Goal: Task Accomplishment & Management: Use online tool/utility

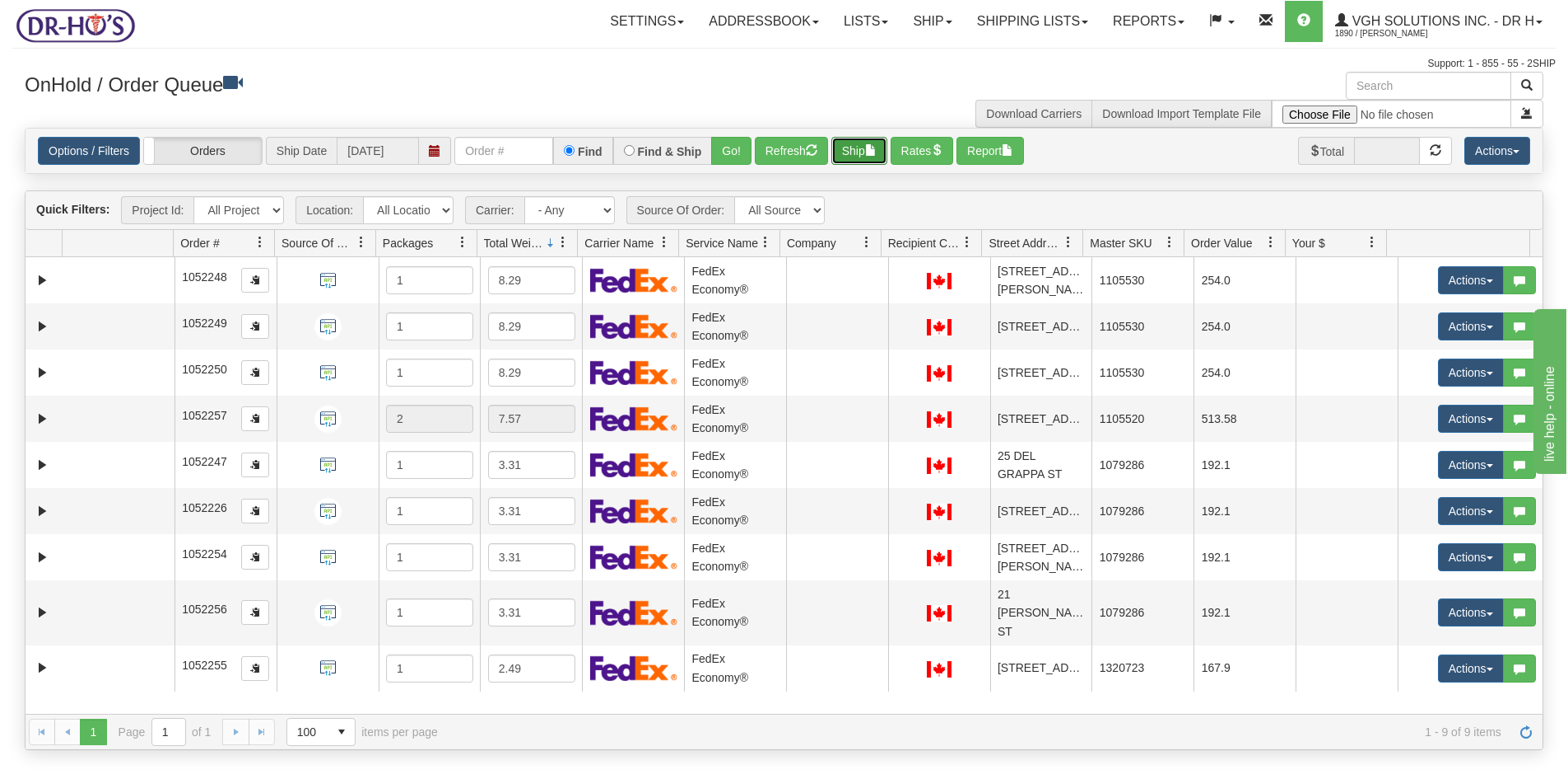
click at [869, 142] on button "Ship" at bounding box center [859, 150] width 56 height 28
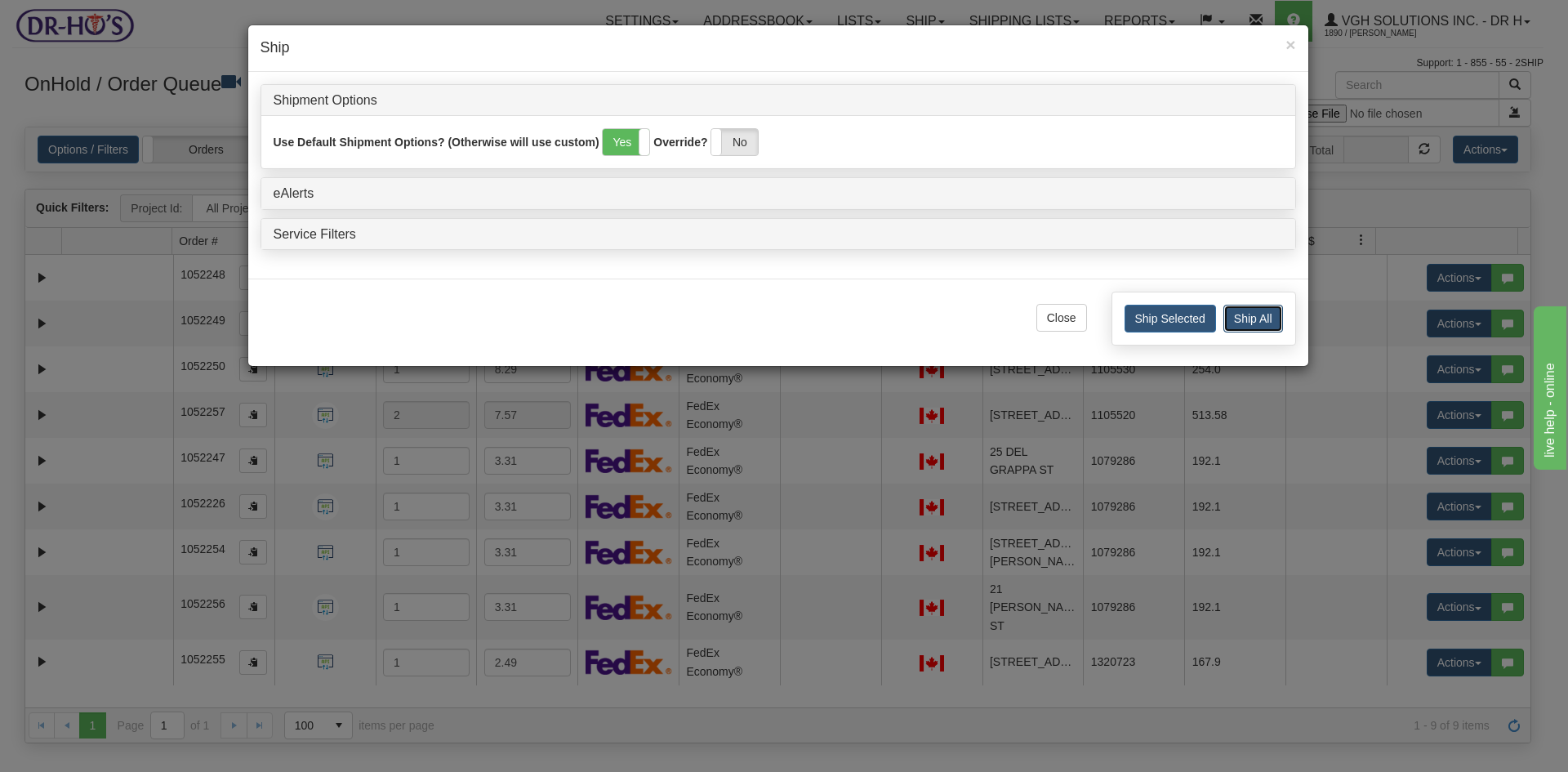
click at [1241, 322] on button "Ship All" at bounding box center [1252, 318] width 59 height 28
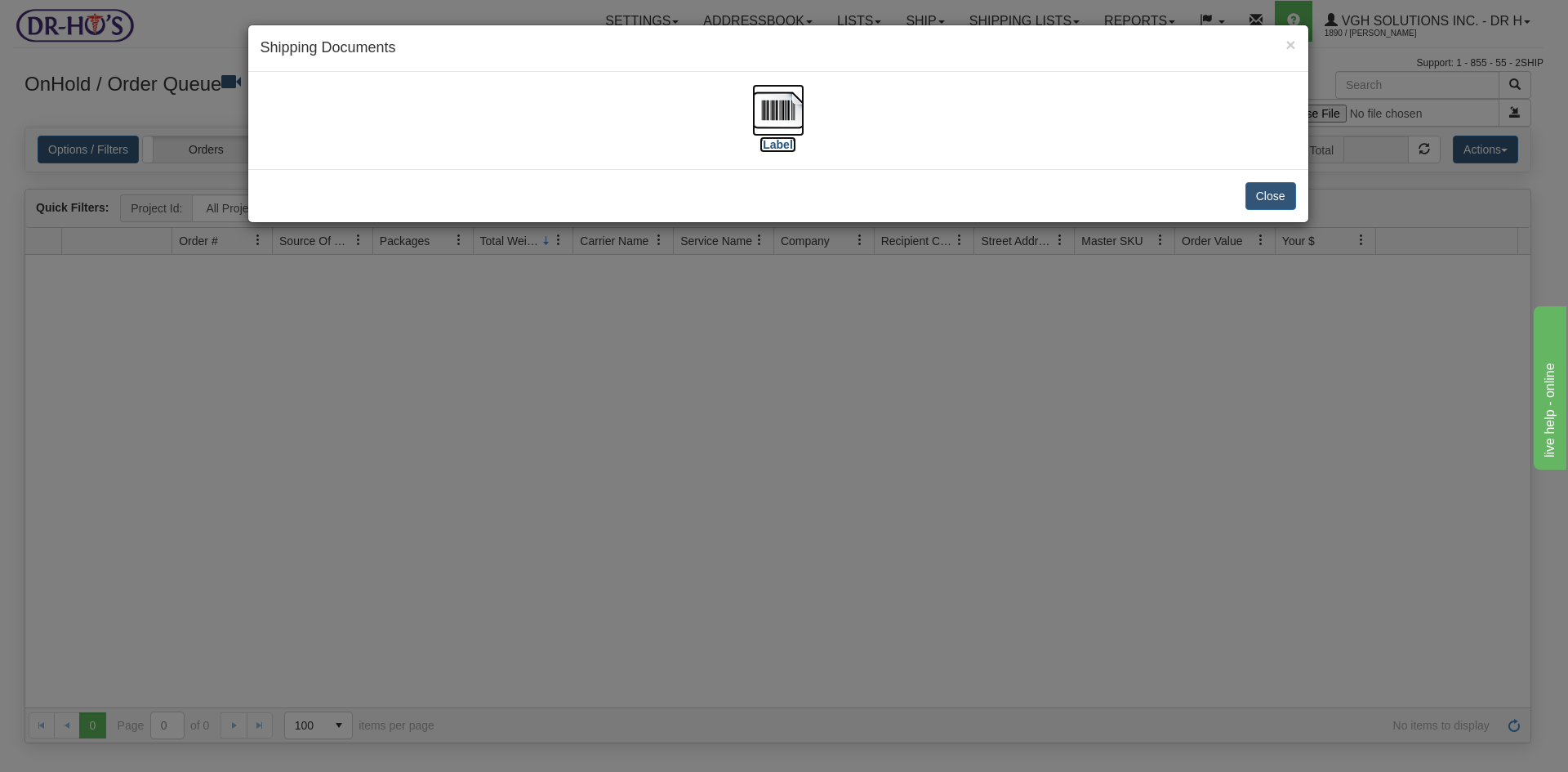
click at [780, 103] on img at bounding box center [778, 109] width 52 height 52
drag, startPoint x: 1270, startPoint y: 192, endPoint x: 1261, endPoint y: 187, distance: 10.3
click at [1269, 192] on button "Close" at bounding box center [1270, 196] width 50 height 28
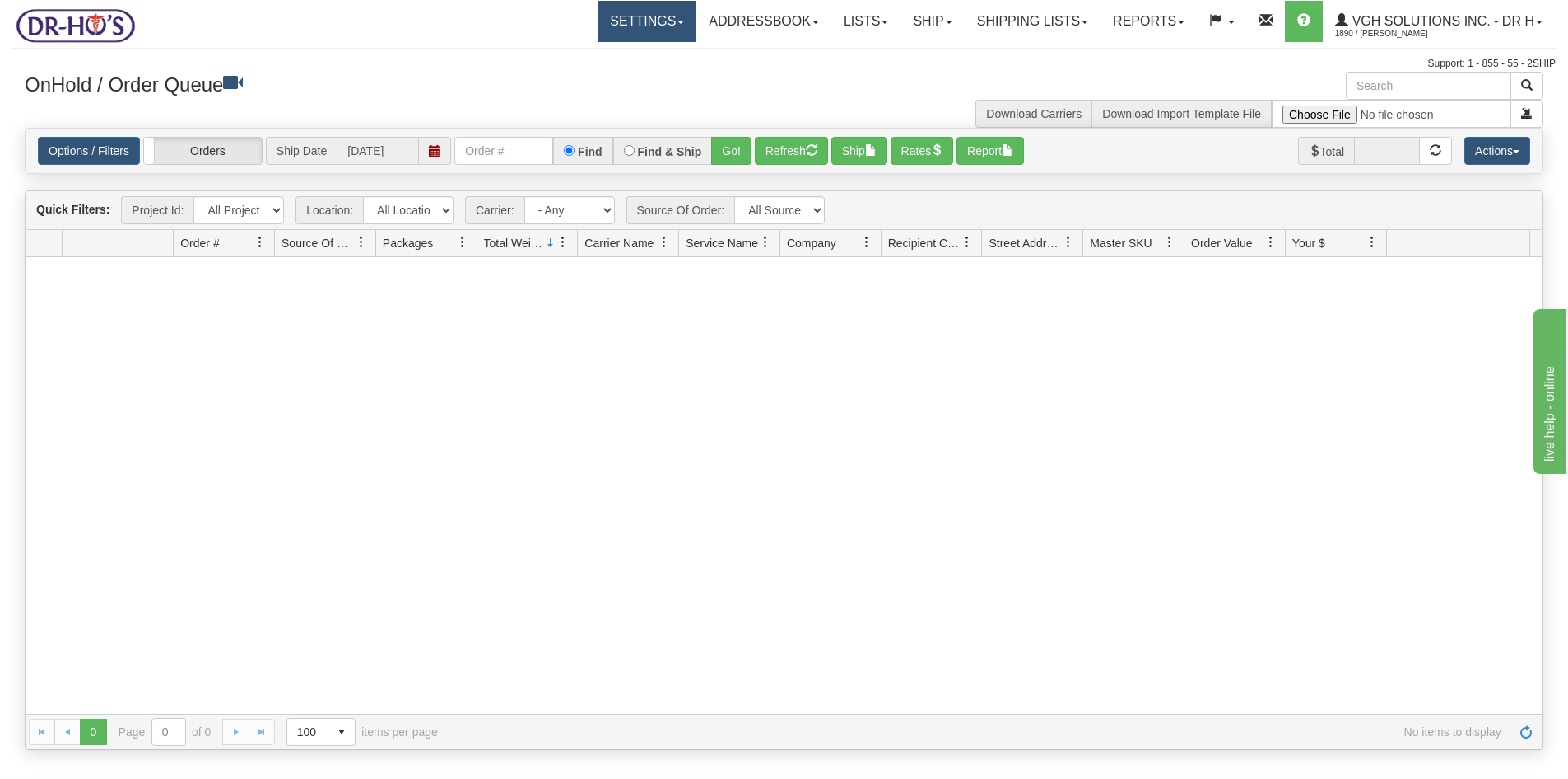
click at [622, 28] on link "Settings" at bounding box center [646, 21] width 98 height 41
click at [601, 57] on span "Shipping Preferences" at bounding box center [603, 57] width 110 height 13
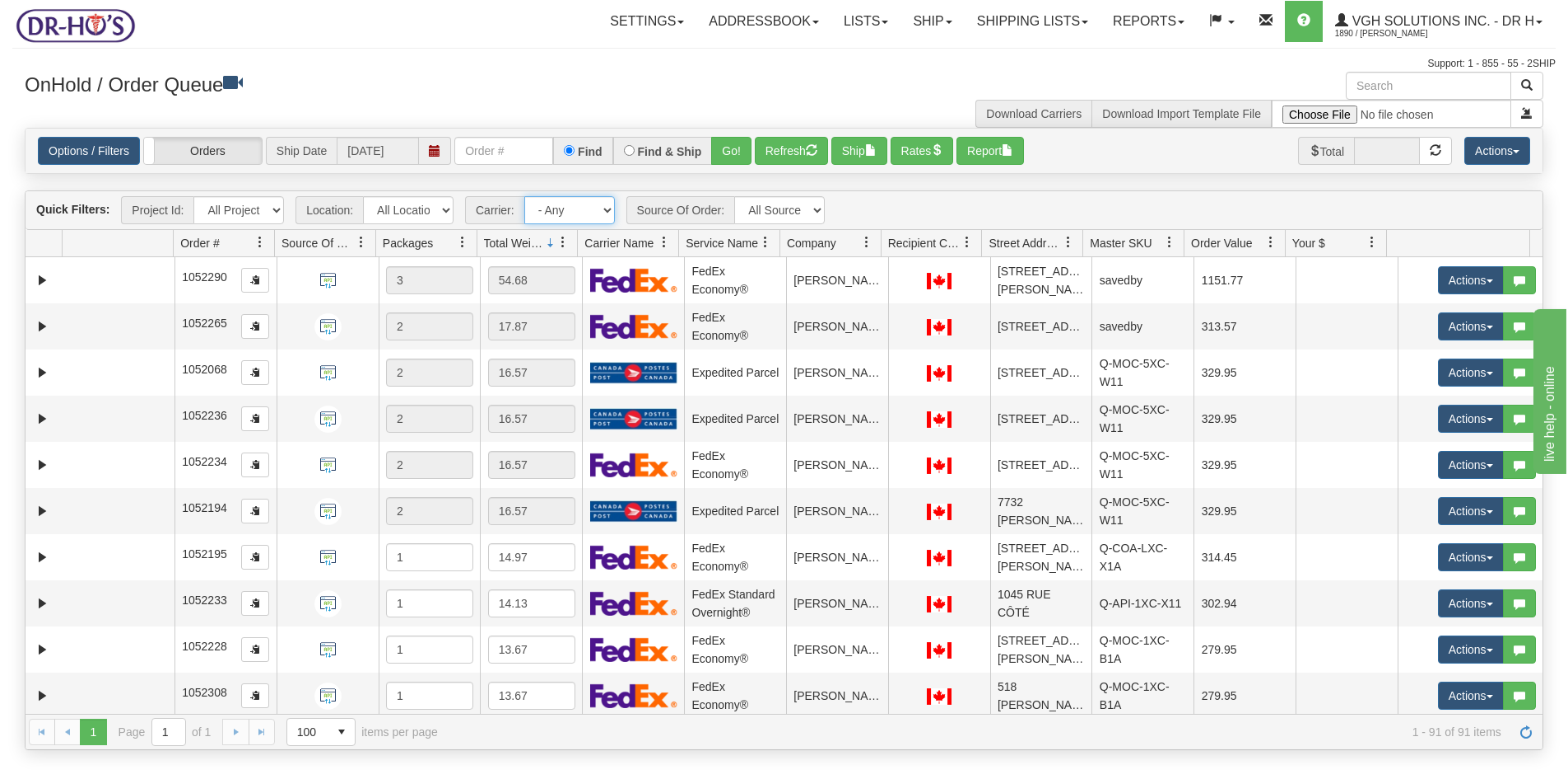
click at [604, 207] on select "- Any - Has NO carrier assigned - Has a carrier assigned FedEx Express® Canada …" at bounding box center [569, 210] width 90 height 28
select select "20"
click at [524, 196] on select "- Any - Has NO carrier assigned - Has a carrier assigned FedEx Express® Canada …" at bounding box center [569, 210] width 90 height 28
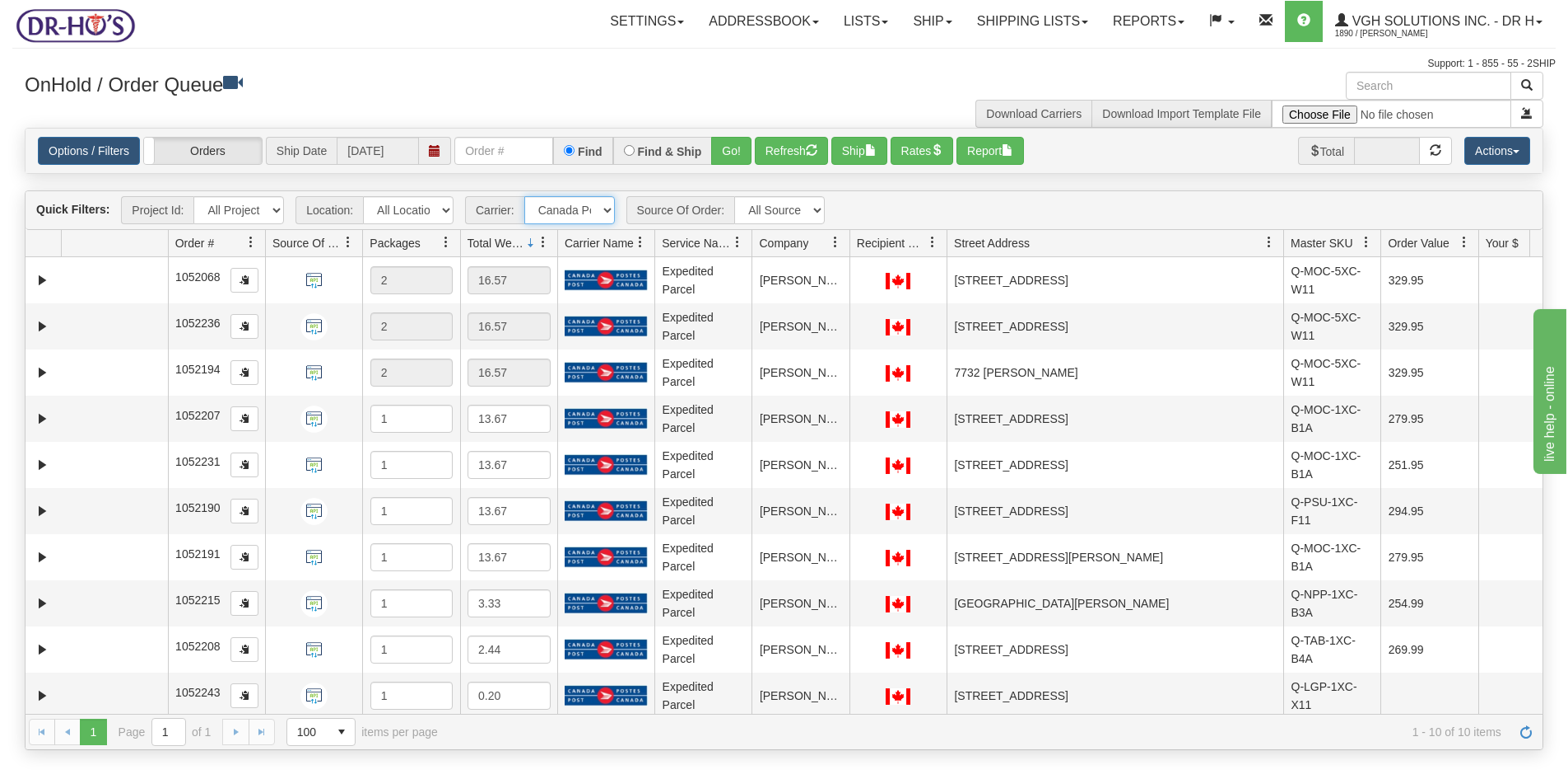
drag, startPoint x: 1083, startPoint y: 239, endPoint x: 1269, endPoint y: 239, distance: 186.0
click at [1269, 239] on div "Id Location Request Id Reply Id Order # Source Of Order Packages Total Weight C…" at bounding box center [779, 243] width 1505 height 26
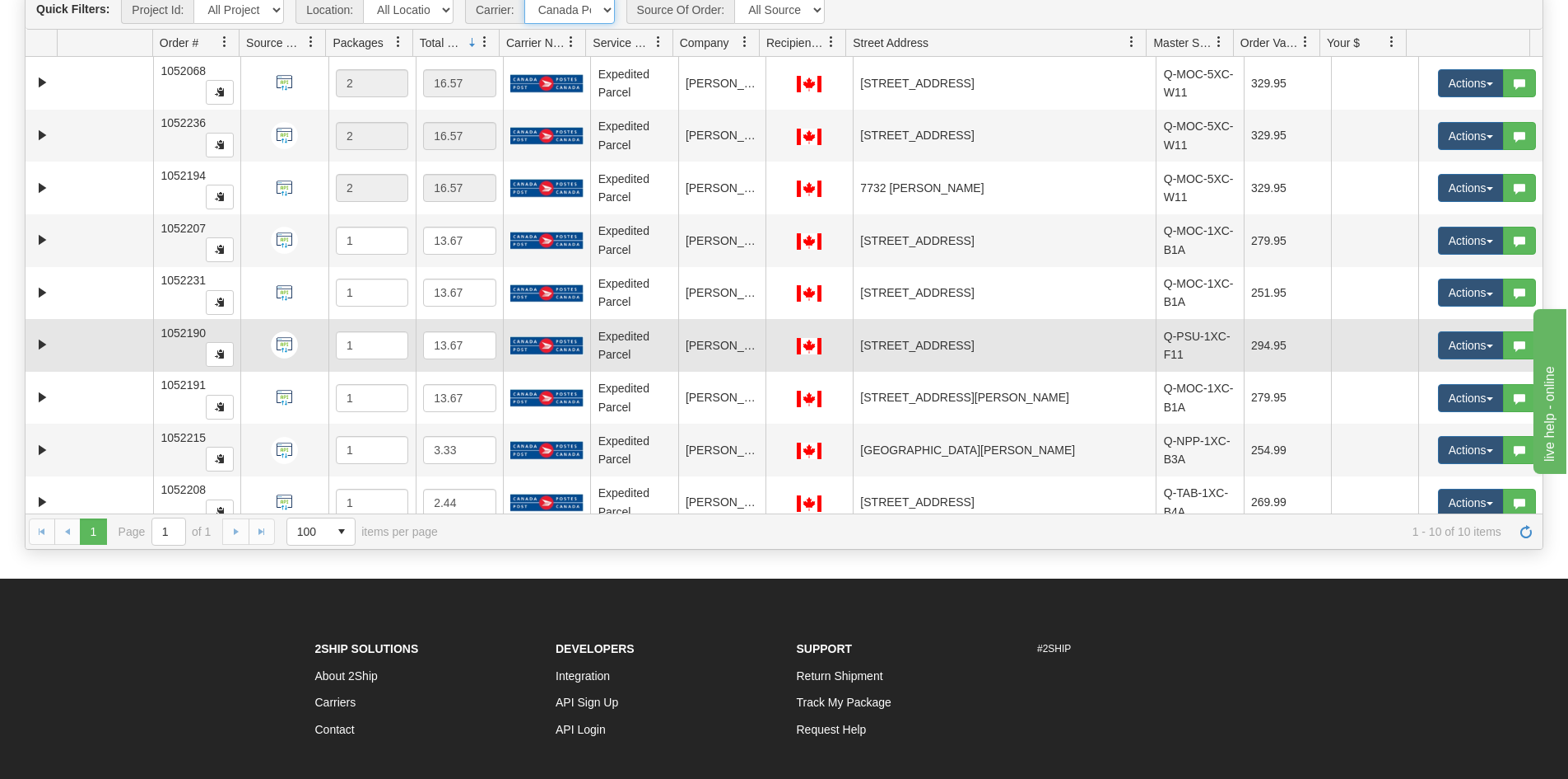
scroll to position [12, 0]
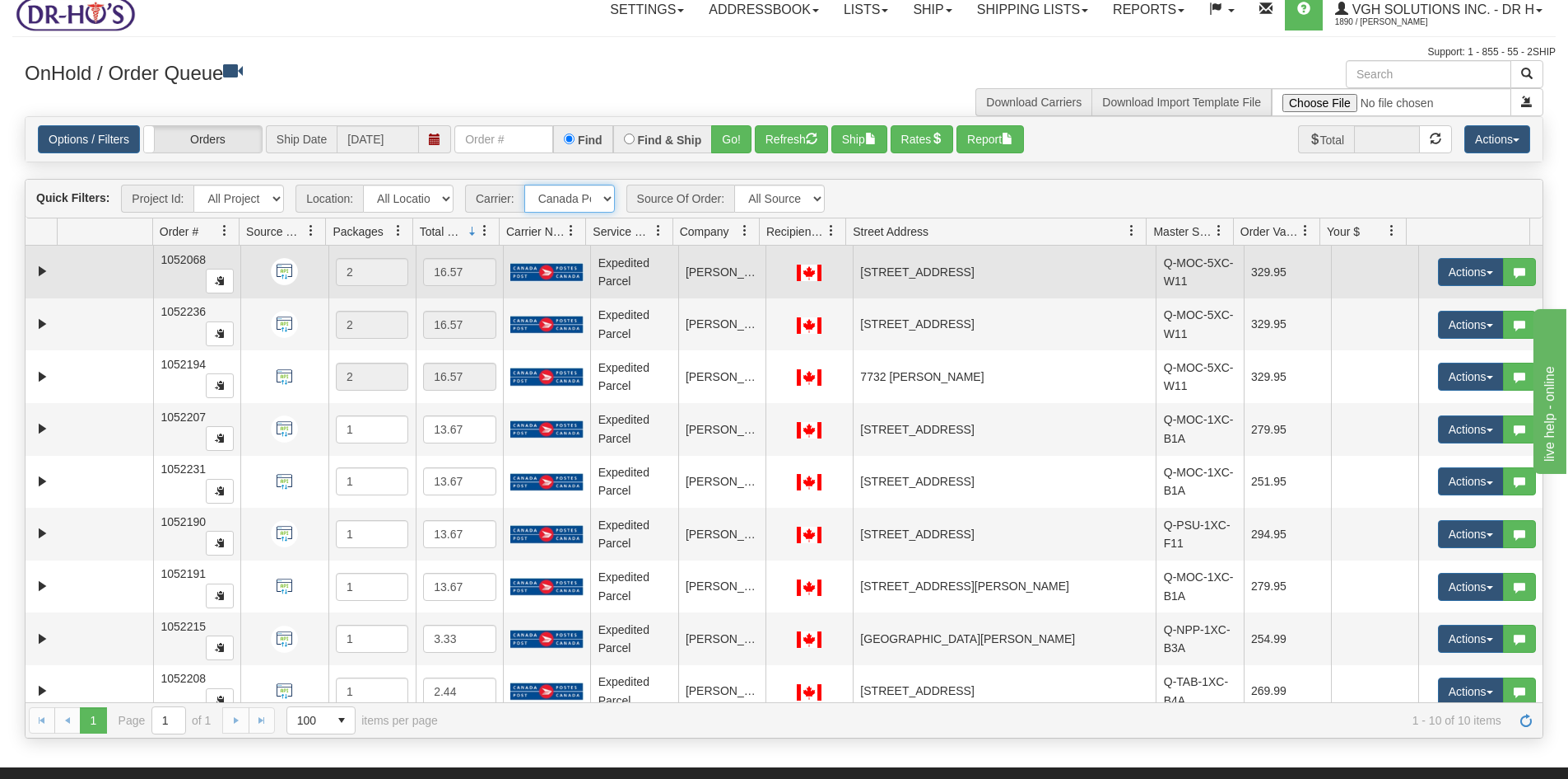
click at [93, 277] on td at bounding box center [104, 272] width 96 height 53
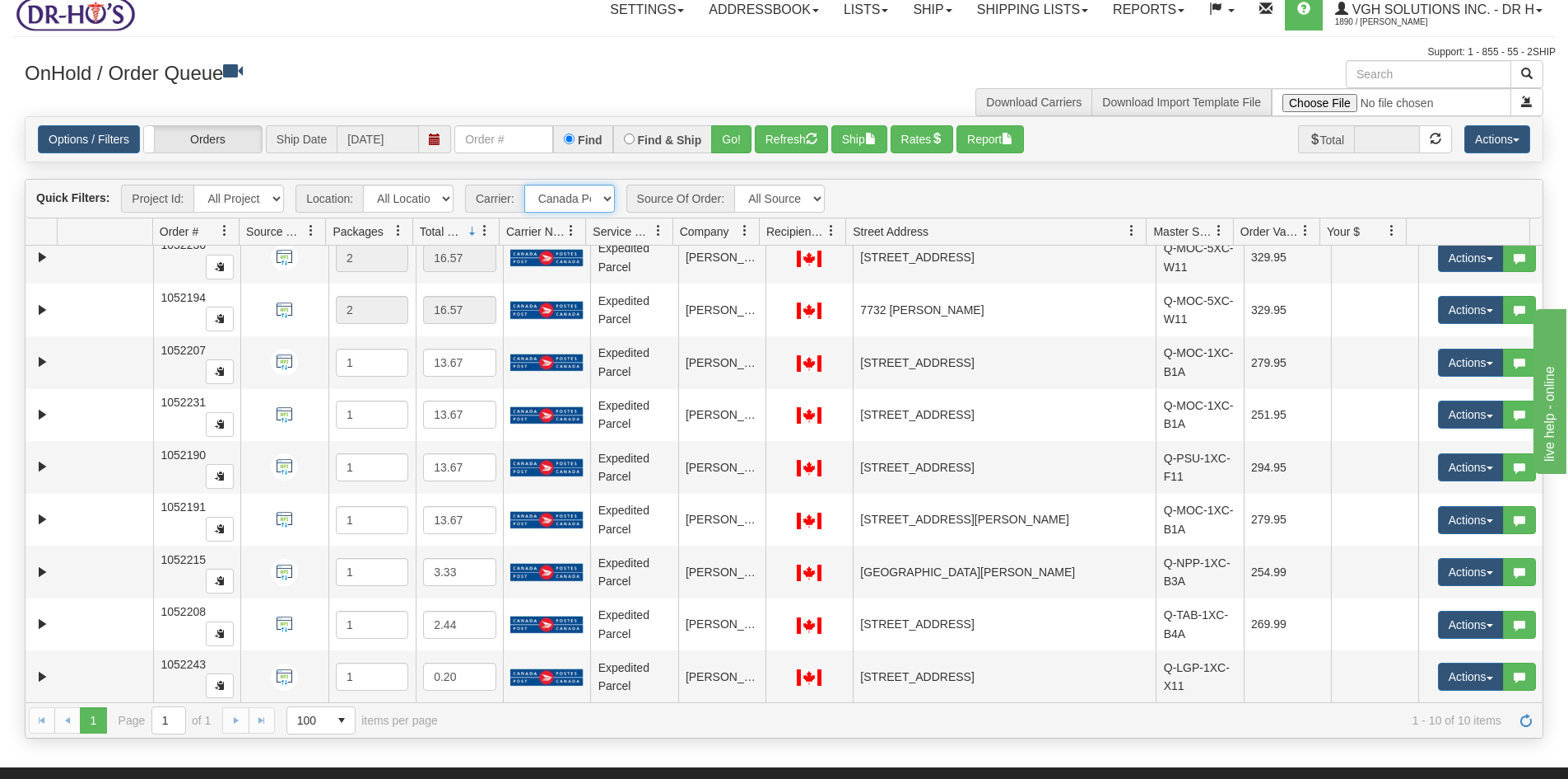
scroll to position [68, 0]
drag, startPoint x: 1534, startPoint y: 276, endPoint x: 59, endPoint y: 0, distance: 1500.6
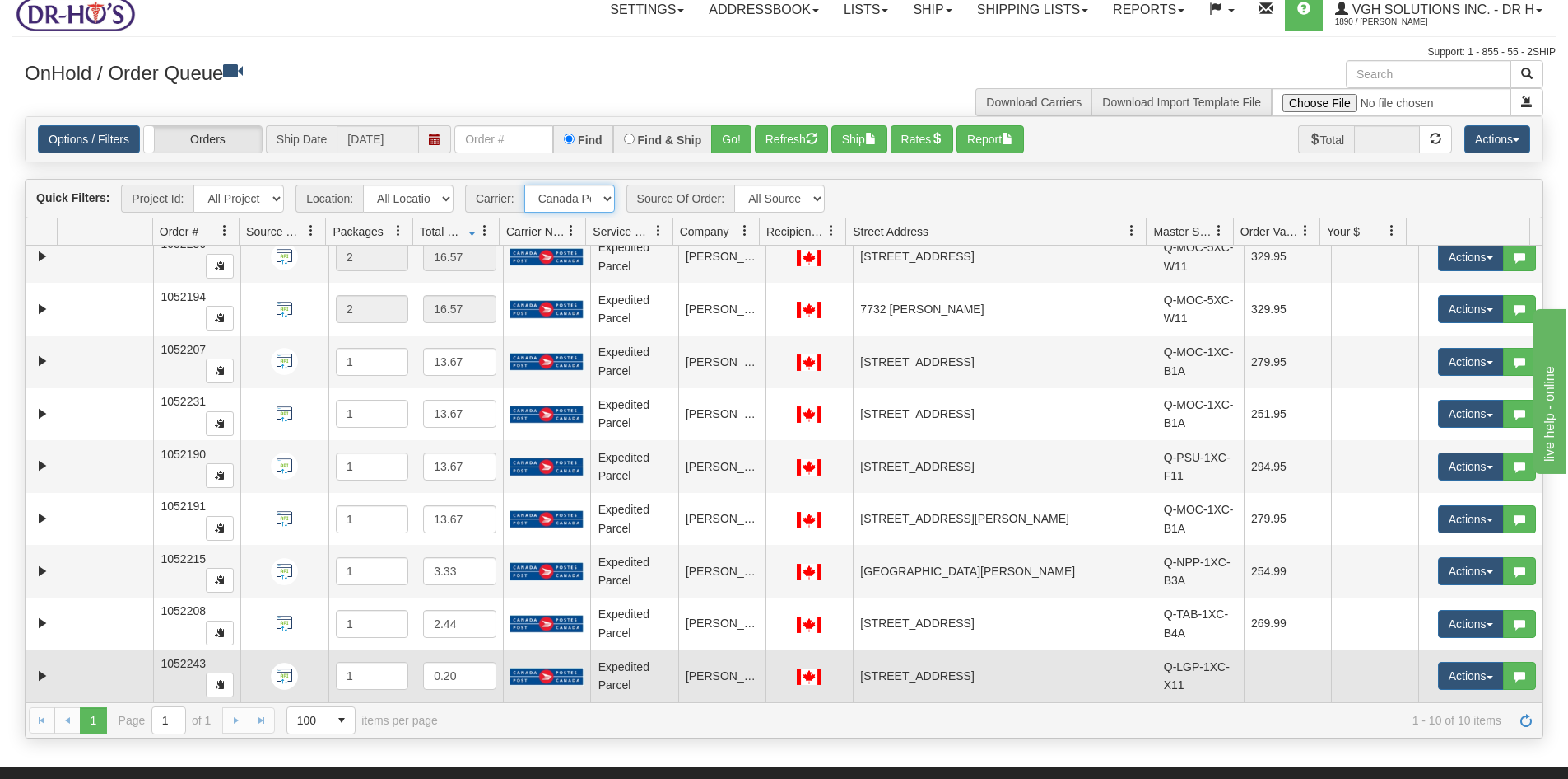
click at [104, 682] on td at bounding box center [104, 675] width 96 height 53
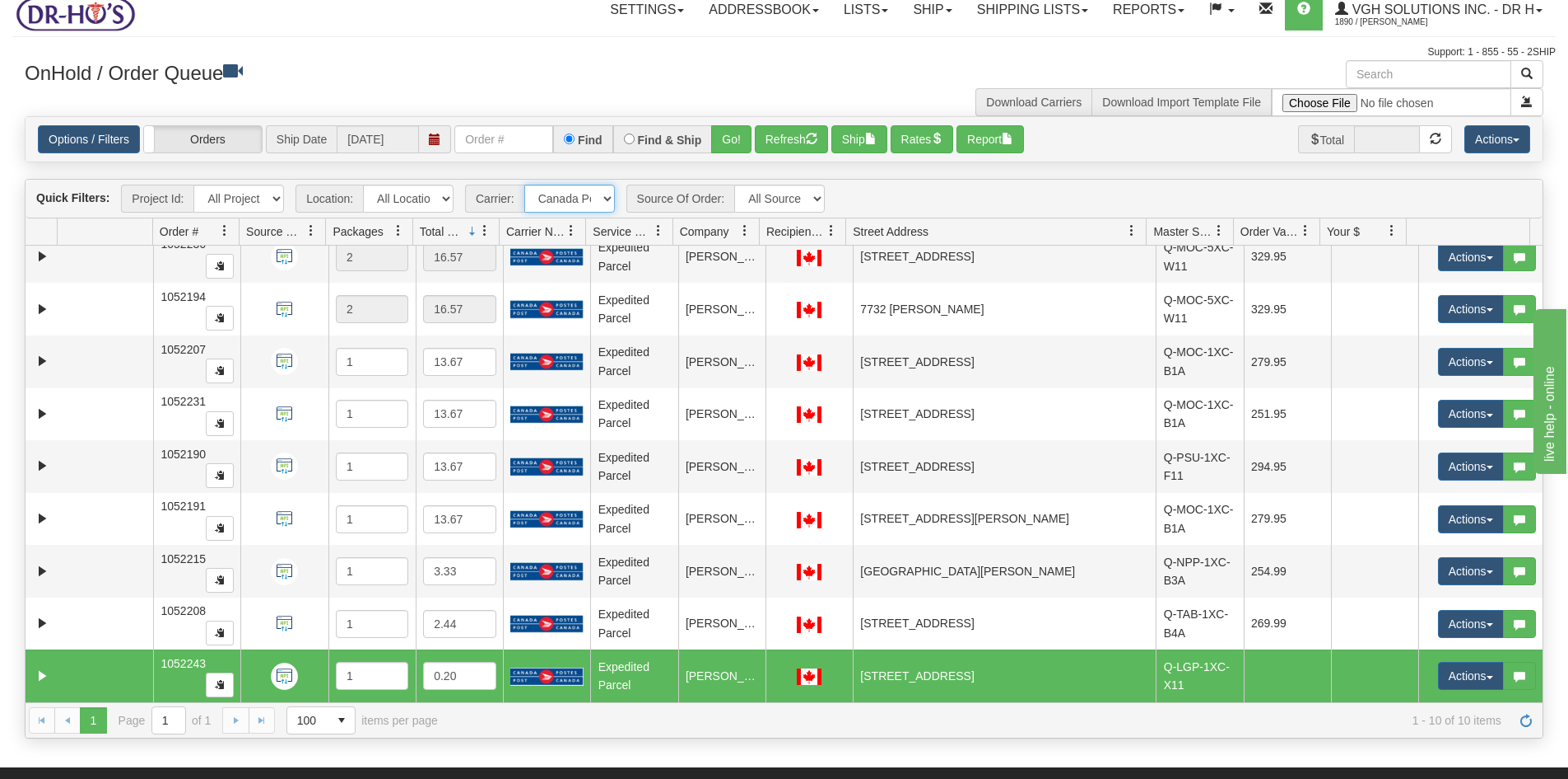
scroll to position [0, 0]
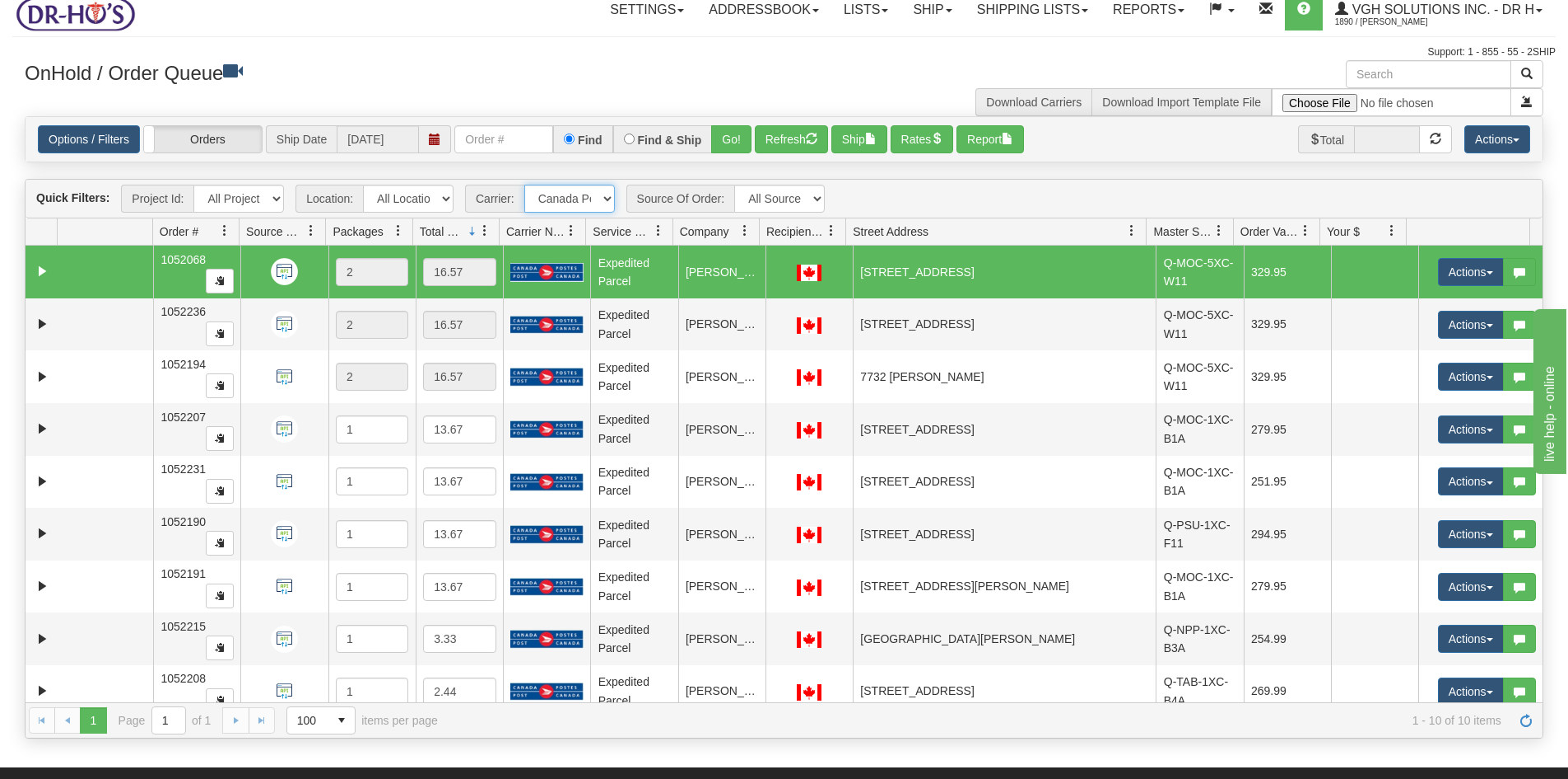
click at [107, 278] on td at bounding box center [104, 272] width 96 height 53
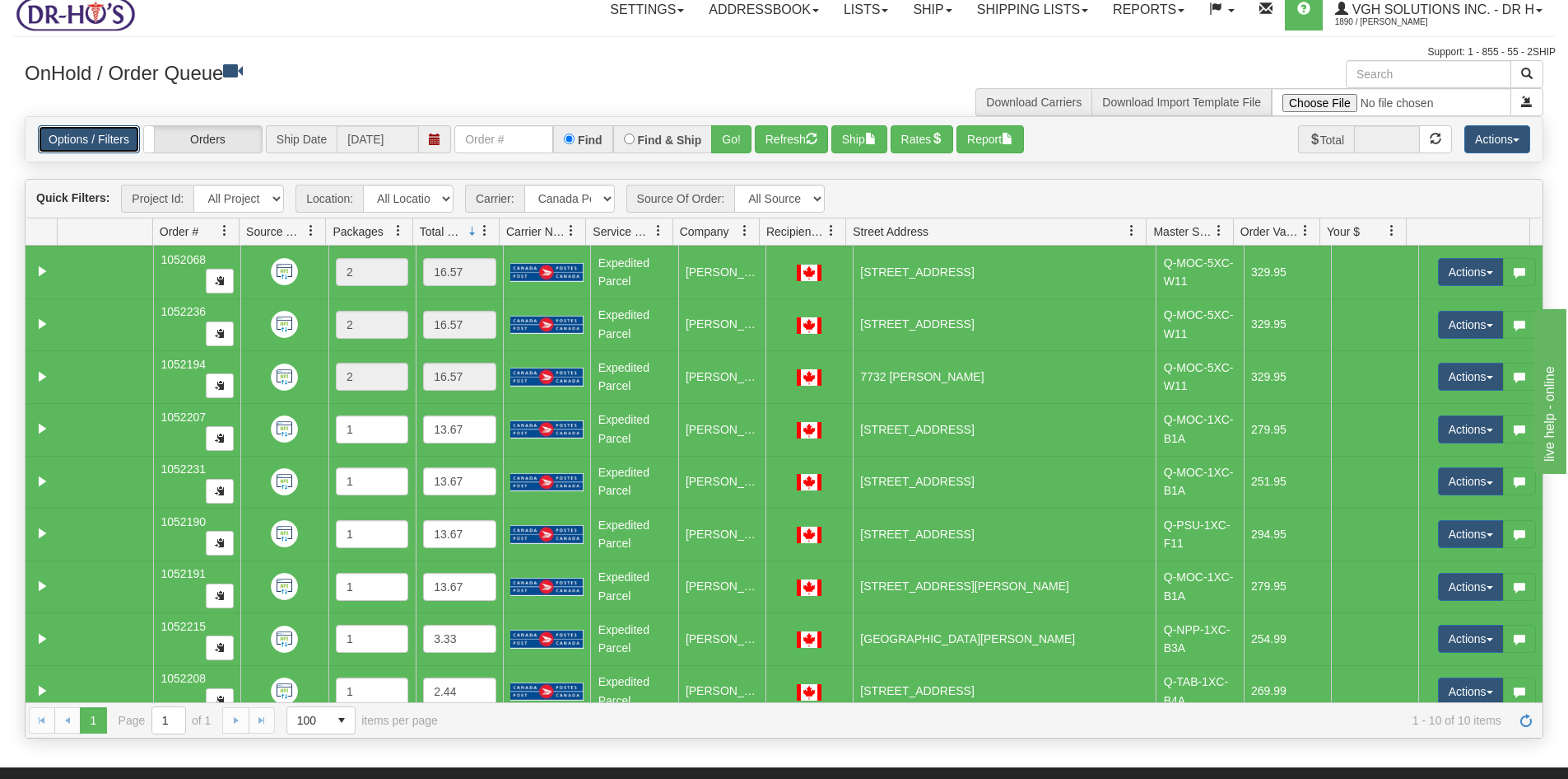
click at [61, 138] on link "Options / Filters" at bounding box center [88, 139] width 102 height 28
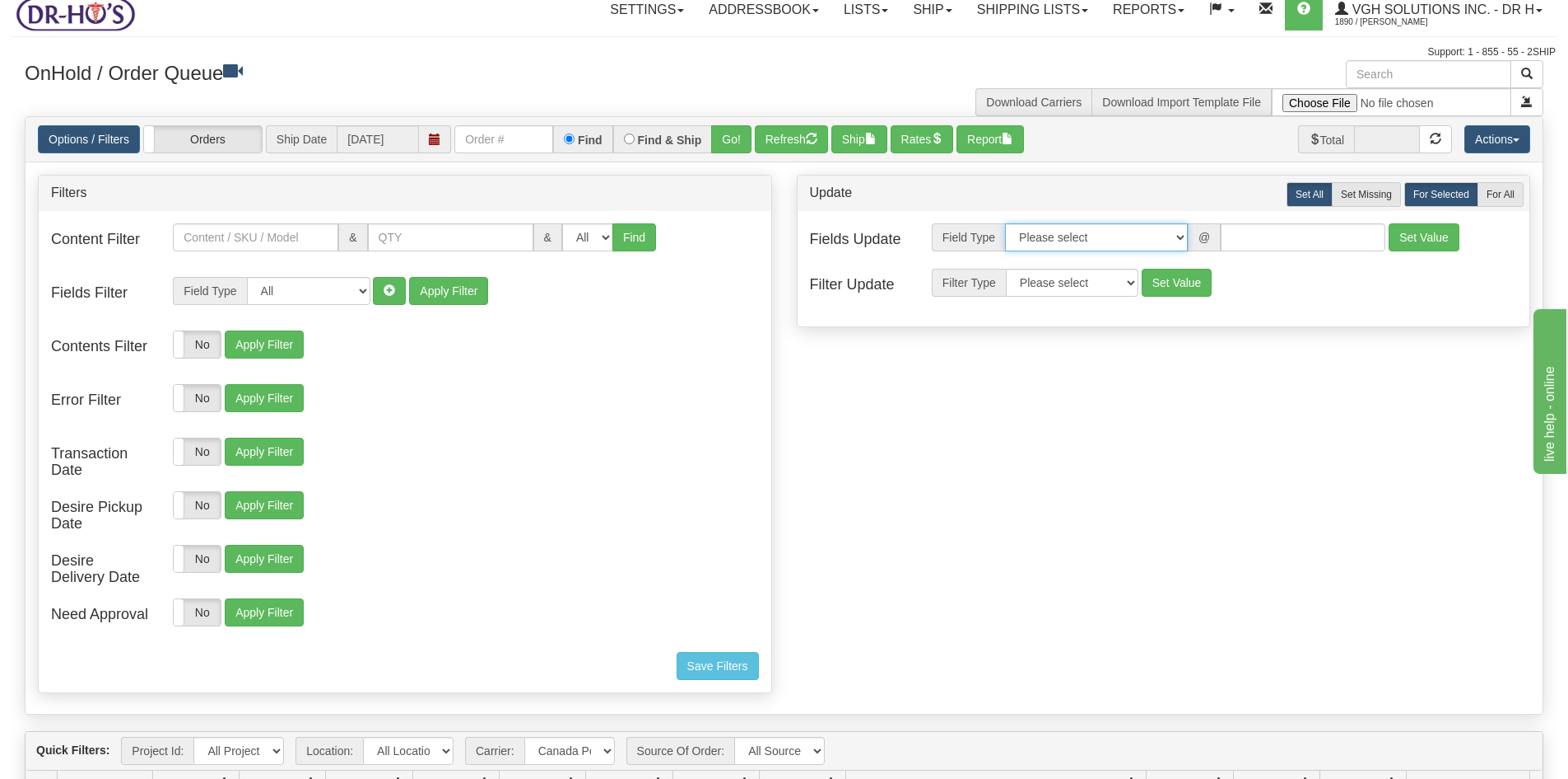
click at [1179, 237] on select "Please select Contact Person Company Country Country & State/Province City Zip …" at bounding box center [1097, 237] width 183 height 28
select select "94"
click at [1005, 223] on select "Please select Contact Person Company Country Country & State/Province City Zip …" at bounding box center [1097, 237] width 183 height 28
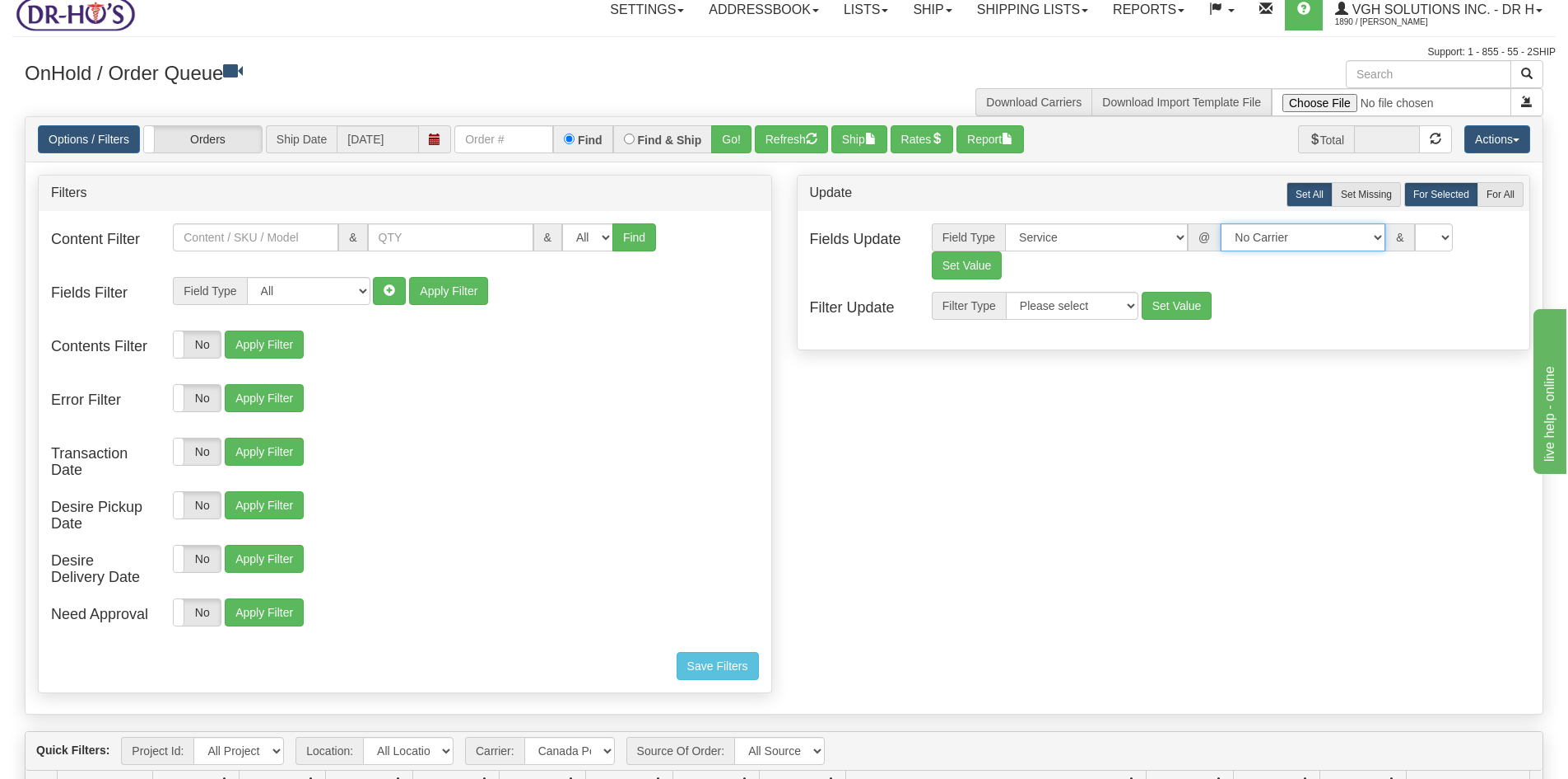
click at [1360, 236] on select "No Carrier FedEx Express® UPS Purolator Canpar [GEOGRAPHIC_DATA] Post BeSwyft K…" at bounding box center [1304, 237] width 165 height 28
select select "2"
click at [1221, 223] on select "No Carrier FedEx Express® UPS Purolator Canpar [GEOGRAPHIC_DATA] Post BeSwyft K…" at bounding box center [1304, 237] width 165 height 28
click at [1507, 237] on select "US -> US - 70 - FedEx 1 Day® Freight US -> US - 03 - FedEx 2 Day® US -> US - 49…" at bounding box center [1435, 237] width 165 height 28
select select "20"
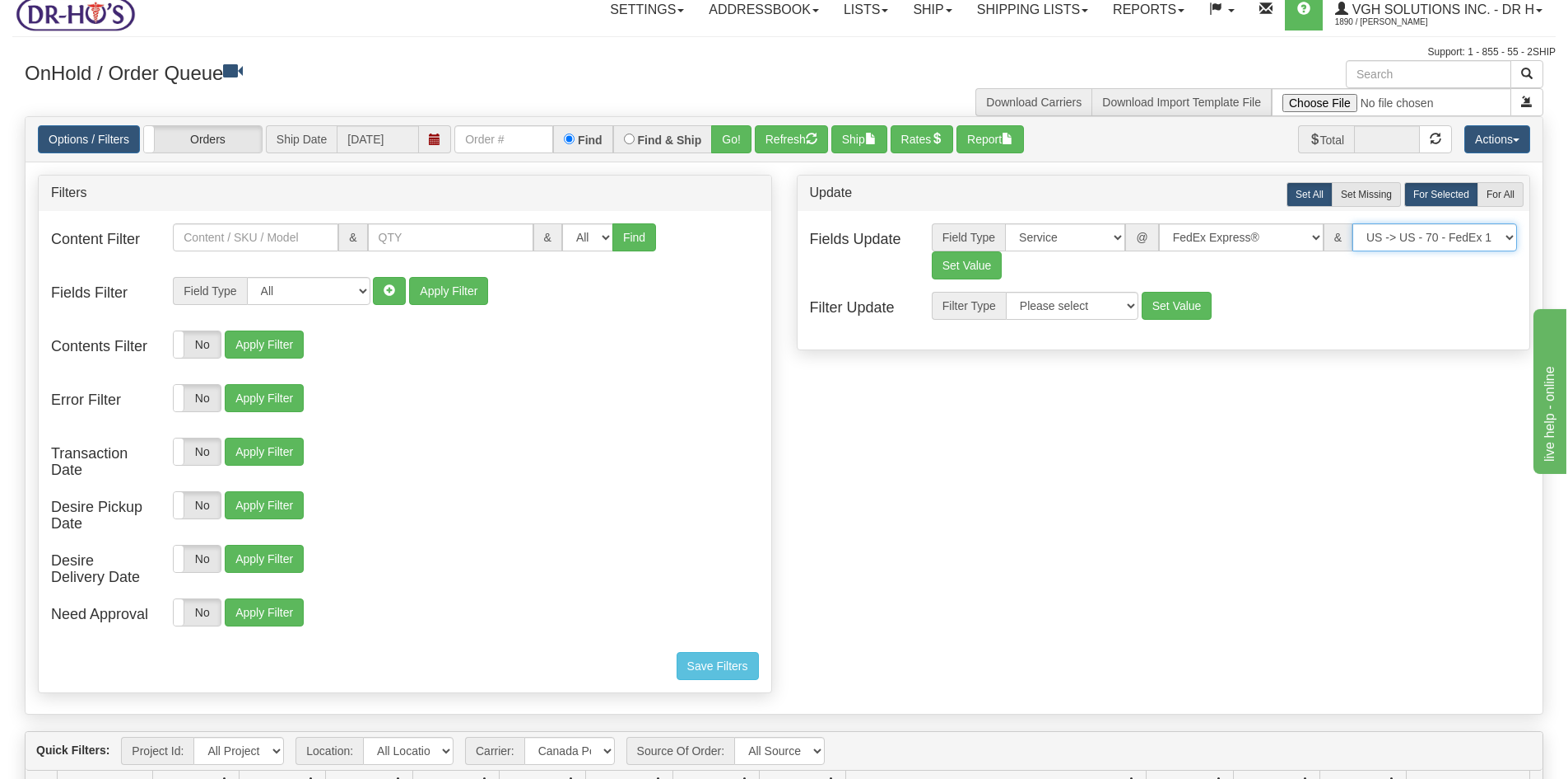
click at [1352, 223] on select "US -> US - 70 - FedEx 1 Day® Freight US -> US - 03 - FedEx 2 Day® US -> US - 49…" at bounding box center [1435, 237] width 165 height 28
click at [972, 260] on button "Set Value" at bounding box center [966, 266] width 71 height 28
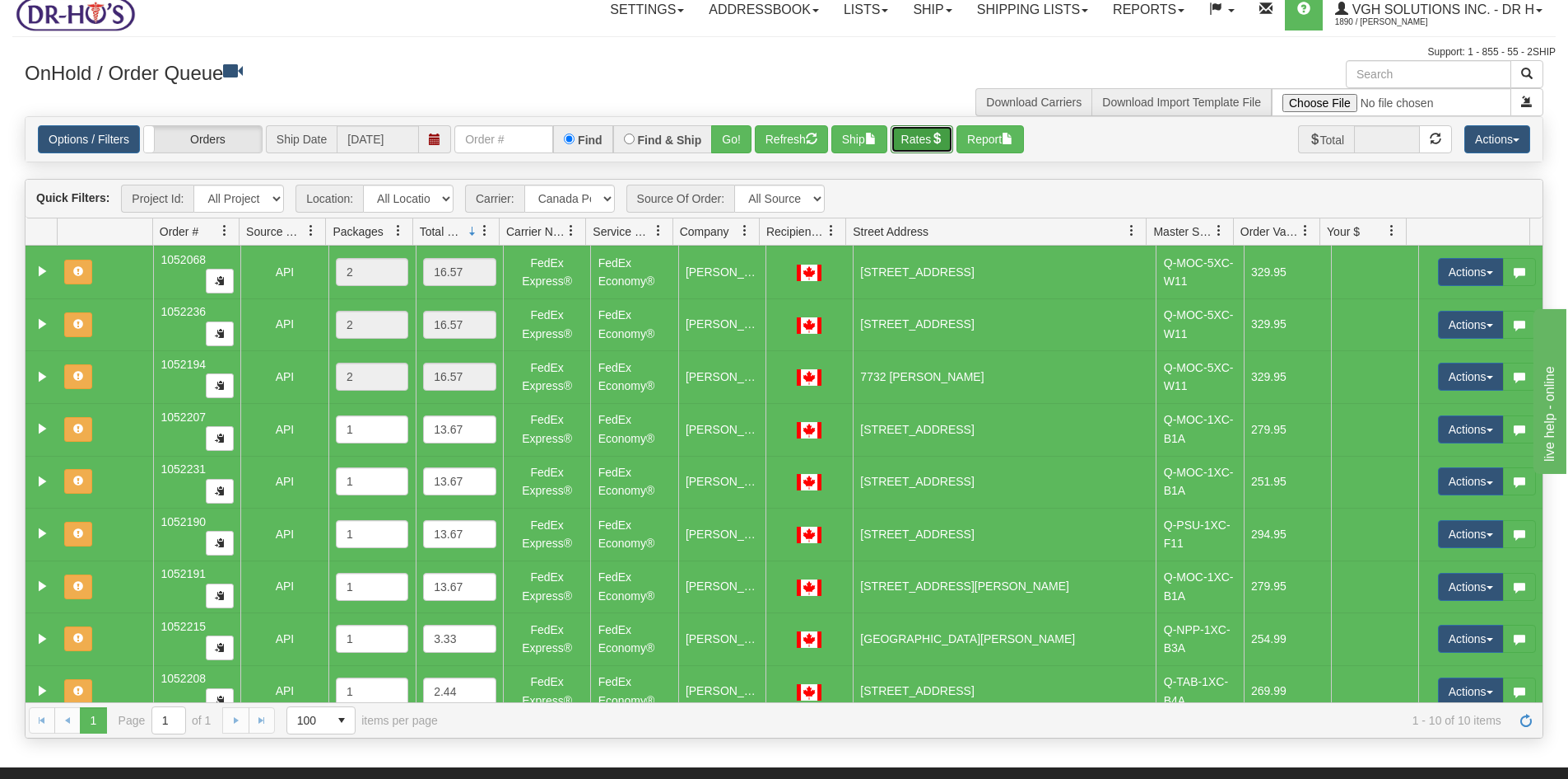
click at [930, 139] on button "Rates" at bounding box center [923, 139] width 64 height 28
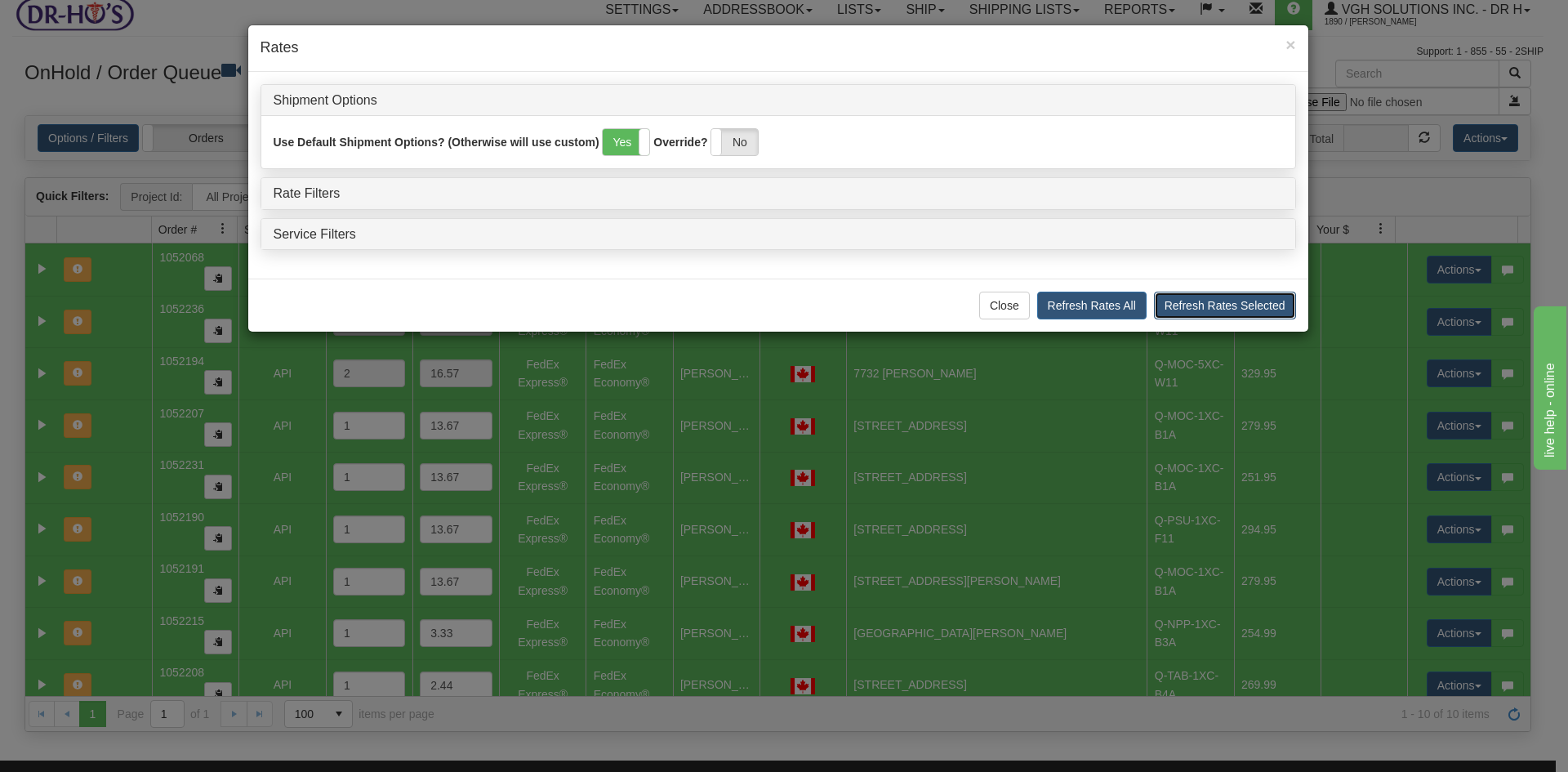
click at [1261, 306] on button "Refresh Rates Selected" at bounding box center [1225, 306] width 142 height 28
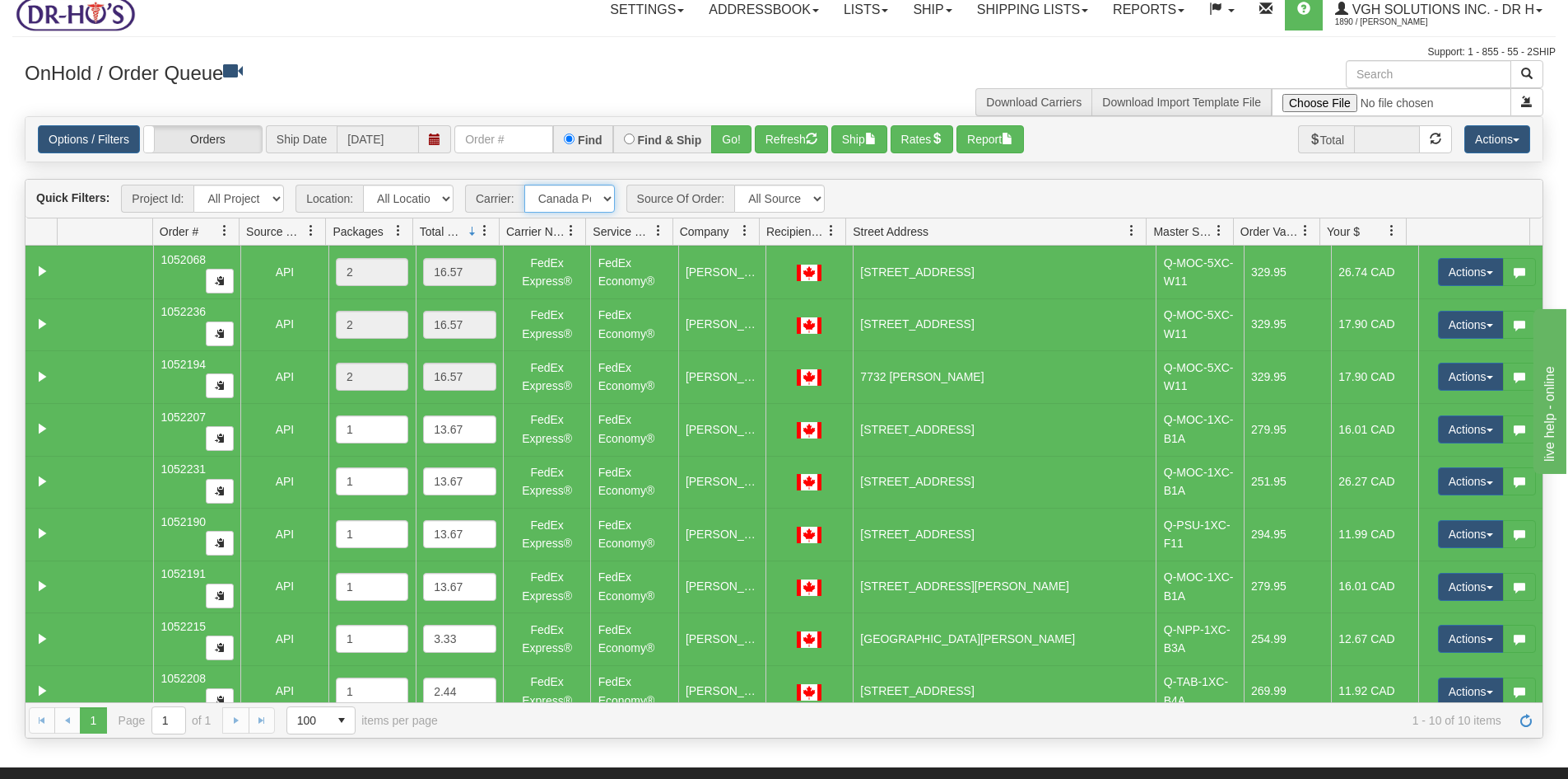
click at [608, 196] on select "- Any - Has NO carrier assigned - Has a carrier assigned FedEx Express® Canada …" at bounding box center [569, 198] width 90 height 28
select select "grid toolbar"
click at [524, 184] on select "- Any - Has NO carrier assigned - Has a carrier assigned FedEx Express® Canada …" at bounding box center [569, 198] width 90 height 28
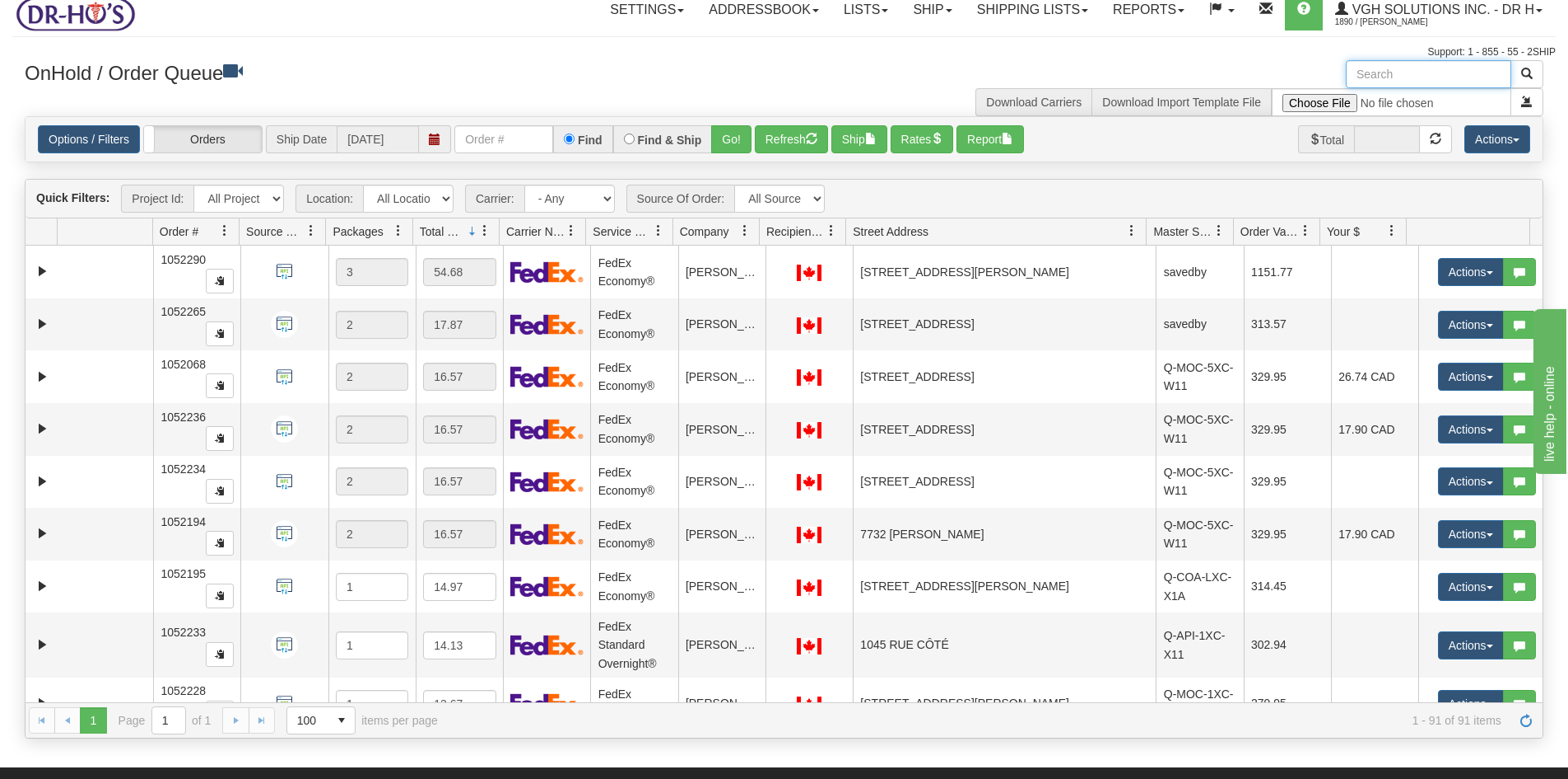
click at [1406, 70] on input "text" at bounding box center [1429, 74] width 165 height 28
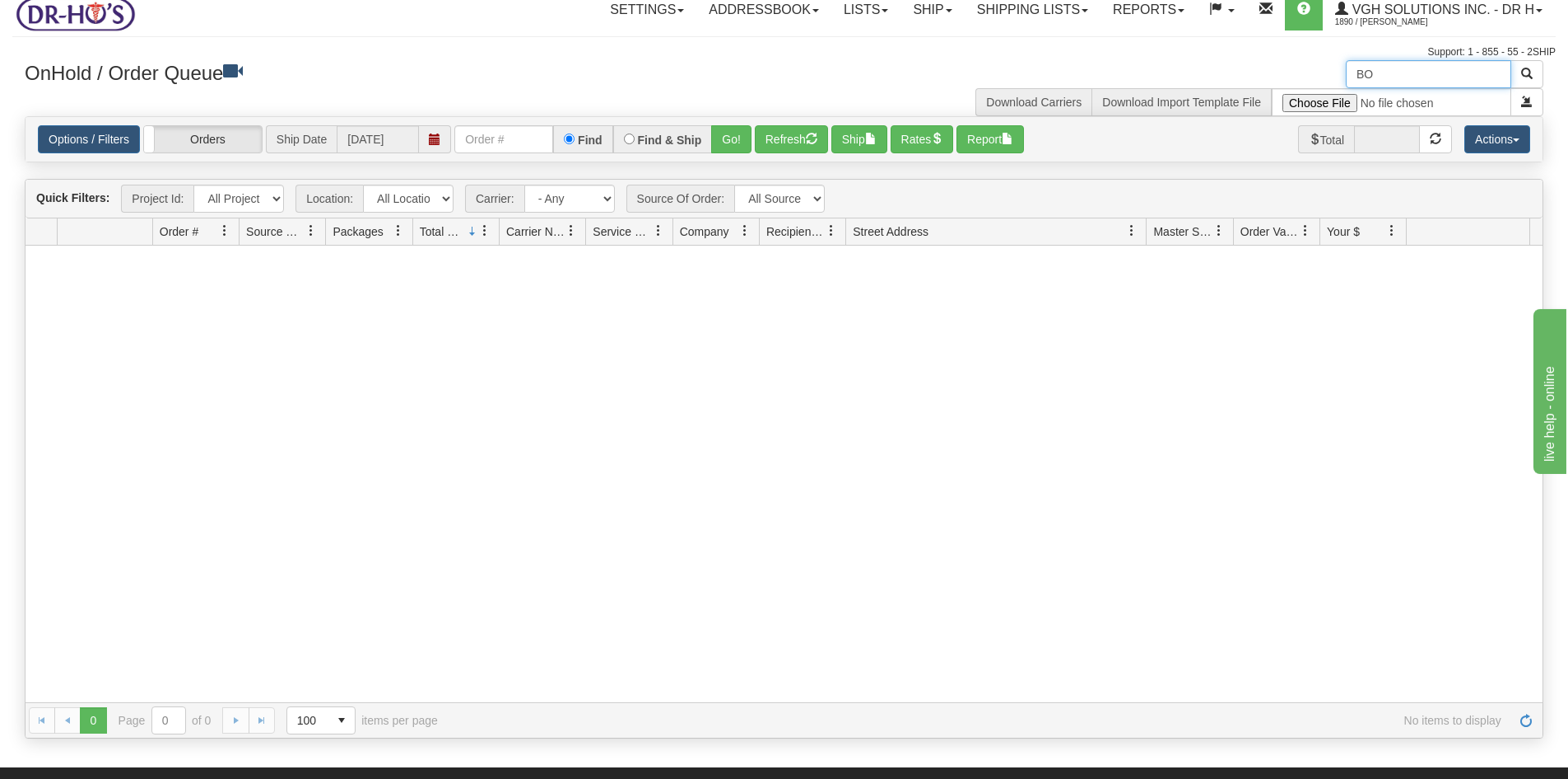
type input "B"
click at [787, 141] on button "Refresh" at bounding box center [791, 139] width 74 height 28
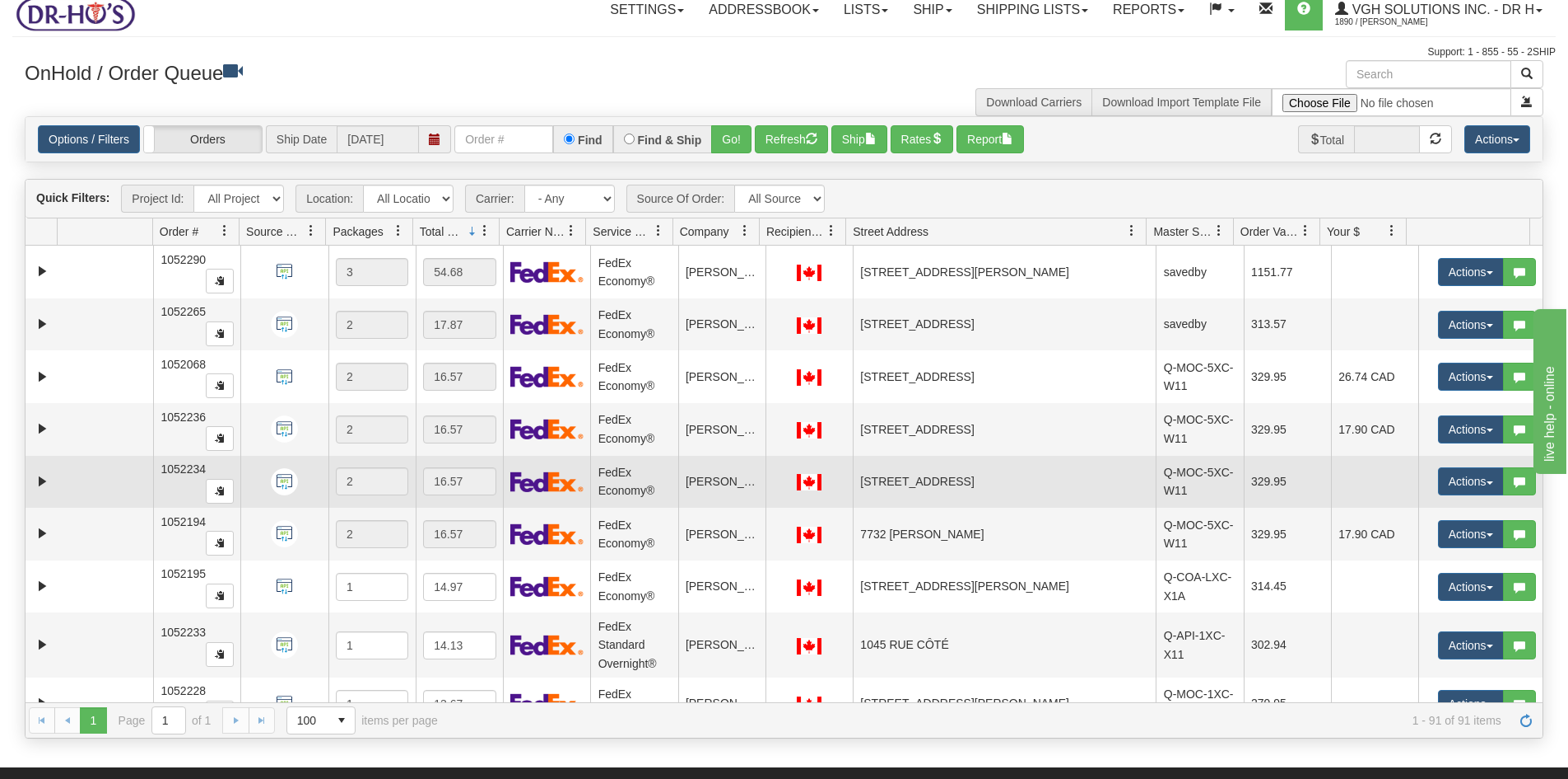
scroll to position [1313, 0]
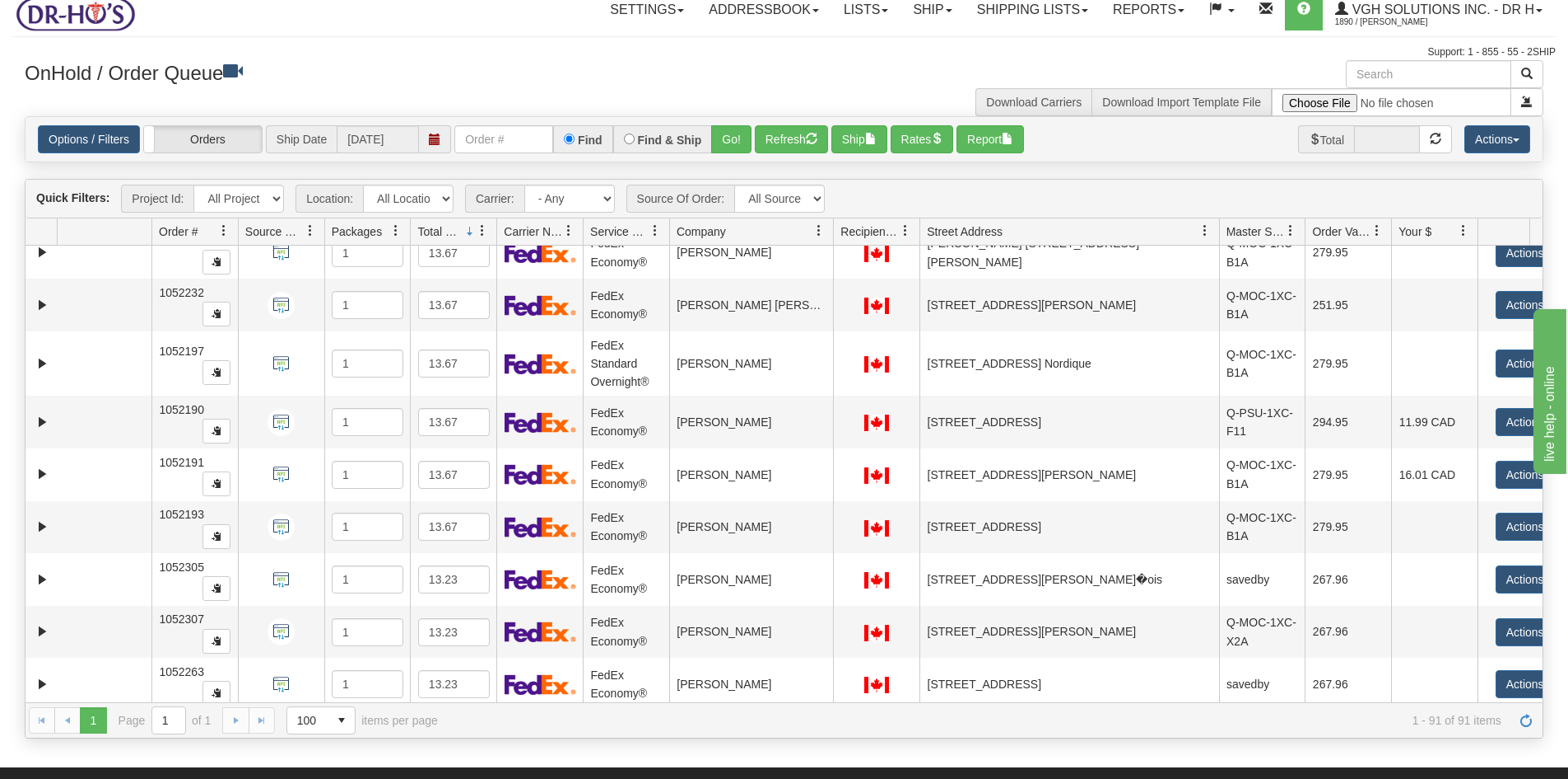
drag, startPoint x: 756, startPoint y: 230, endPoint x: 827, endPoint y: 233, distance: 71.1
click at [827, 233] on div "Id Location Request Id Reply Id Order # Source Of Order Packages Total Weight C…" at bounding box center [779, 231] width 1505 height 26
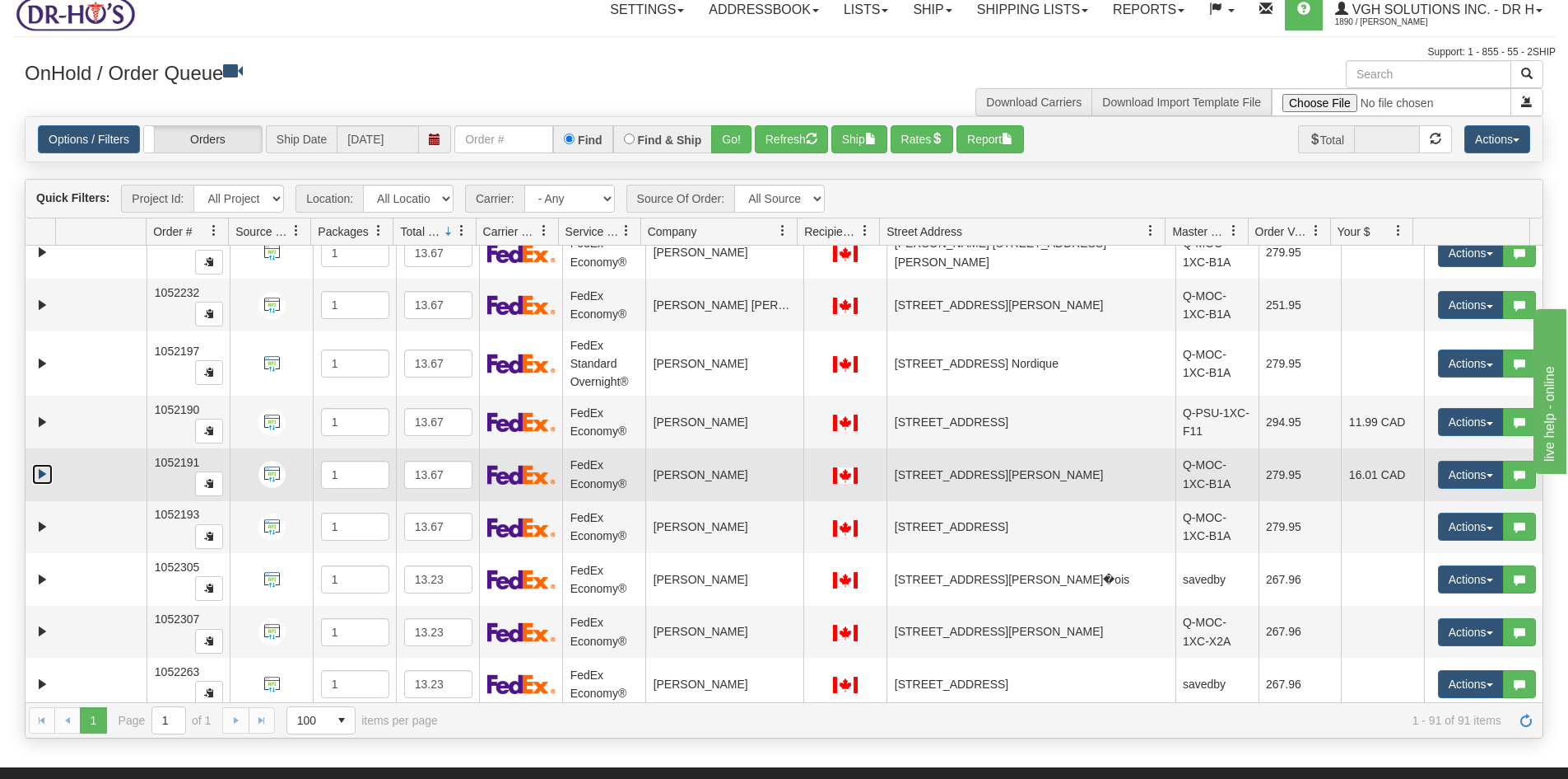
click at [37, 472] on link "Expand" at bounding box center [42, 474] width 21 height 21
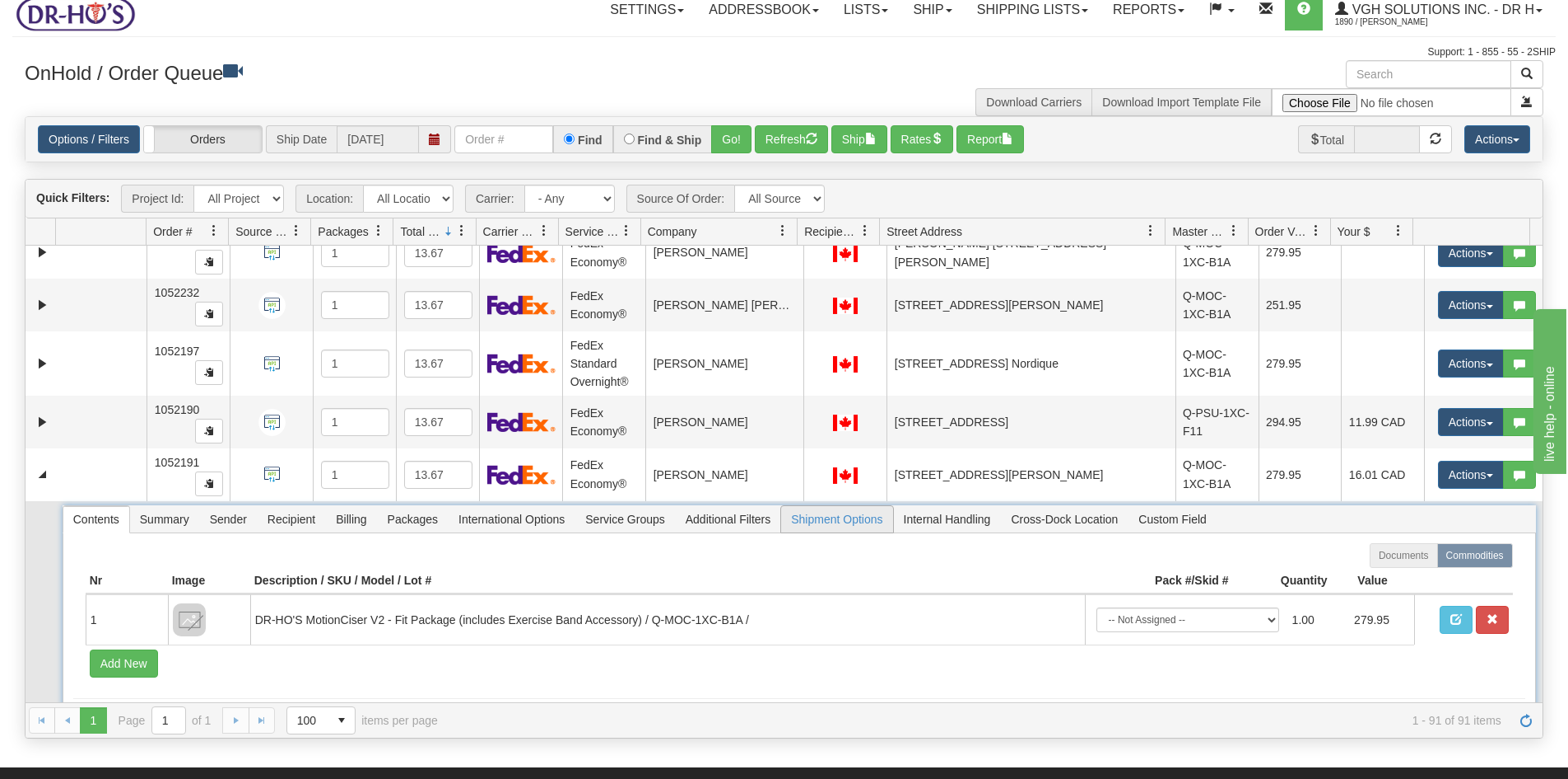
click at [825, 517] on span "Shipment Options" at bounding box center [837, 518] width 111 height 26
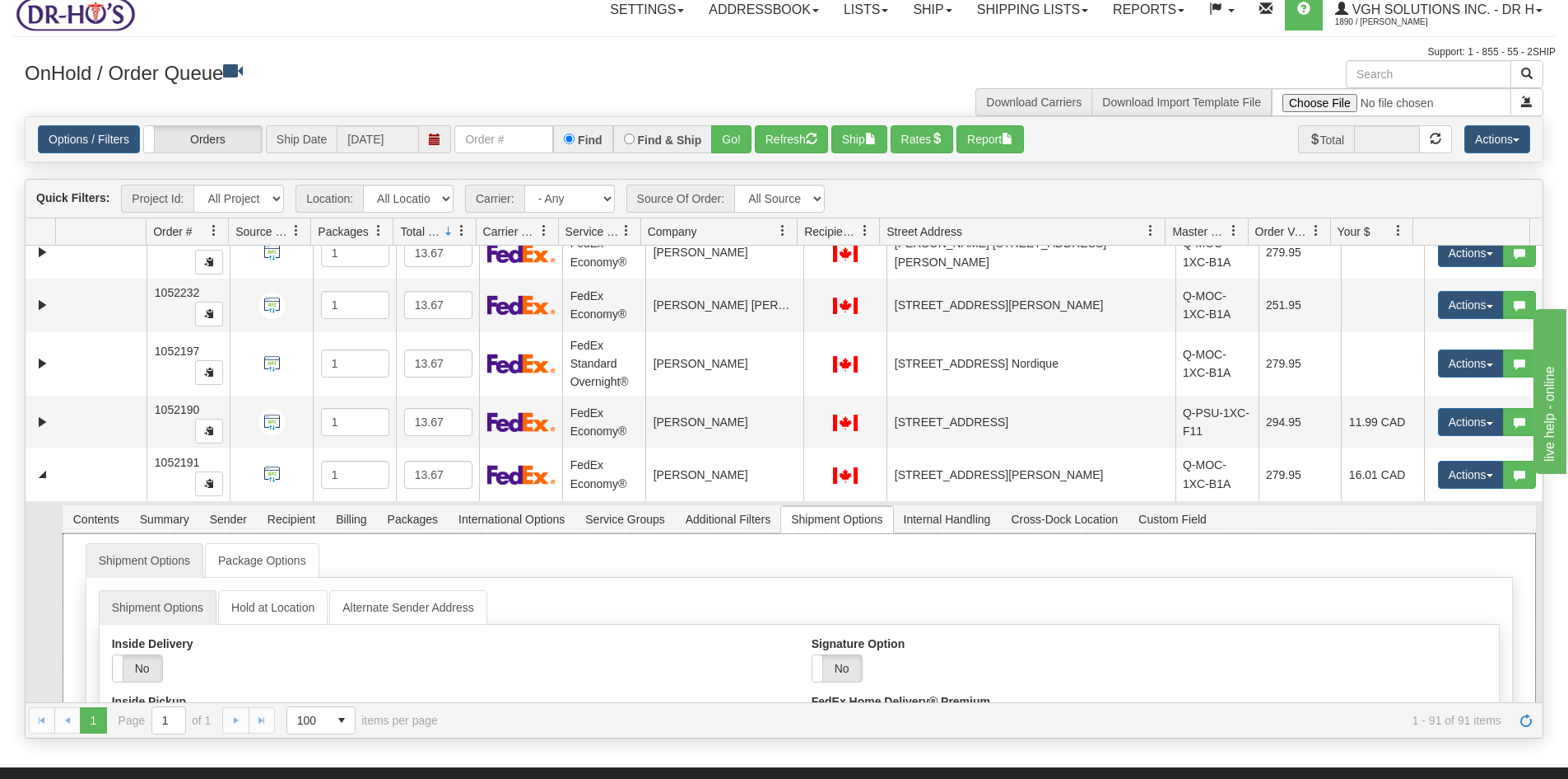
drag, startPoint x: 840, startPoint y: 664, endPoint x: 869, endPoint y: 655, distance: 30.4
click at [841, 663] on label "No" at bounding box center [837, 668] width 50 height 26
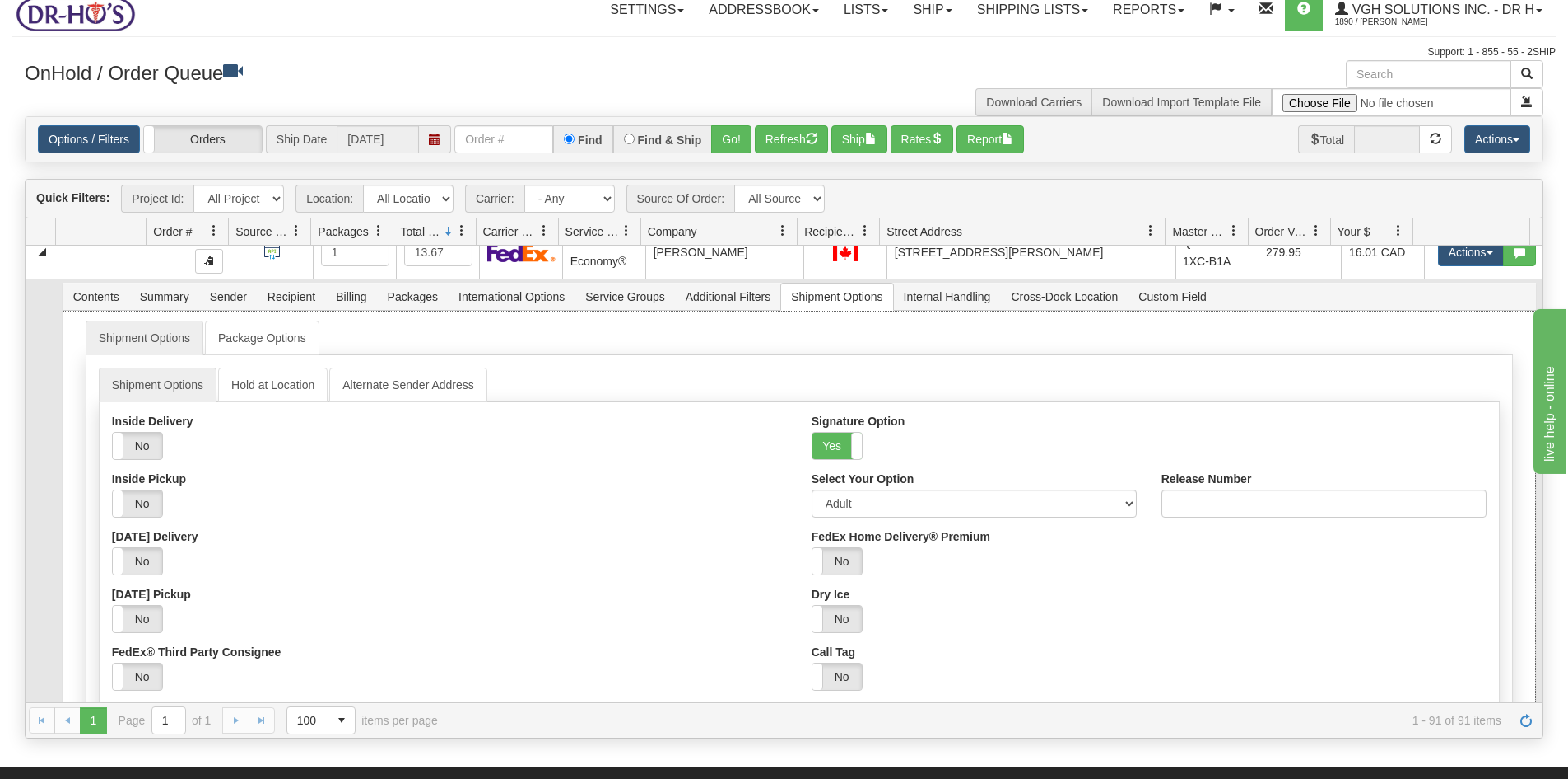
scroll to position [1560, 0]
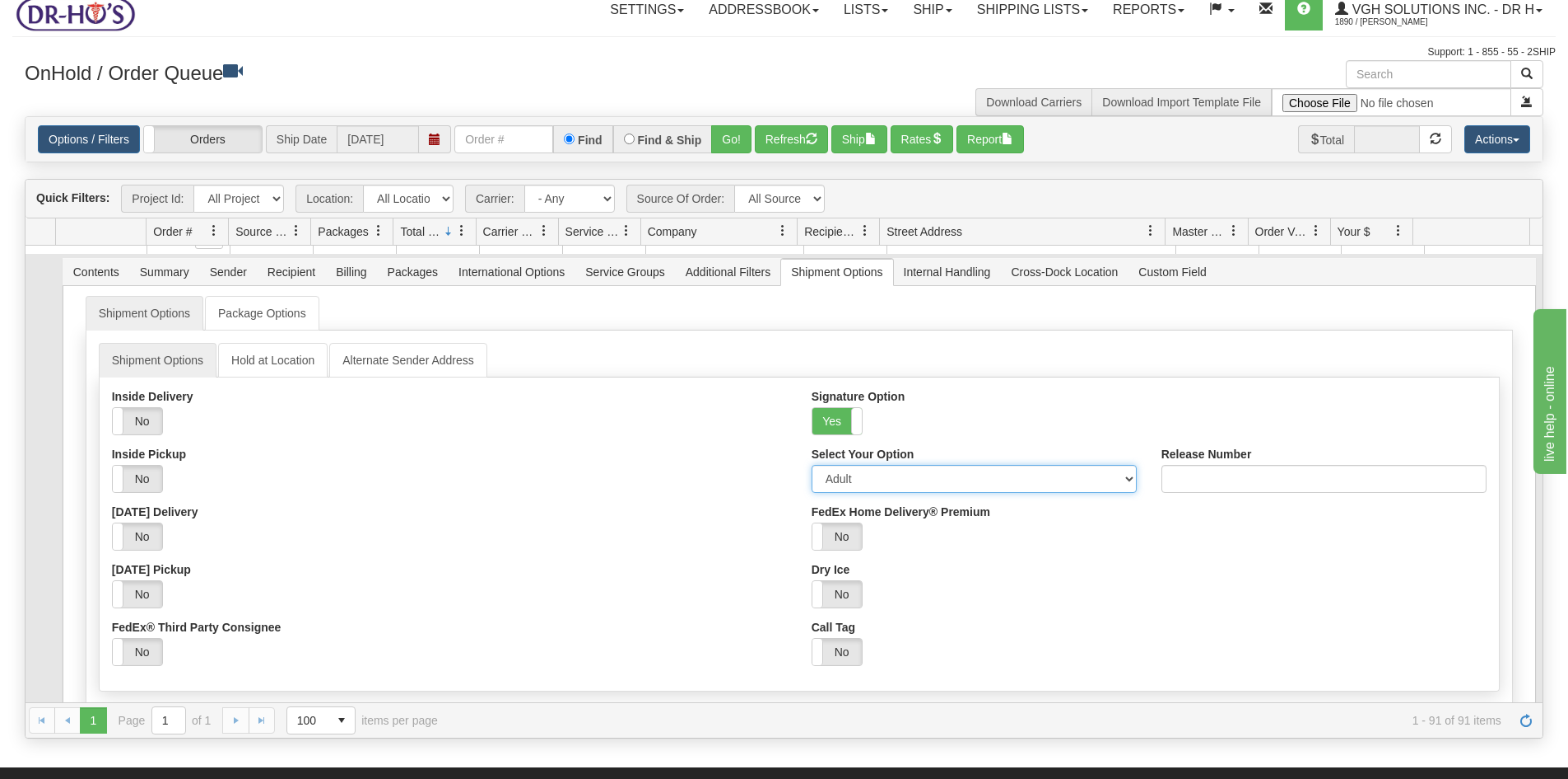
click at [869, 480] on select "Adult Direct Indirect No Signature Required Service Default" at bounding box center [973, 479] width 325 height 28
select select "2"
click at [811, 465] on select "Adult Direct Indirect No Signature Required Service Default" at bounding box center [973, 479] width 325 height 28
click at [458, 586] on div "Yes No" at bounding box center [449, 594] width 675 height 28
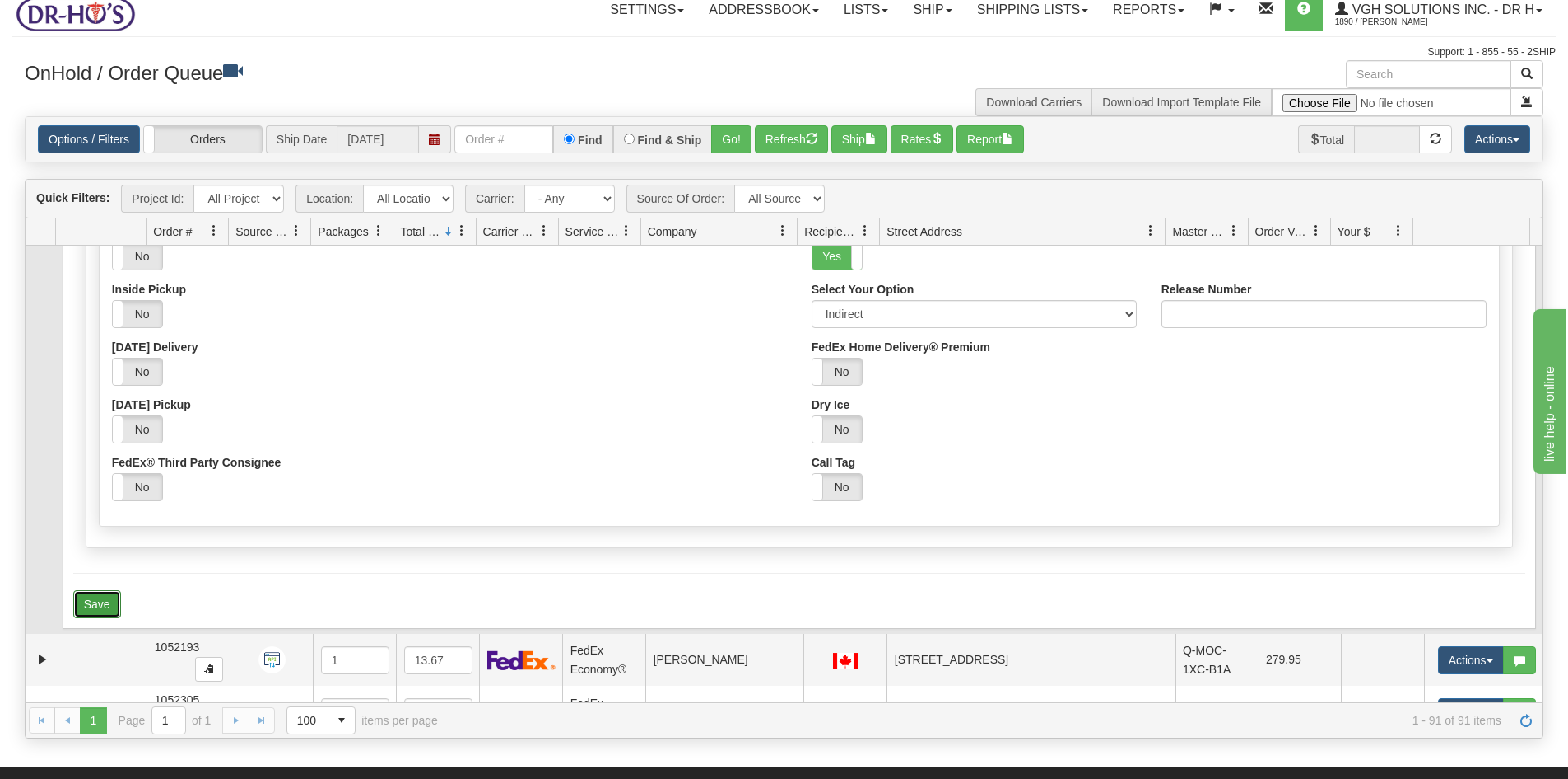
click at [88, 596] on button "Save" at bounding box center [97, 604] width 48 height 28
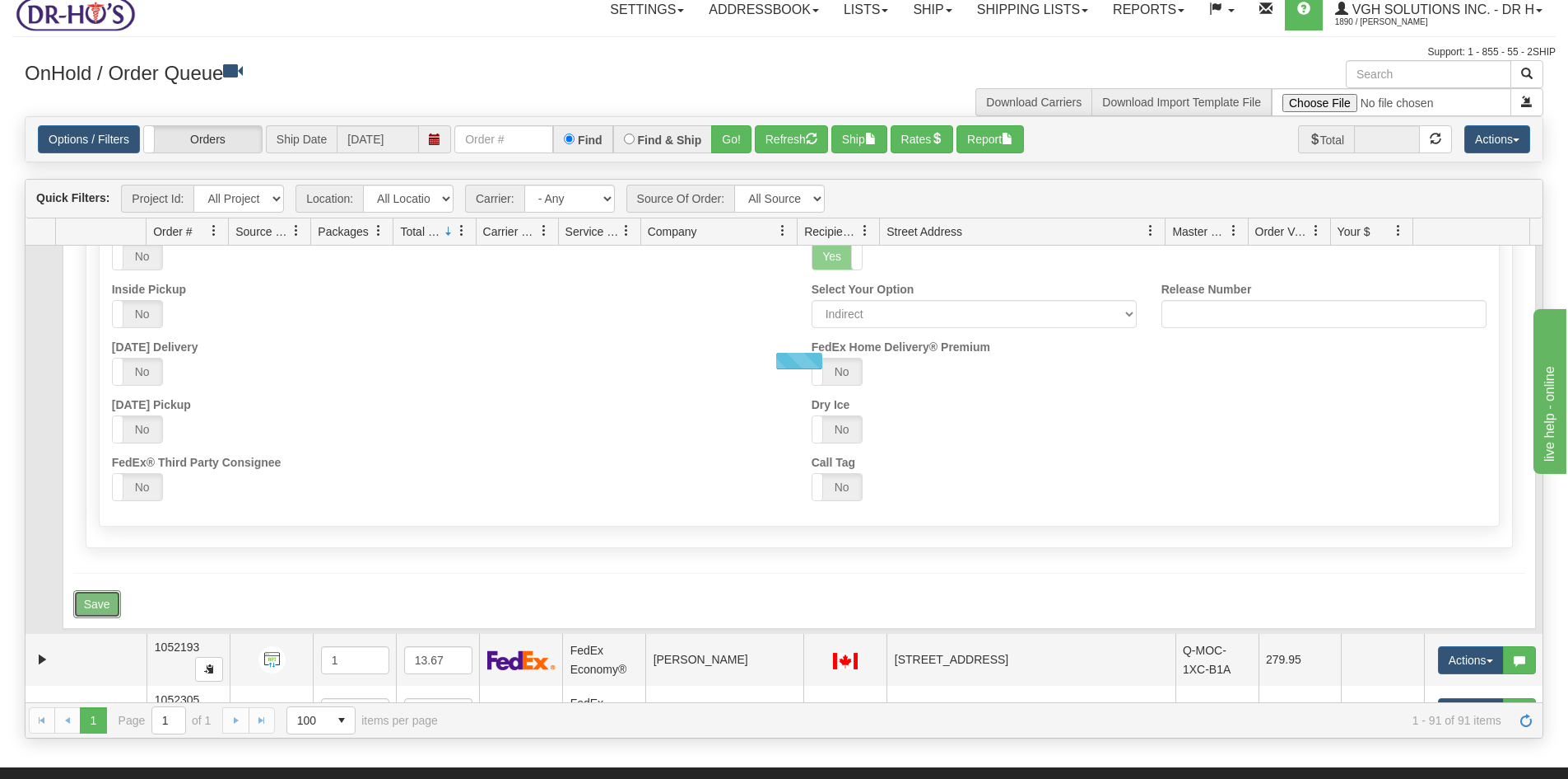
scroll to position [1478, 0]
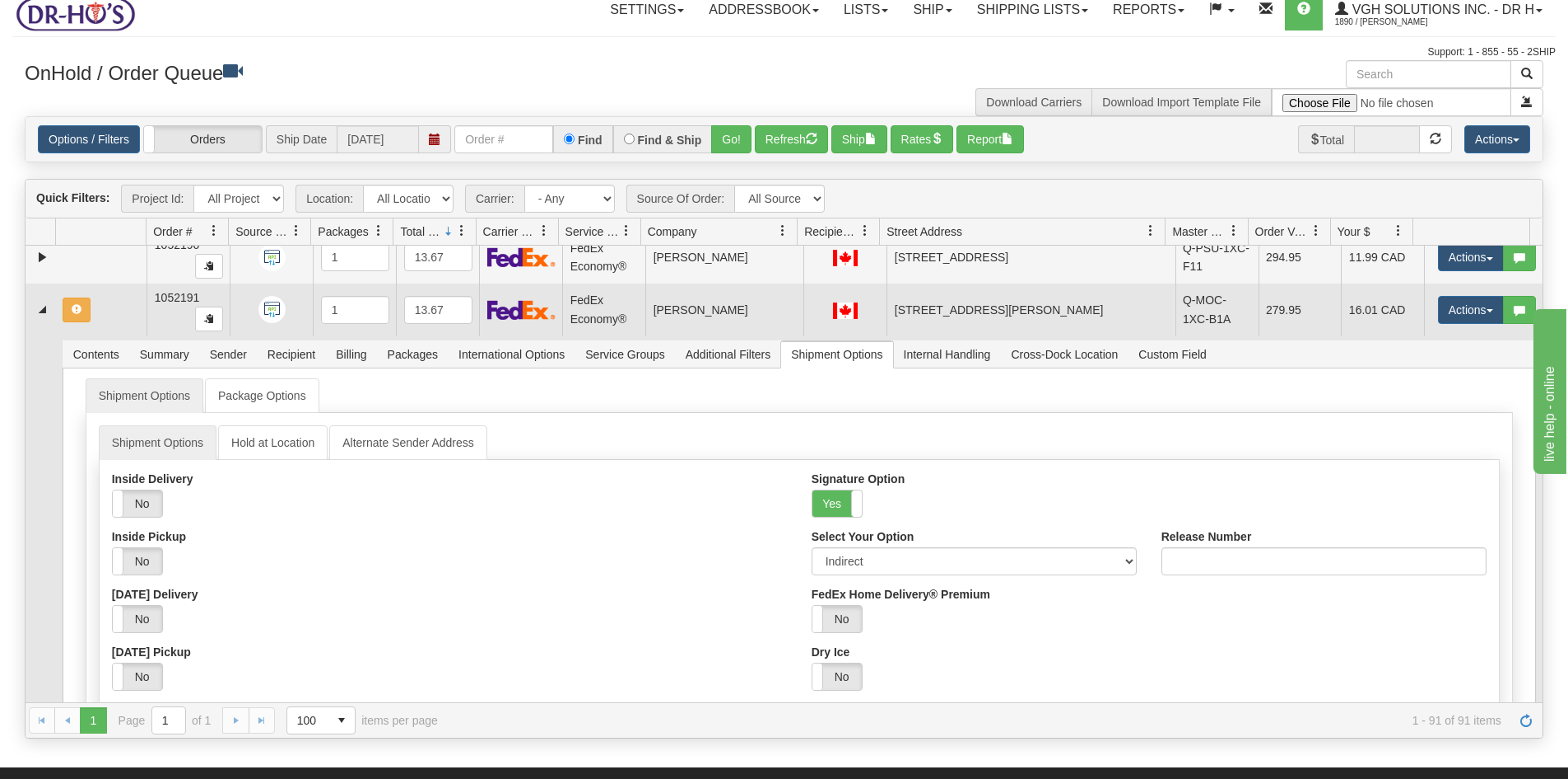
click at [103, 318] on td at bounding box center [100, 309] width 91 height 53
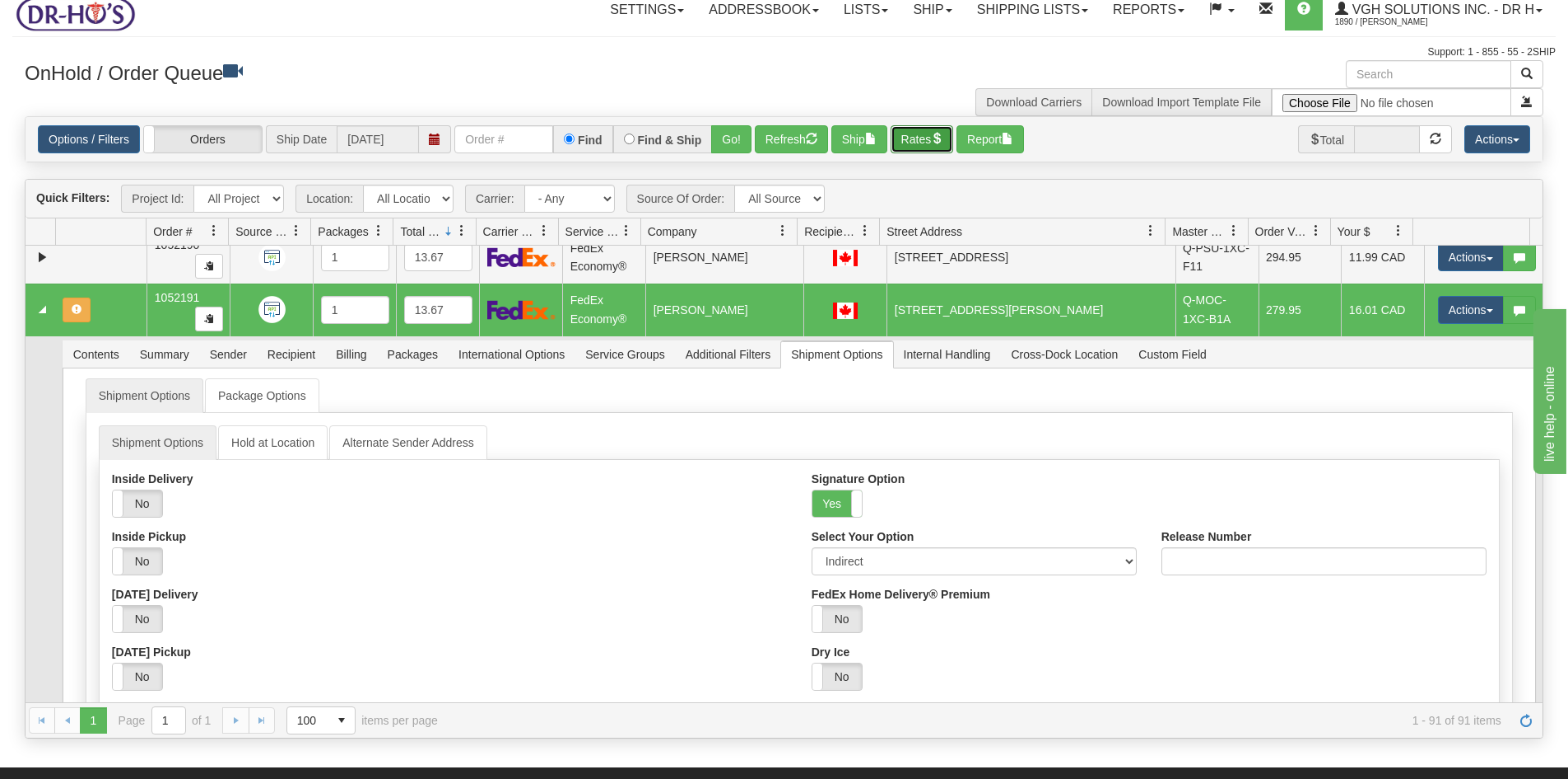
click at [917, 139] on button "Rates" at bounding box center [923, 139] width 64 height 28
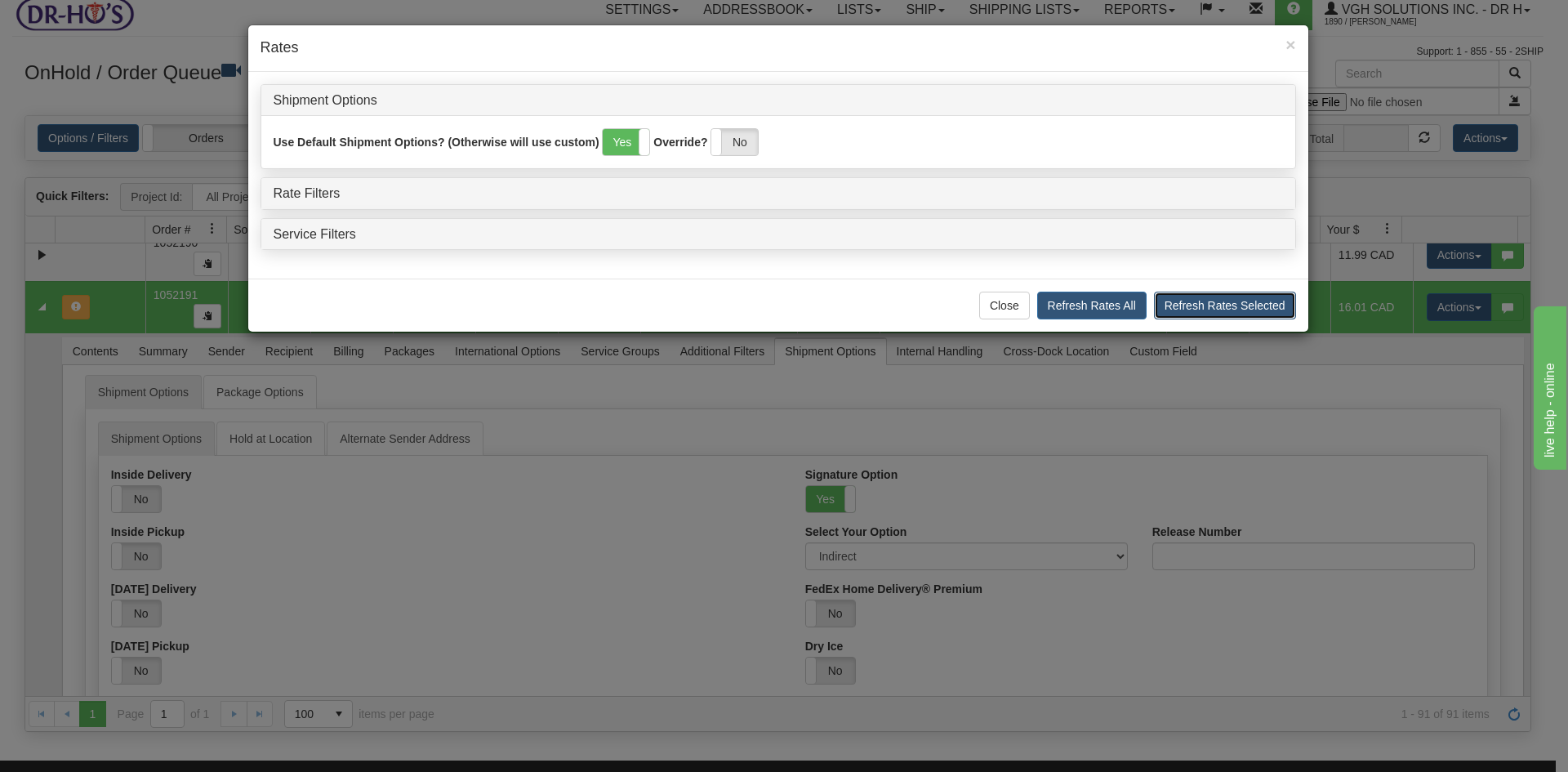
click at [1213, 307] on button "Refresh Rates Selected" at bounding box center [1225, 306] width 142 height 28
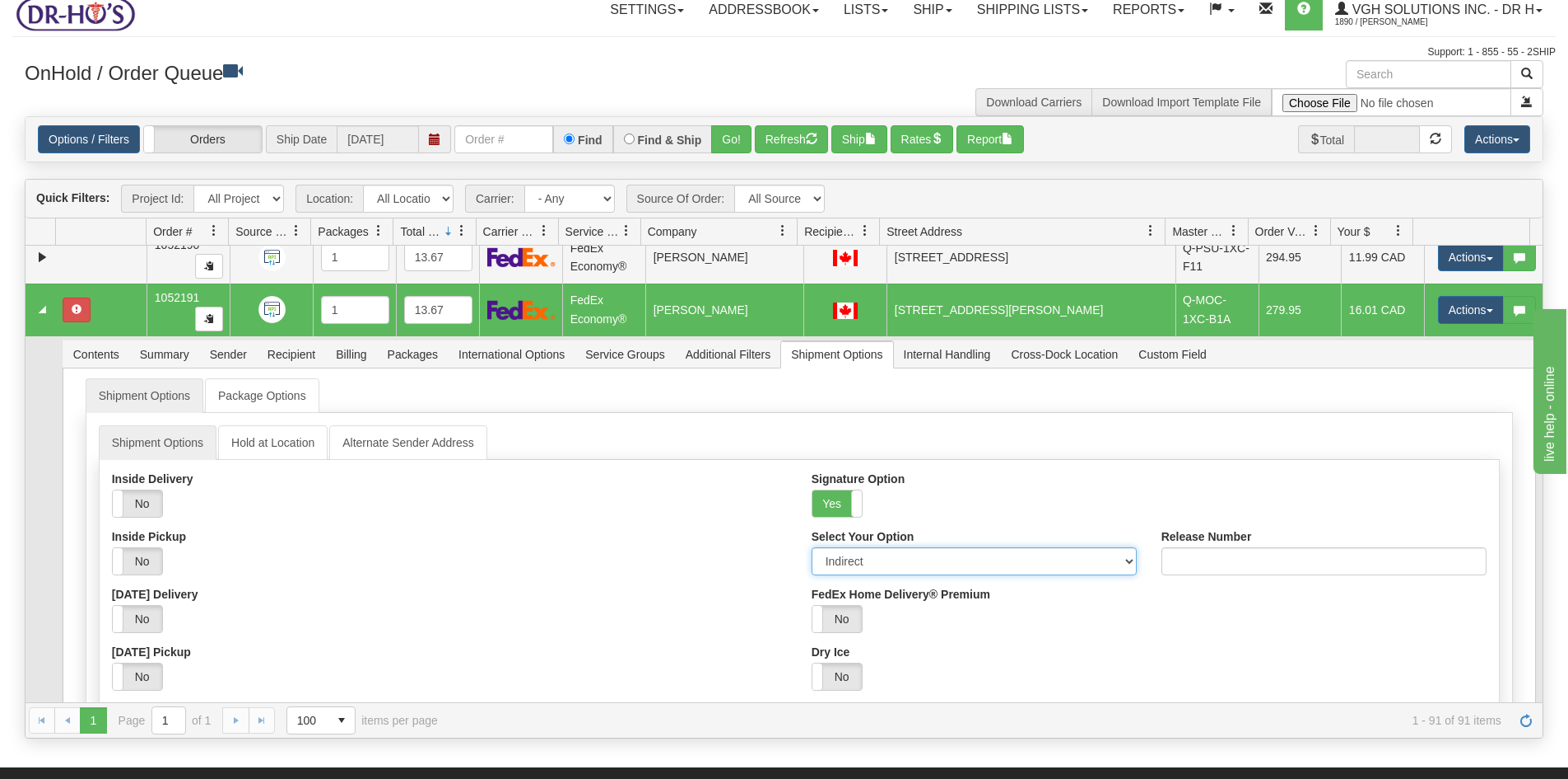
click at [879, 564] on select "Adult Direct Indirect No Signature Required Service Default" at bounding box center [973, 561] width 325 height 28
select select "0"
click at [811, 547] on select "Adult Direct Indirect No Signature Required Service Default" at bounding box center [973, 561] width 325 height 28
click at [533, 580] on div "Inside Delivery Yes No Inside Pickup Yes No [DATE] Delivery Yes No [DATE] Picku…" at bounding box center [449, 616] width 700 height 289
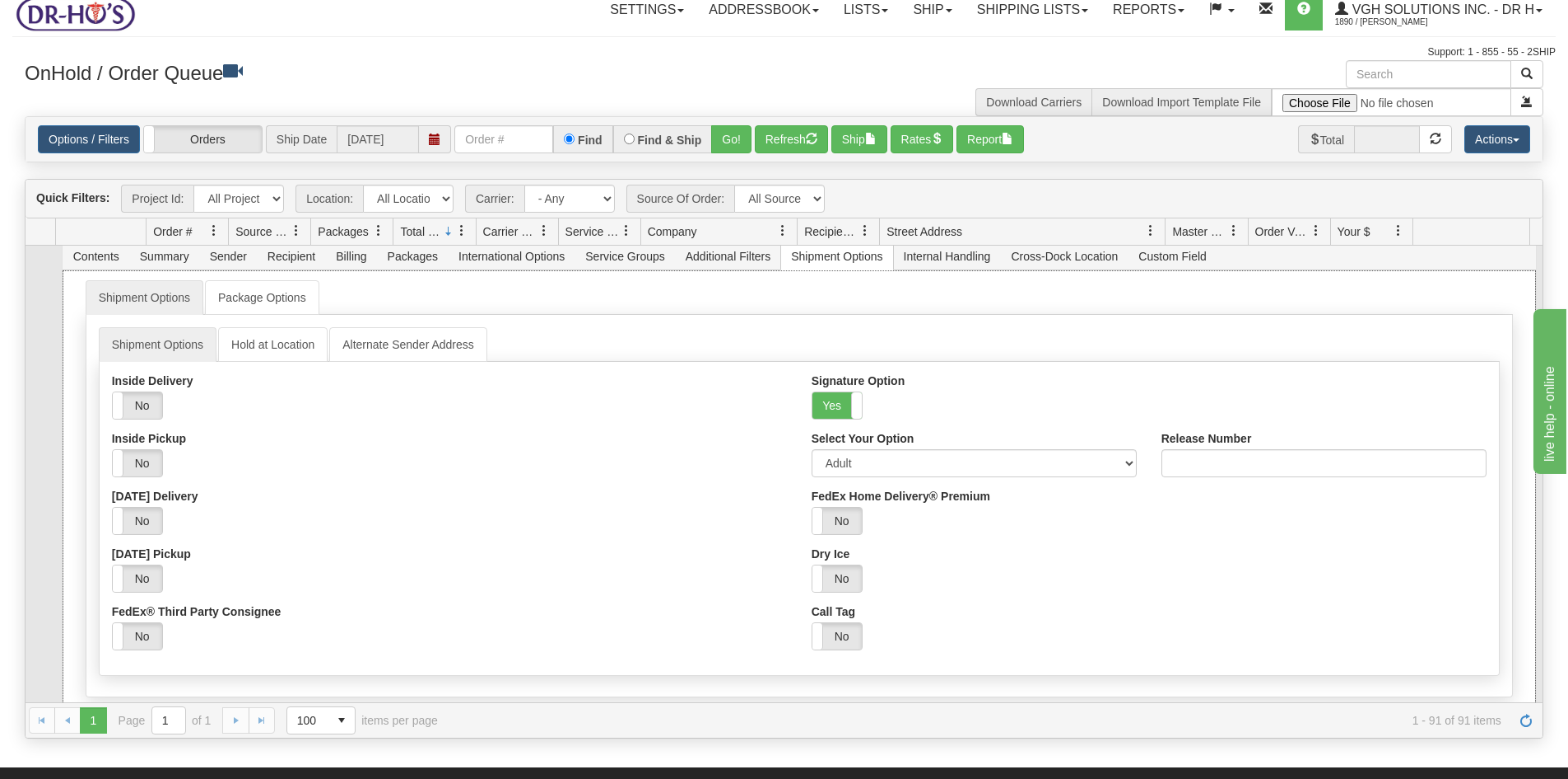
scroll to position [1725, 0]
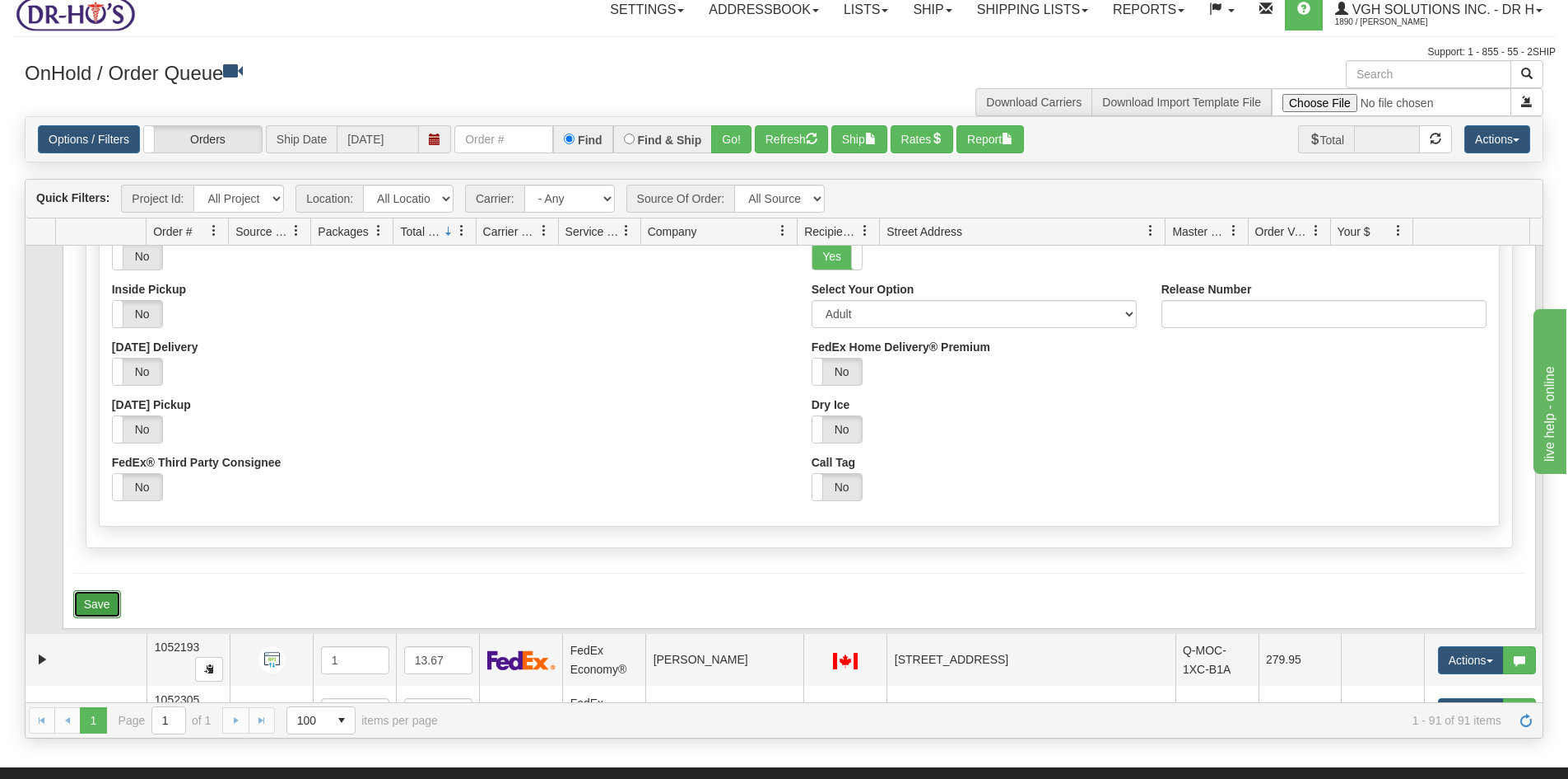
click at [105, 603] on button "Save" at bounding box center [97, 604] width 48 height 28
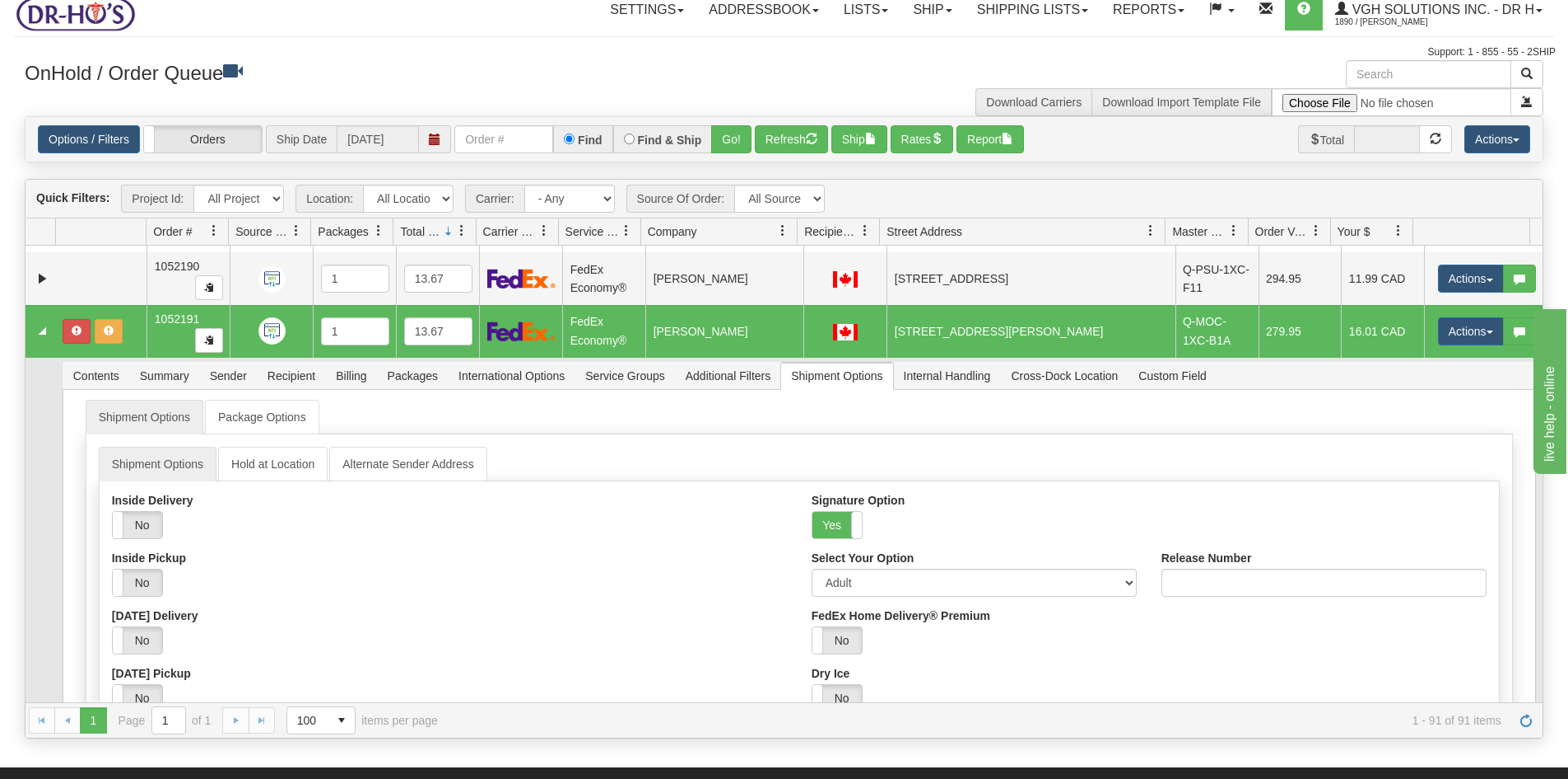
scroll to position [1396, 0]
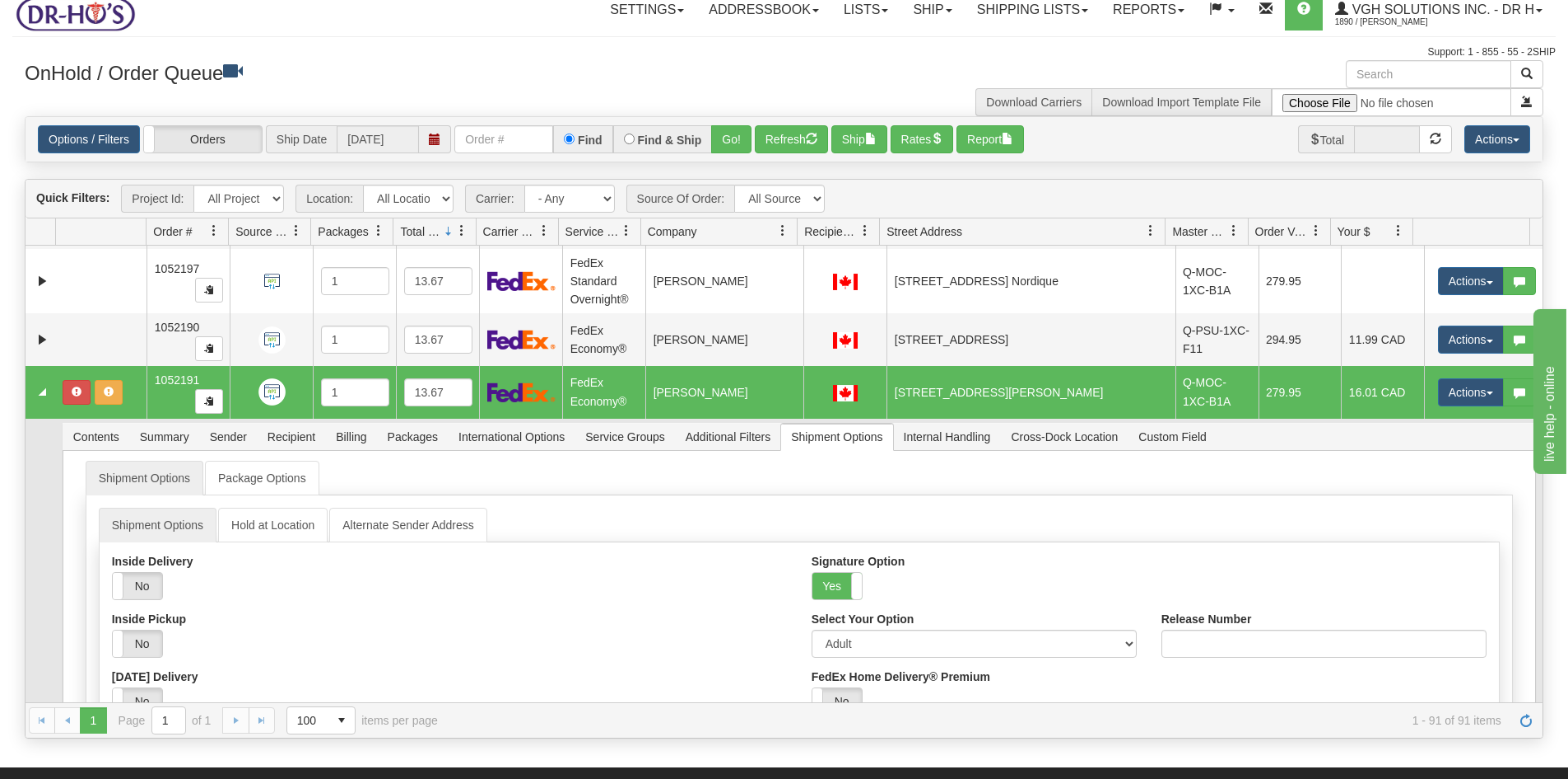
drag, startPoint x: 126, startPoint y: 401, endPoint x: 134, endPoint y: 395, distance: 10.0
click at [125, 400] on td at bounding box center [100, 392] width 91 height 53
click at [935, 134] on button "Rates" at bounding box center [923, 139] width 64 height 28
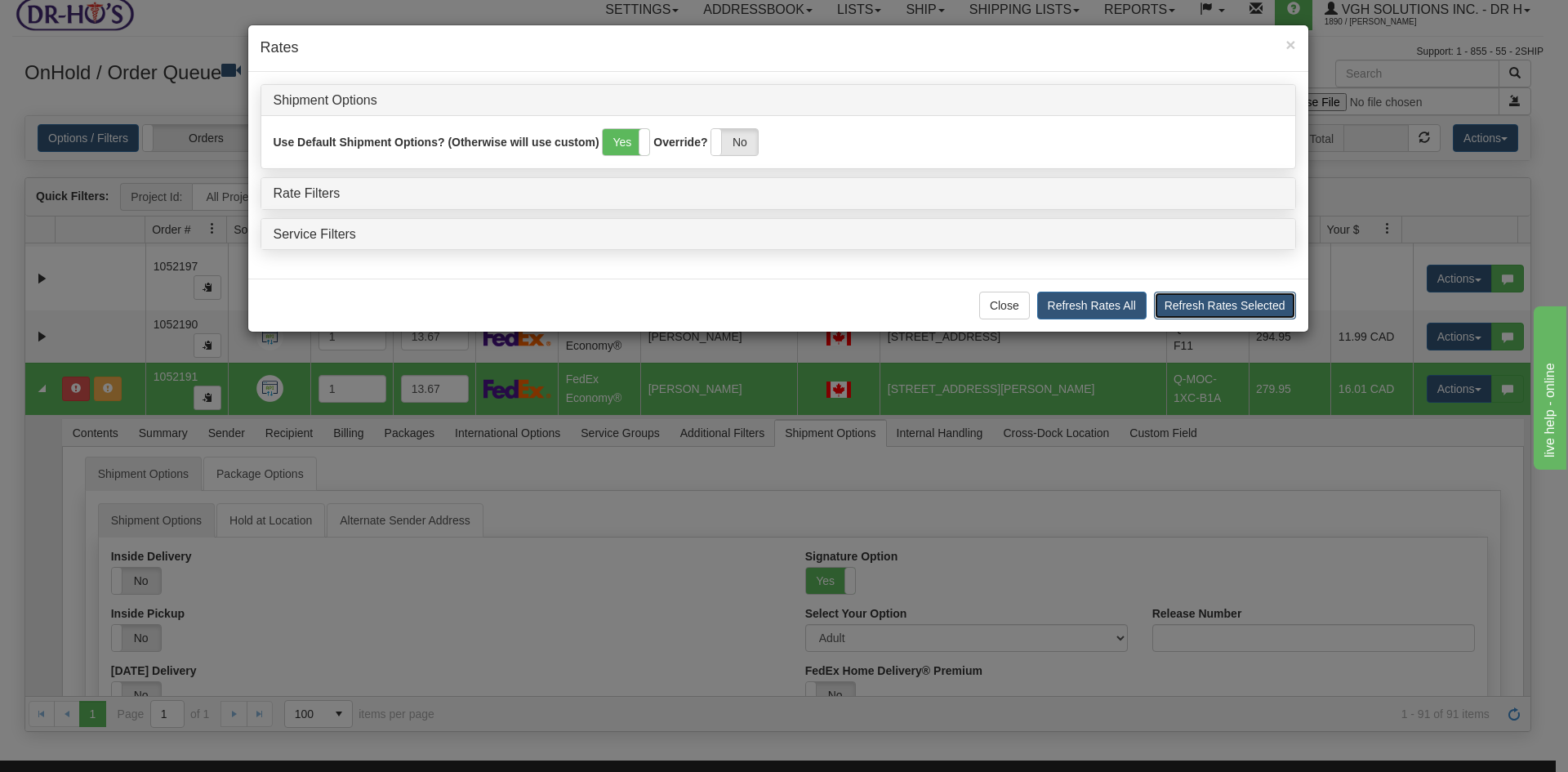
click at [1217, 307] on button "Refresh Rates Selected" at bounding box center [1225, 306] width 142 height 28
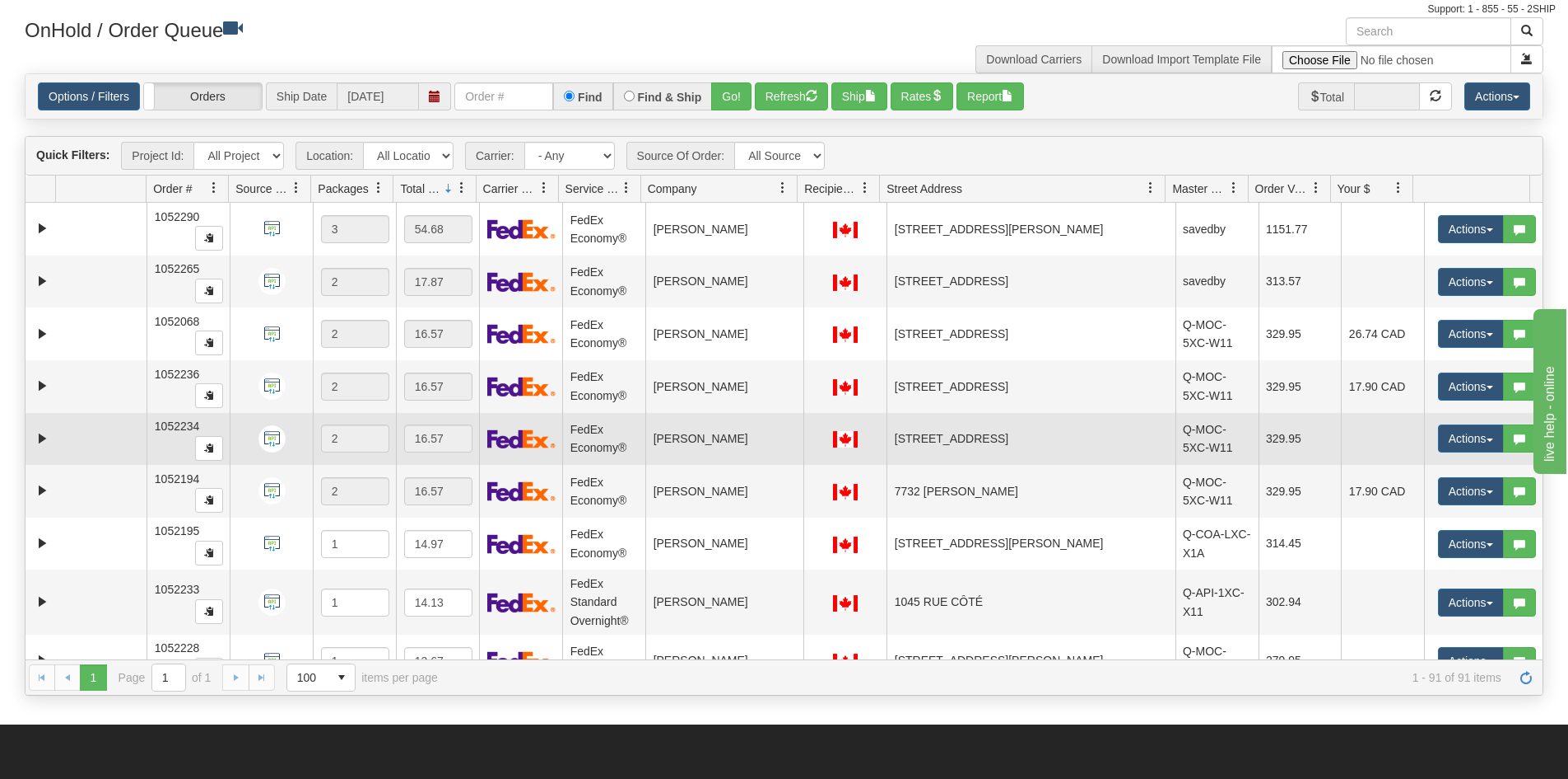
scroll to position [0, 0]
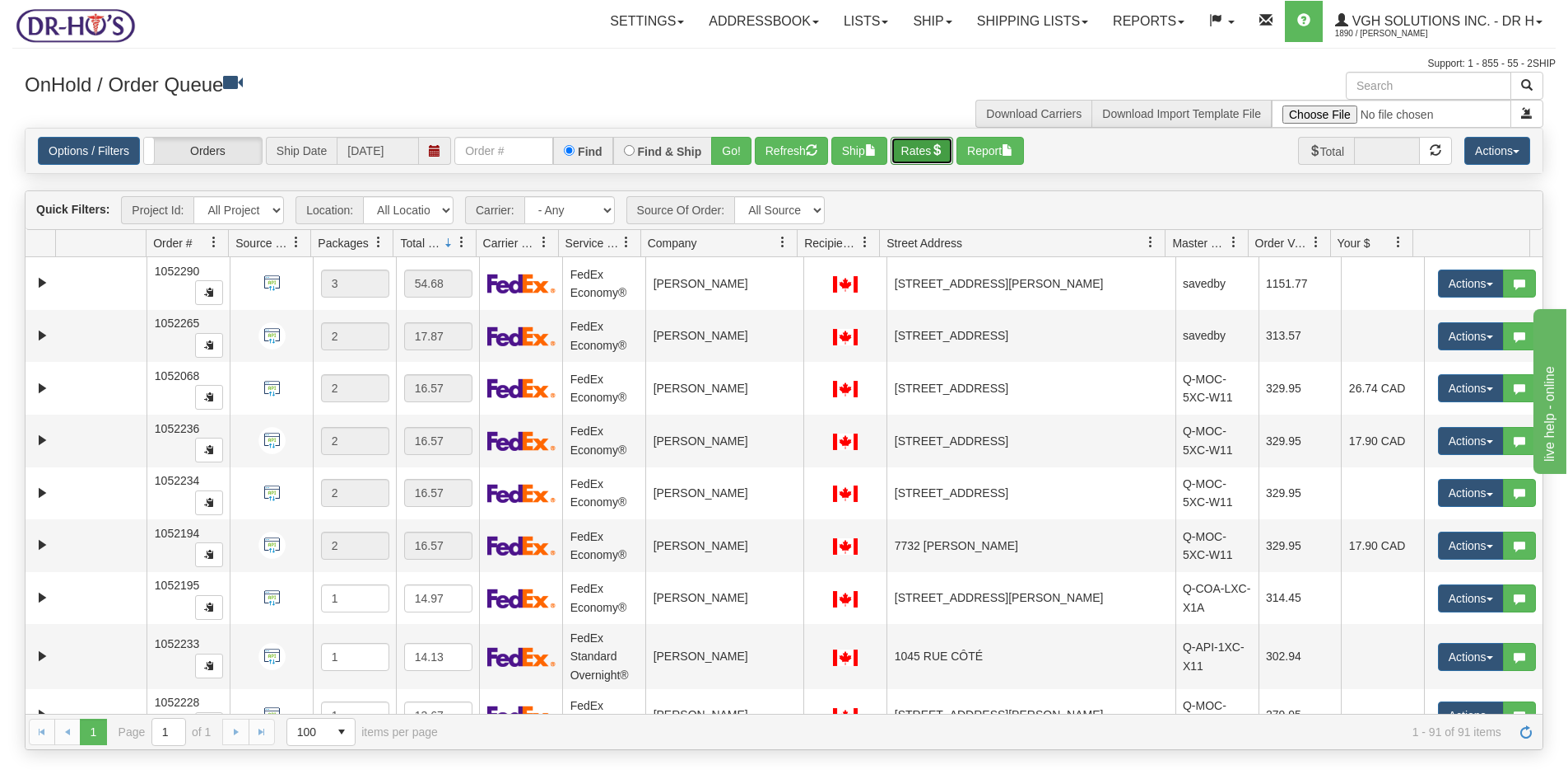
click at [923, 146] on button "Rates" at bounding box center [923, 150] width 64 height 28
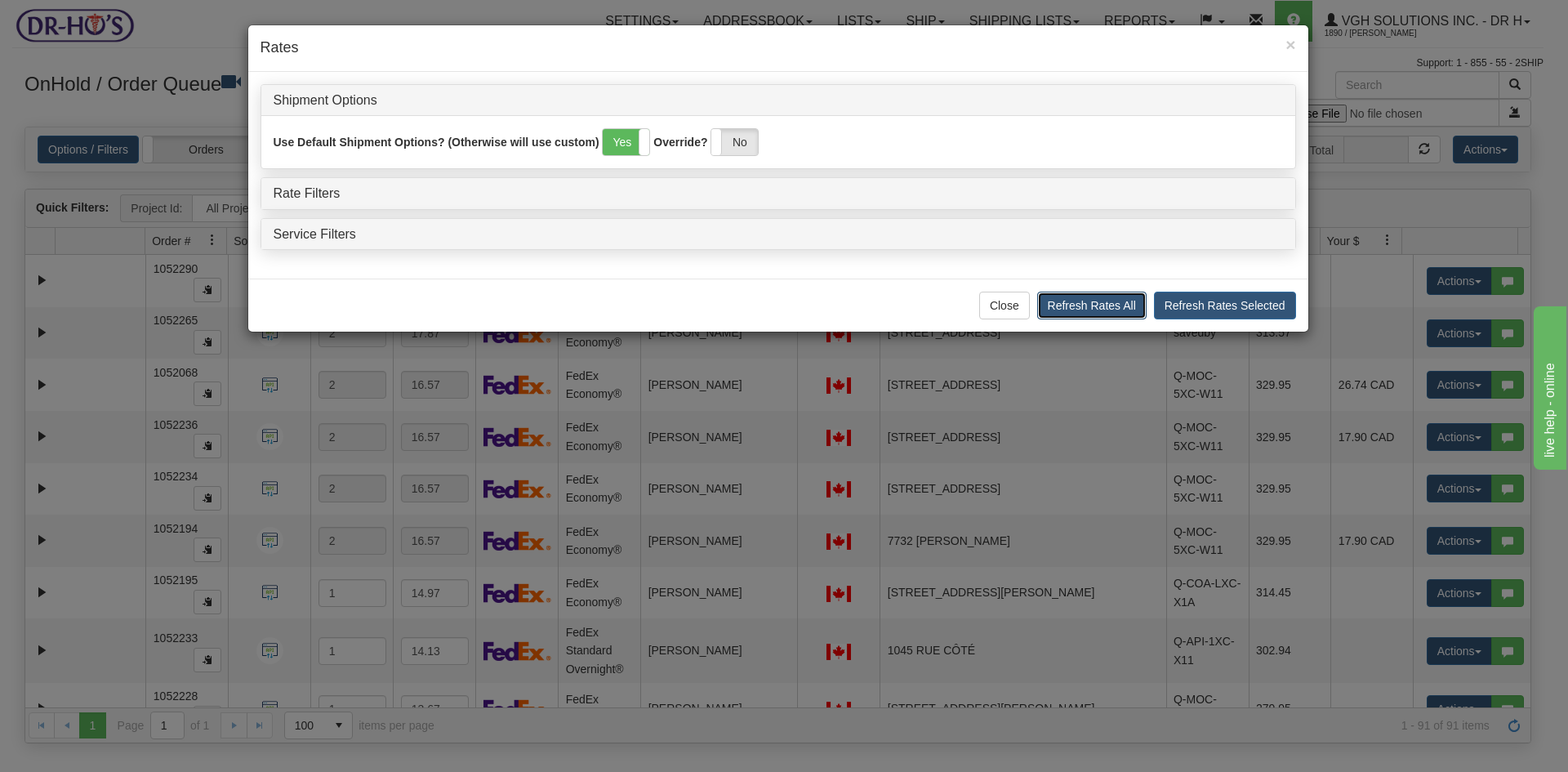
click at [1121, 303] on button "Refresh Rates All" at bounding box center [1092, 306] width 109 height 28
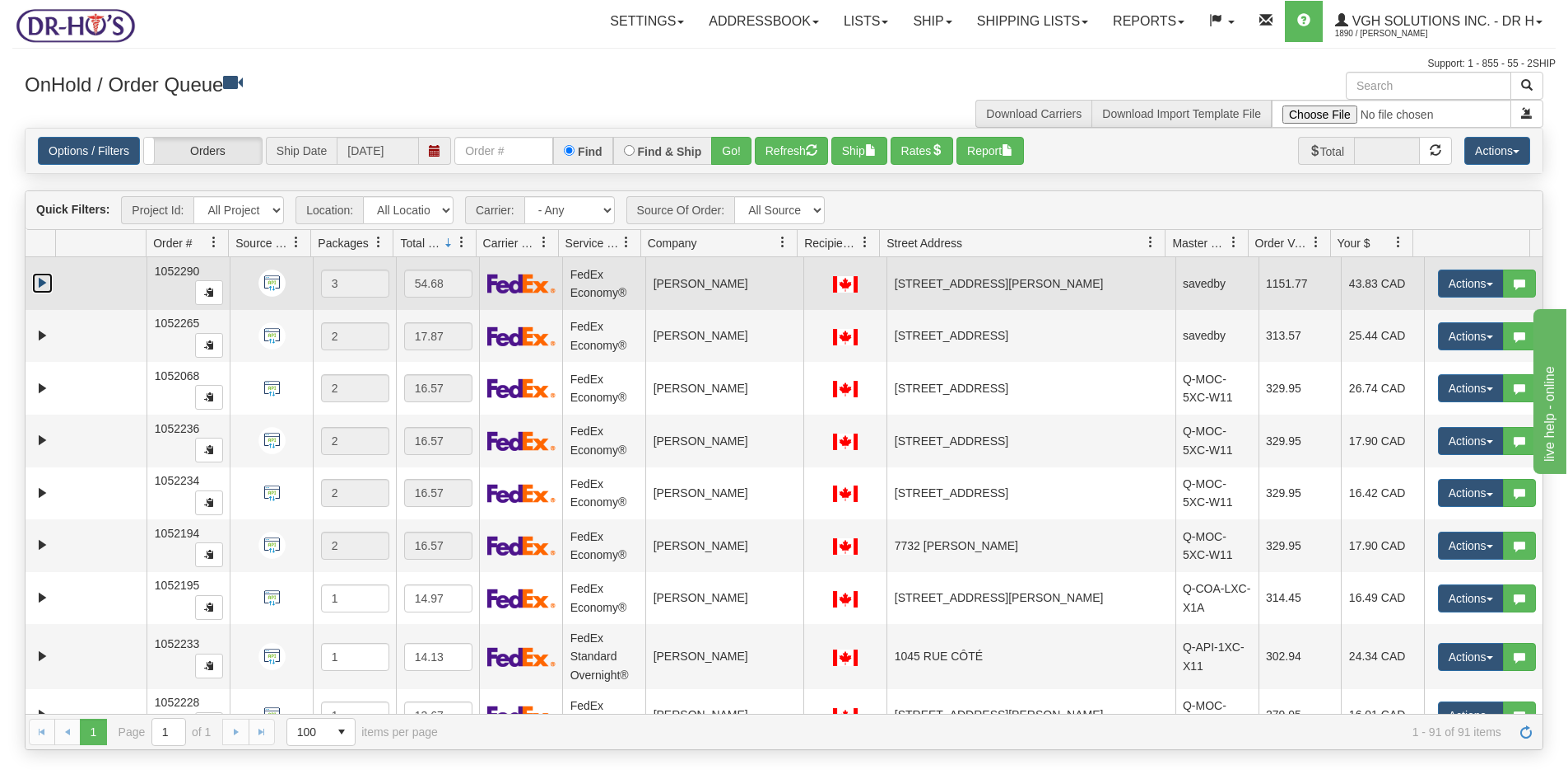
drag, startPoint x: 40, startPoint y: 280, endPoint x: 51, endPoint y: 285, distance: 12.1
click at [41, 280] on link "Expand" at bounding box center [42, 283] width 21 height 21
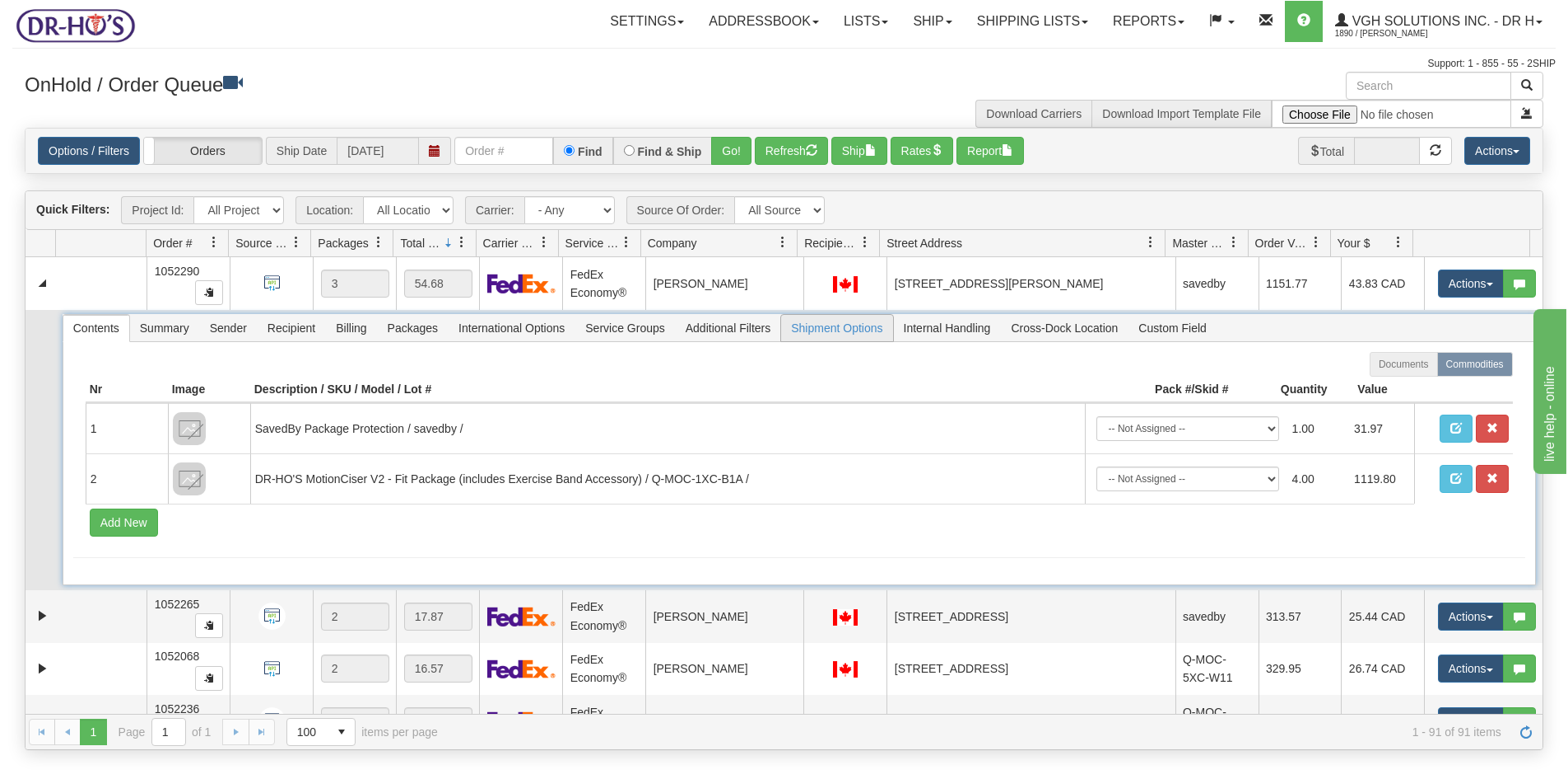
click at [849, 325] on span "Shipment Options" at bounding box center [837, 327] width 111 height 26
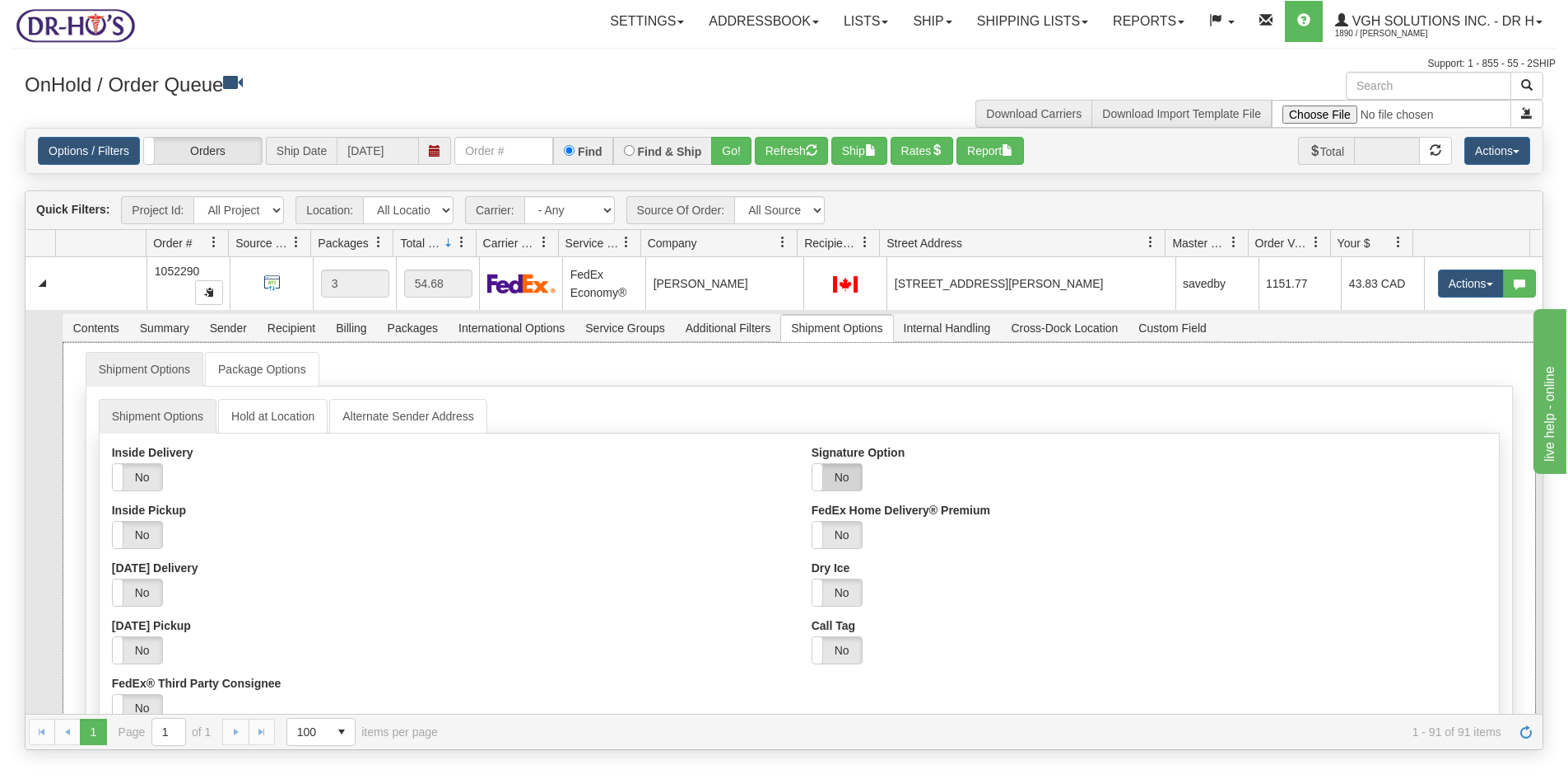
click at [840, 472] on label "No" at bounding box center [837, 477] width 50 height 26
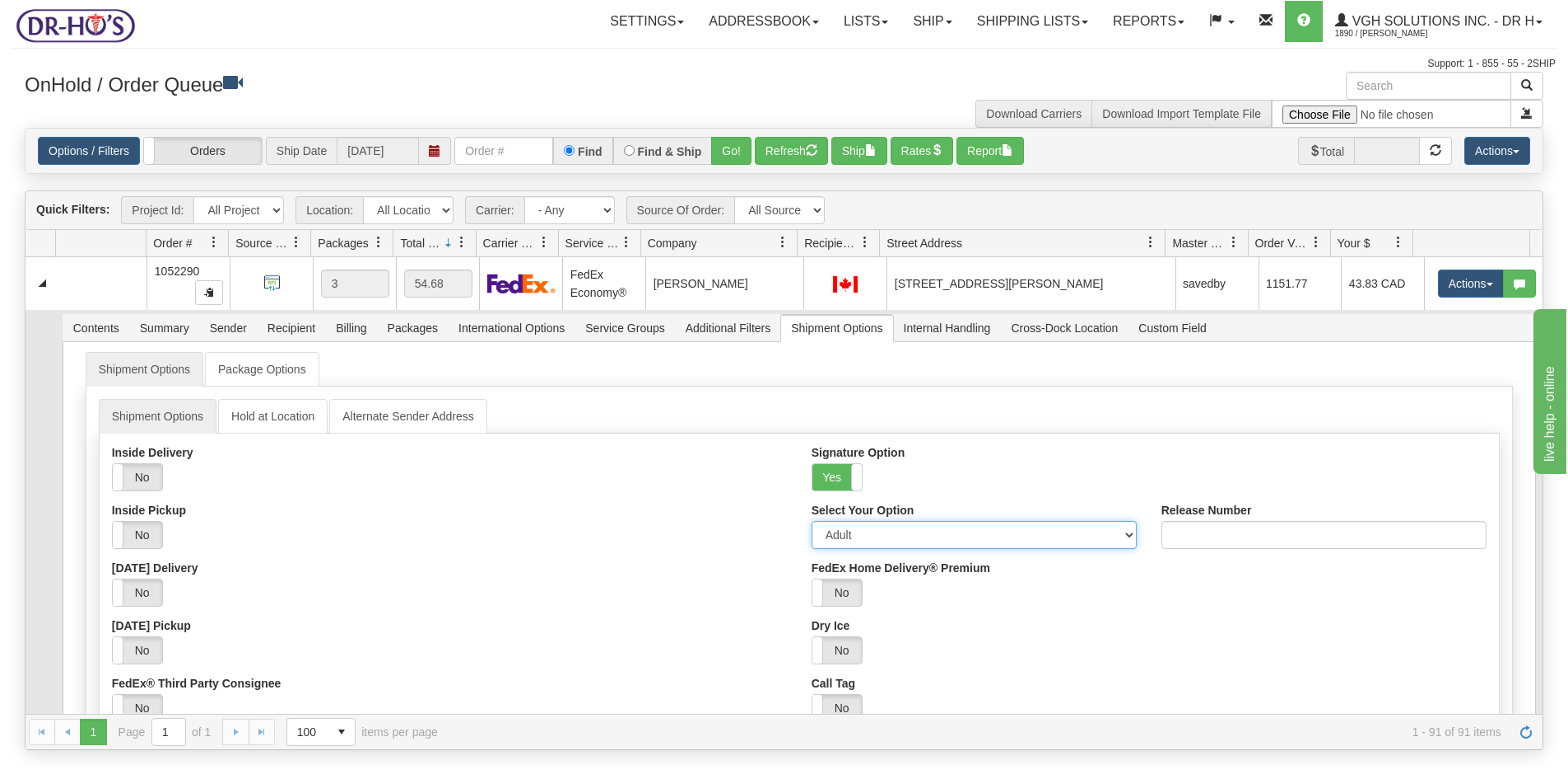
click at [841, 538] on select "Adult Direct Indirect No Signature Required Service Default" at bounding box center [973, 534] width 325 height 28
select select "2"
click at [811, 520] on select "Adult Direct Indirect No Signature Required Service Default" at bounding box center [973, 534] width 325 height 28
click at [670, 597] on div "Yes No" at bounding box center [449, 592] width 675 height 28
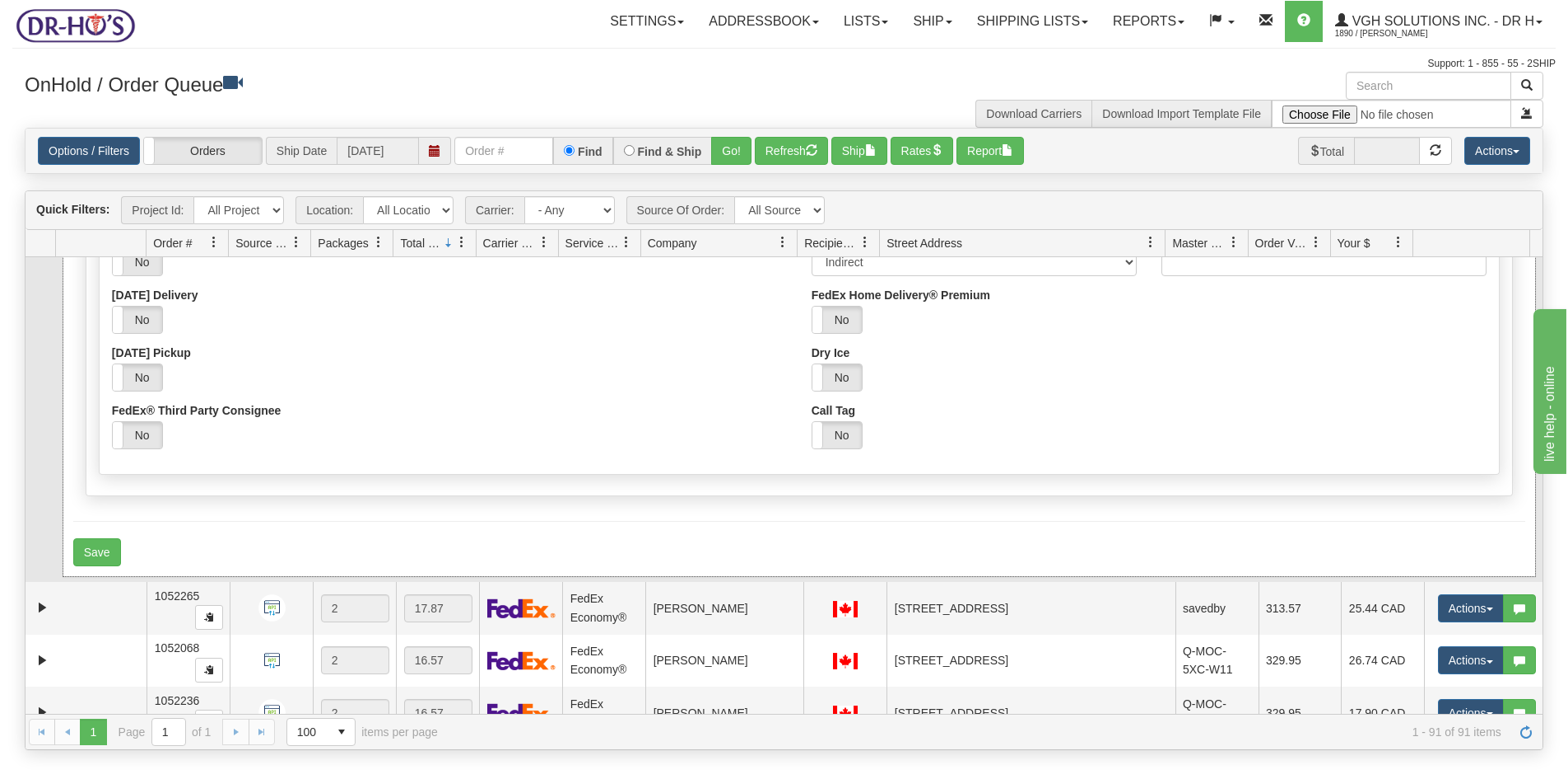
scroll to position [329, 0]
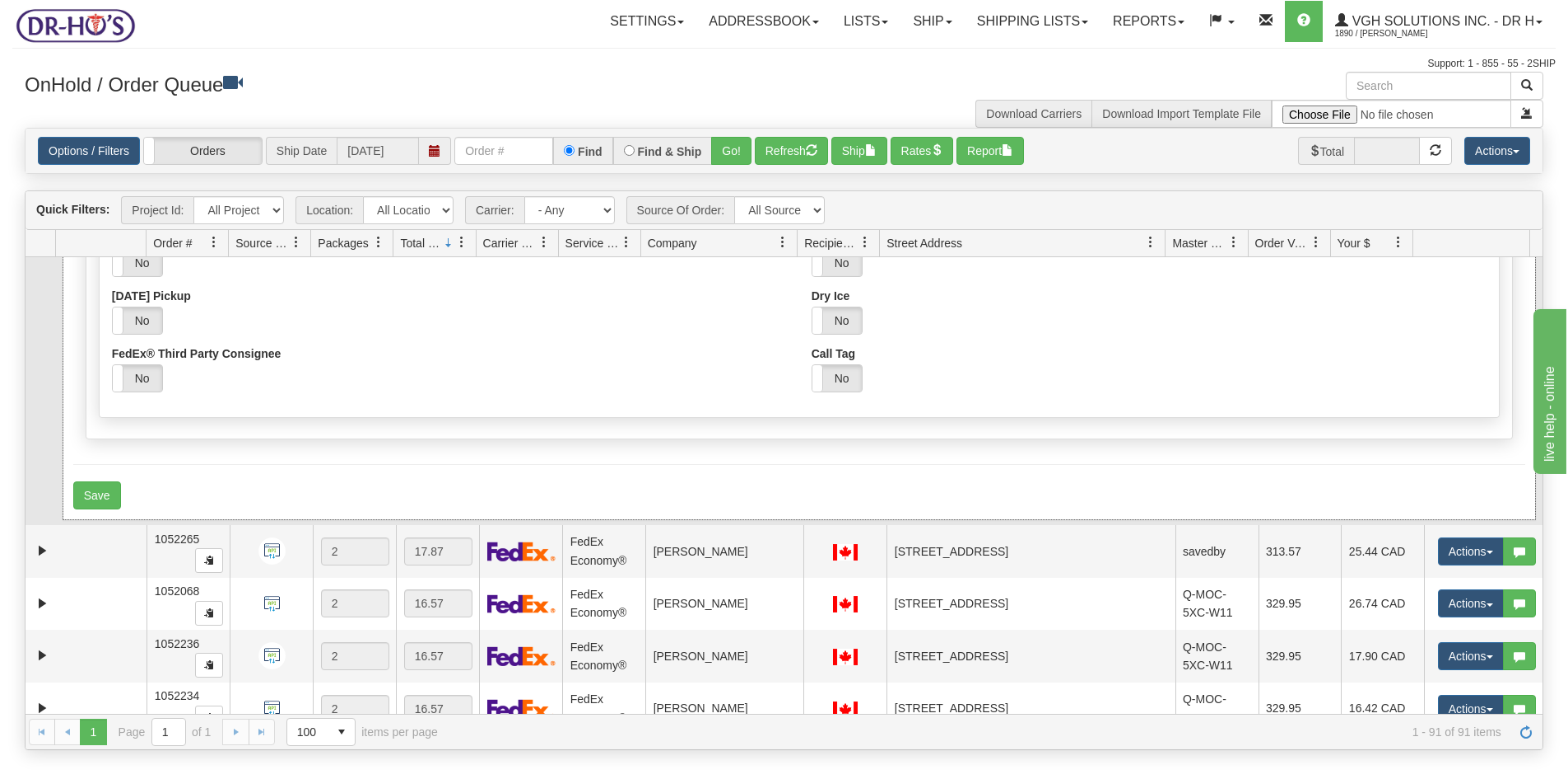
click at [91, 481] on form "Shipment Options Package Options Shipment Options Hold at Location Alternate Se…" at bounding box center [799, 265] width 1453 height 487
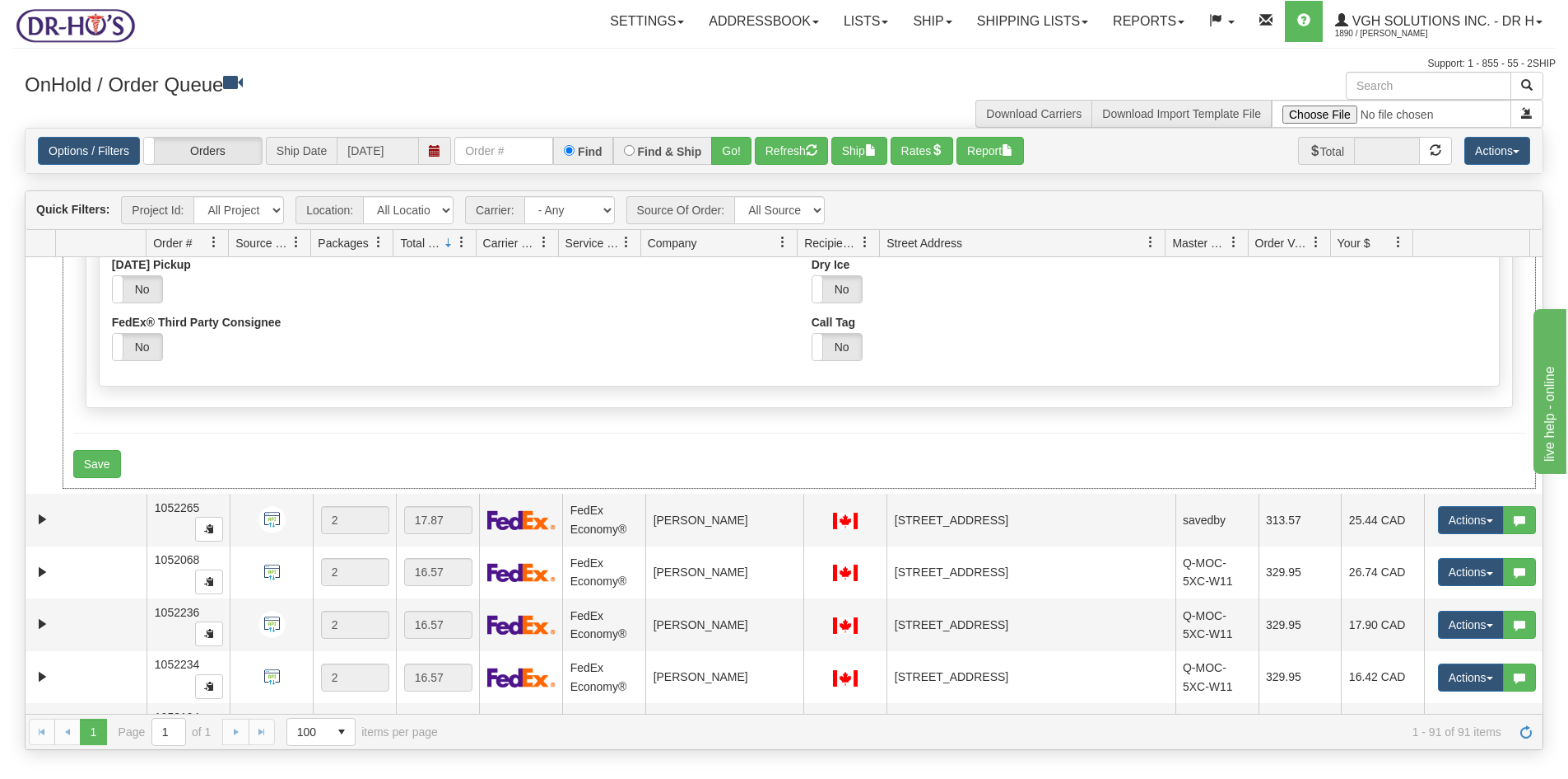
scroll to position [0, 0]
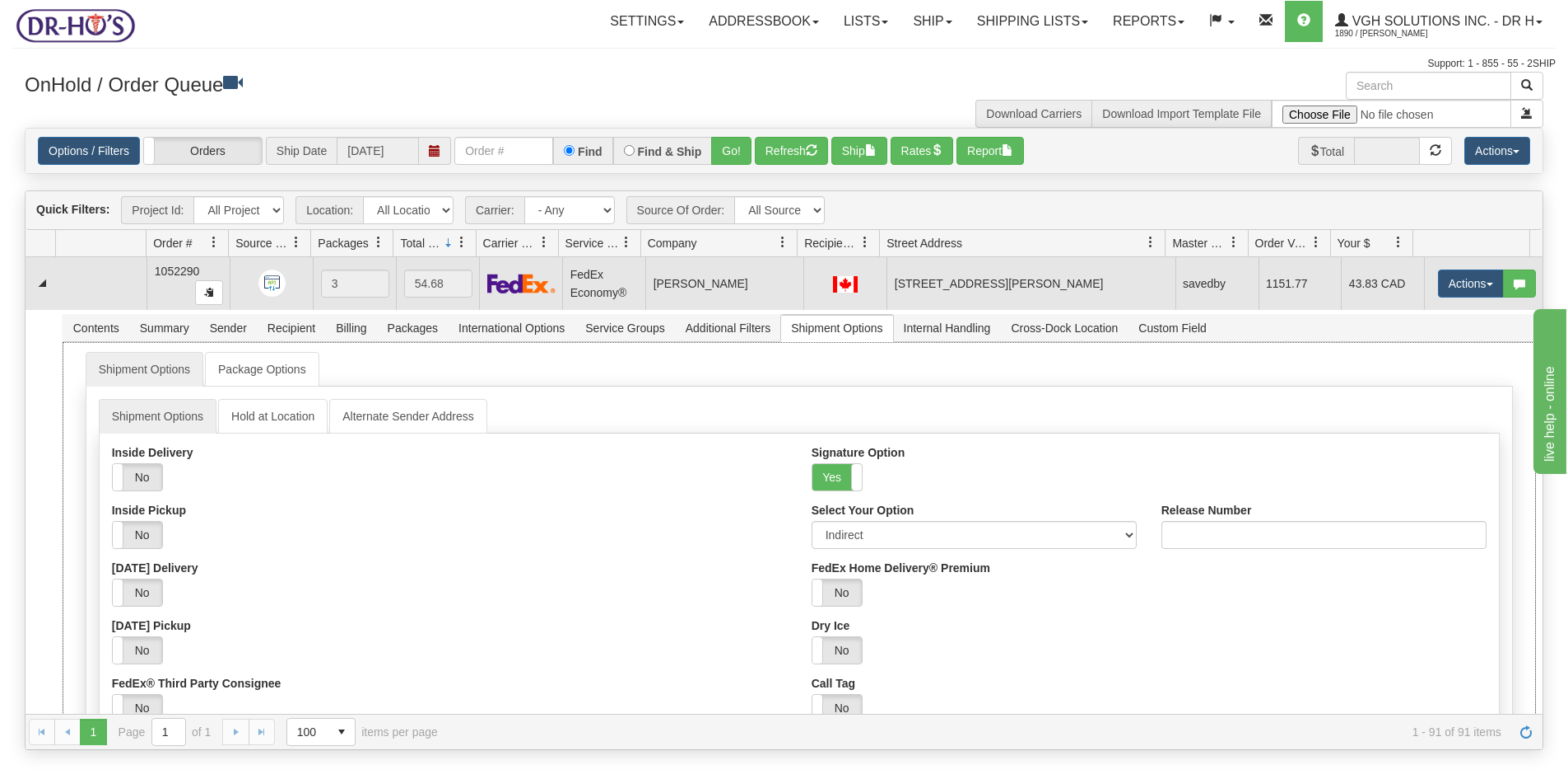
click at [111, 289] on td at bounding box center [100, 283] width 91 height 53
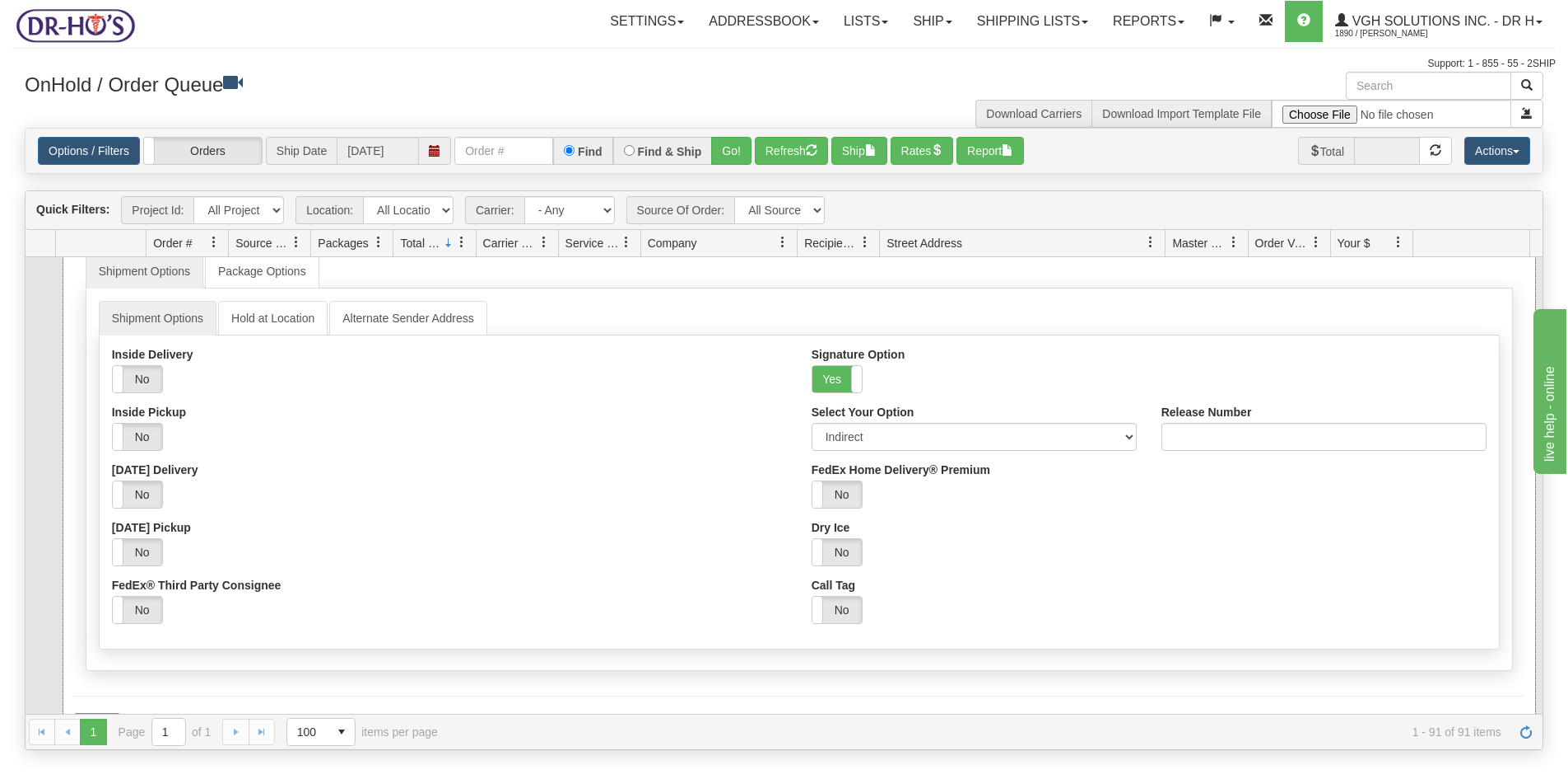
scroll to position [329, 0]
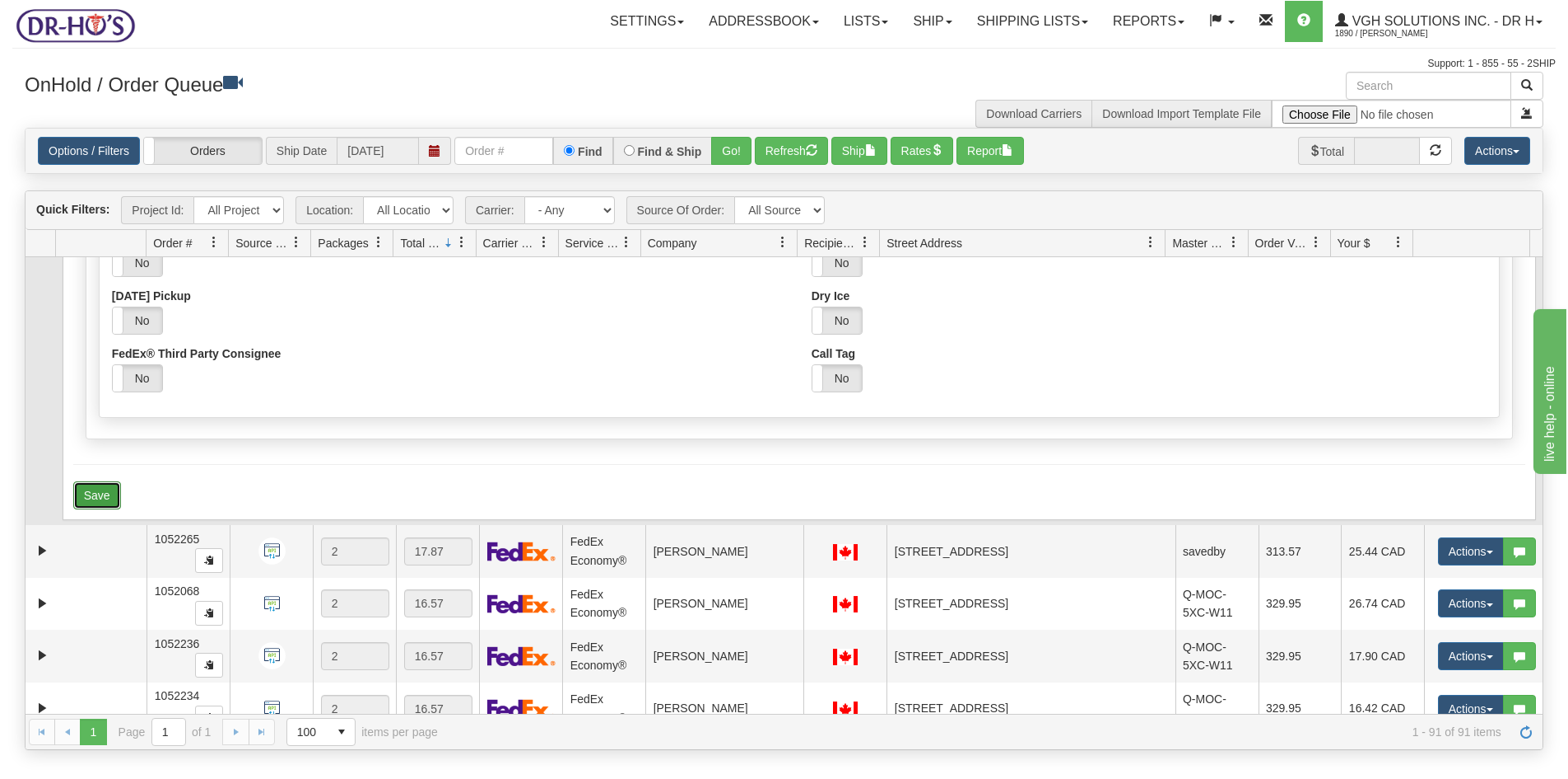
click at [92, 497] on button "Save" at bounding box center [97, 495] width 48 height 28
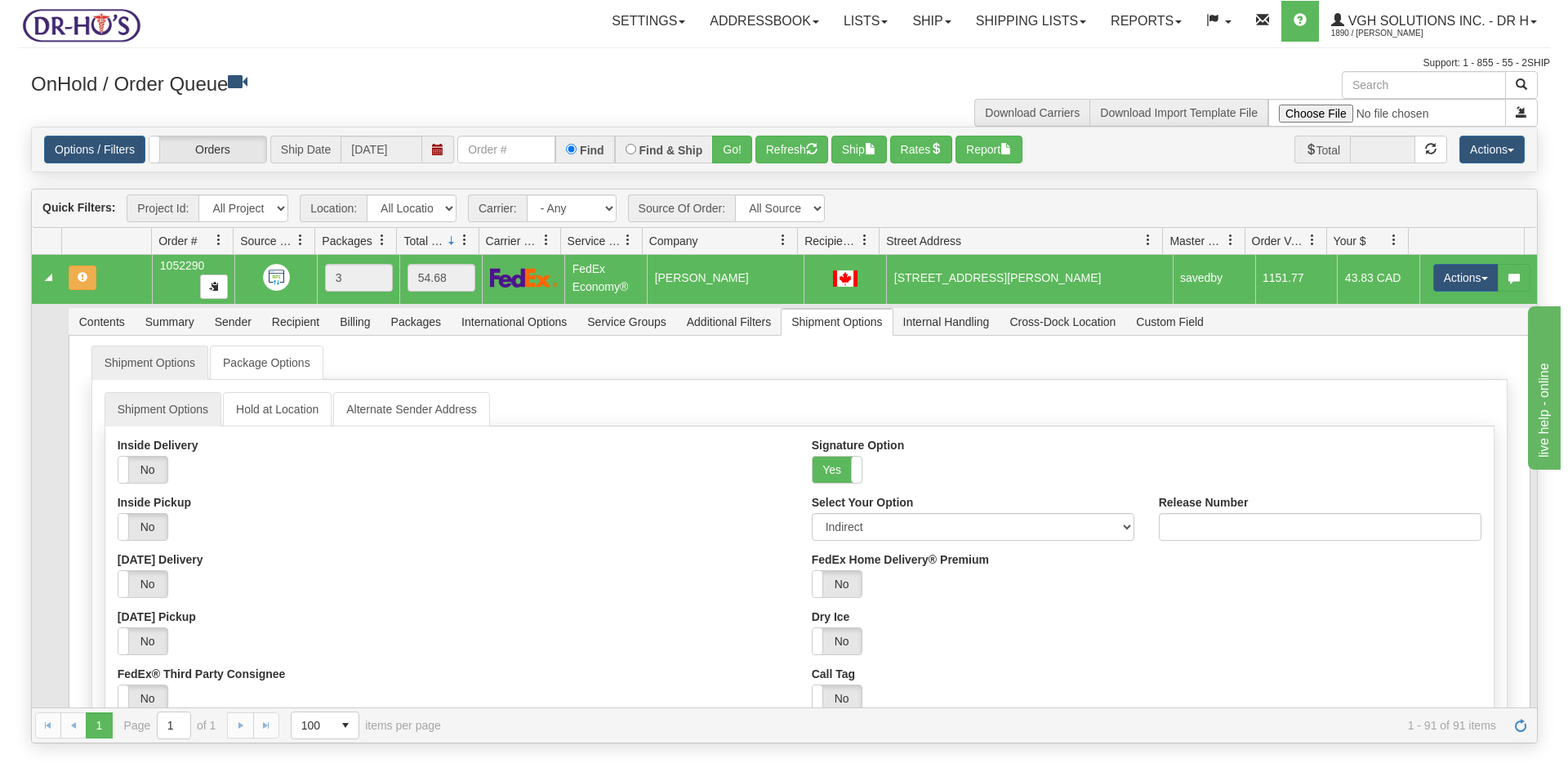
scroll to position [0, 0]
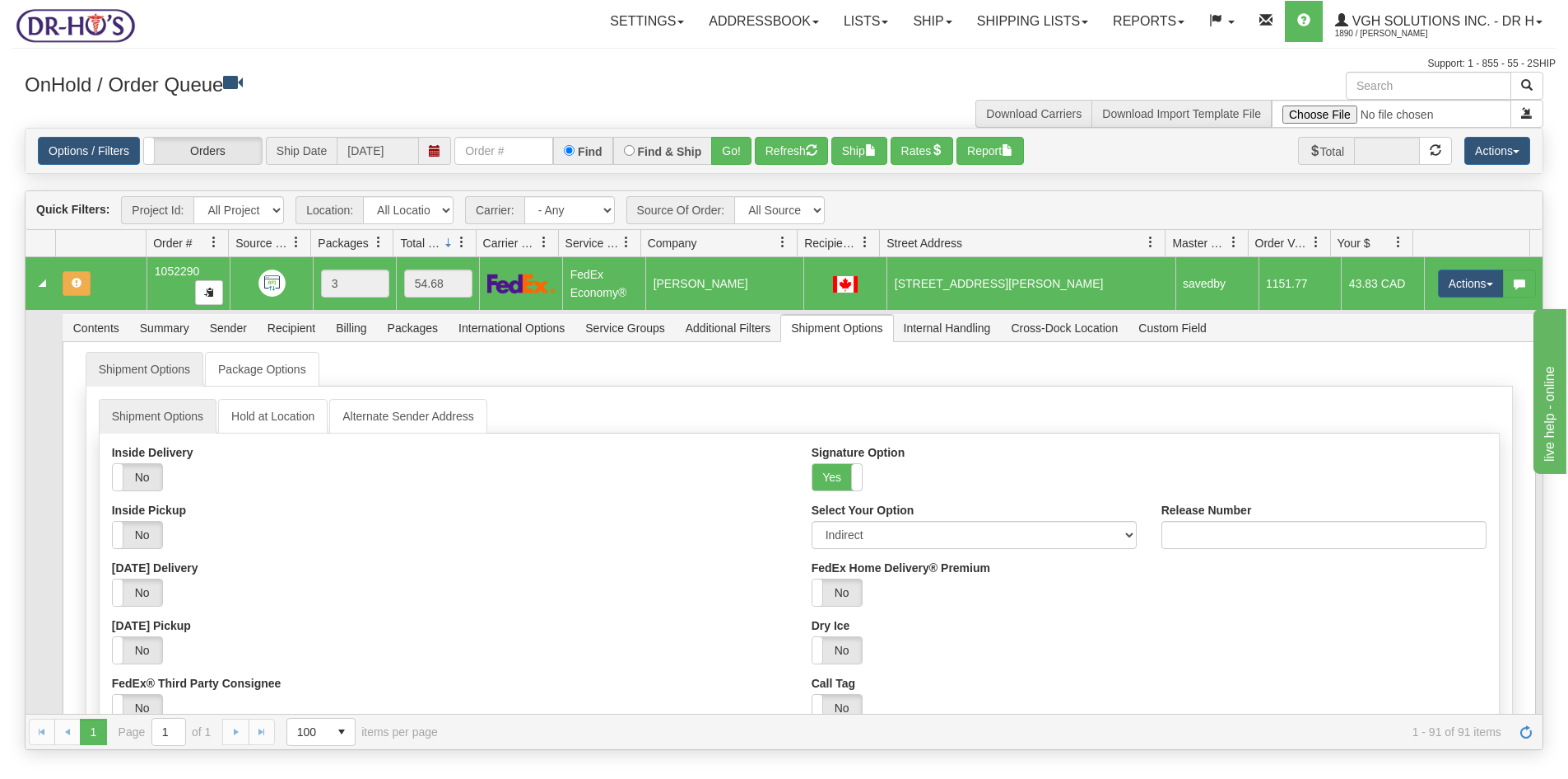
click at [114, 296] on td at bounding box center [100, 283] width 91 height 53
click at [931, 149] on button "Rates" at bounding box center [923, 150] width 64 height 28
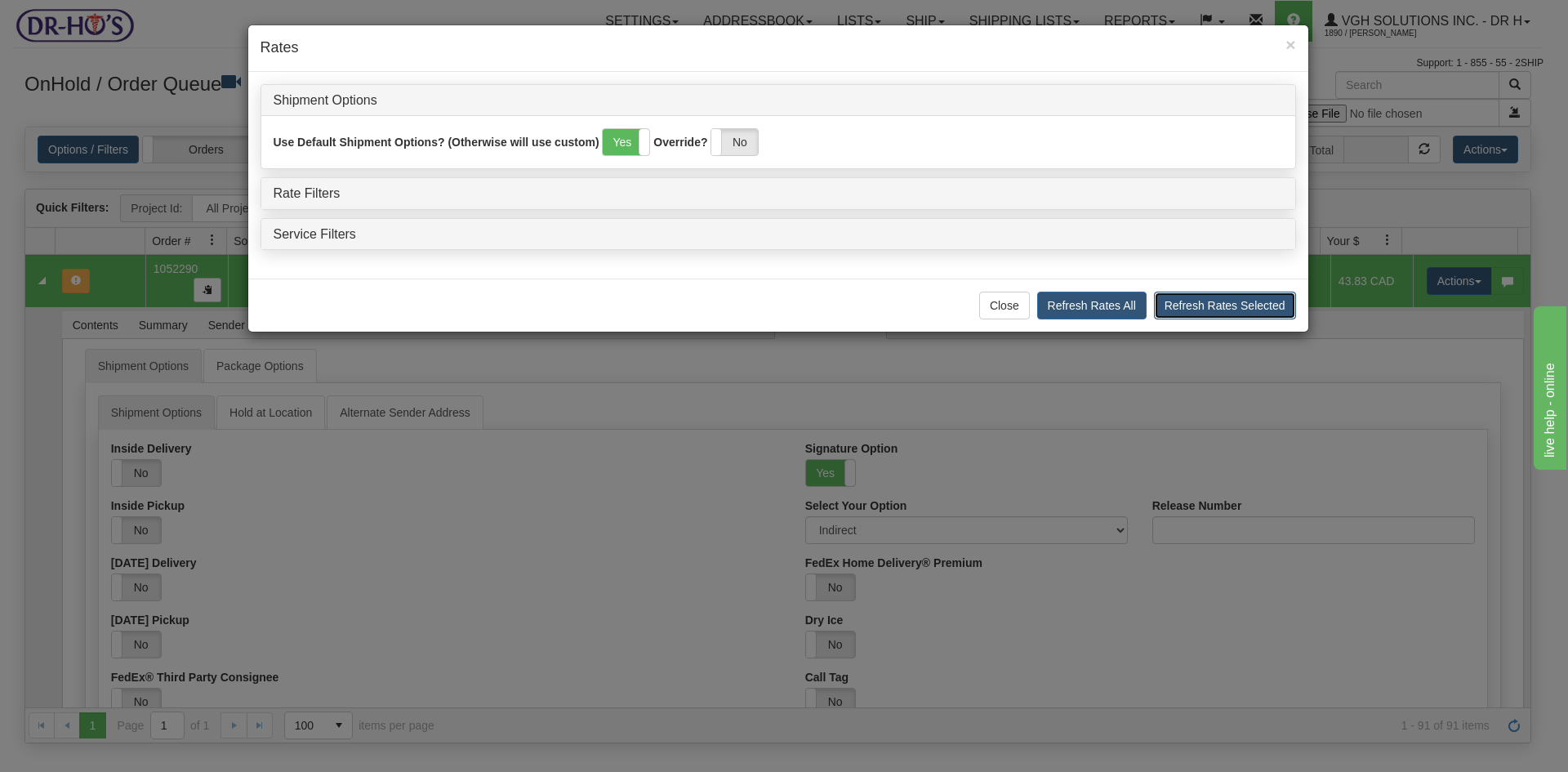
click at [1211, 304] on button "Refresh Rates Selected" at bounding box center [1225, 306] width 142 height 28
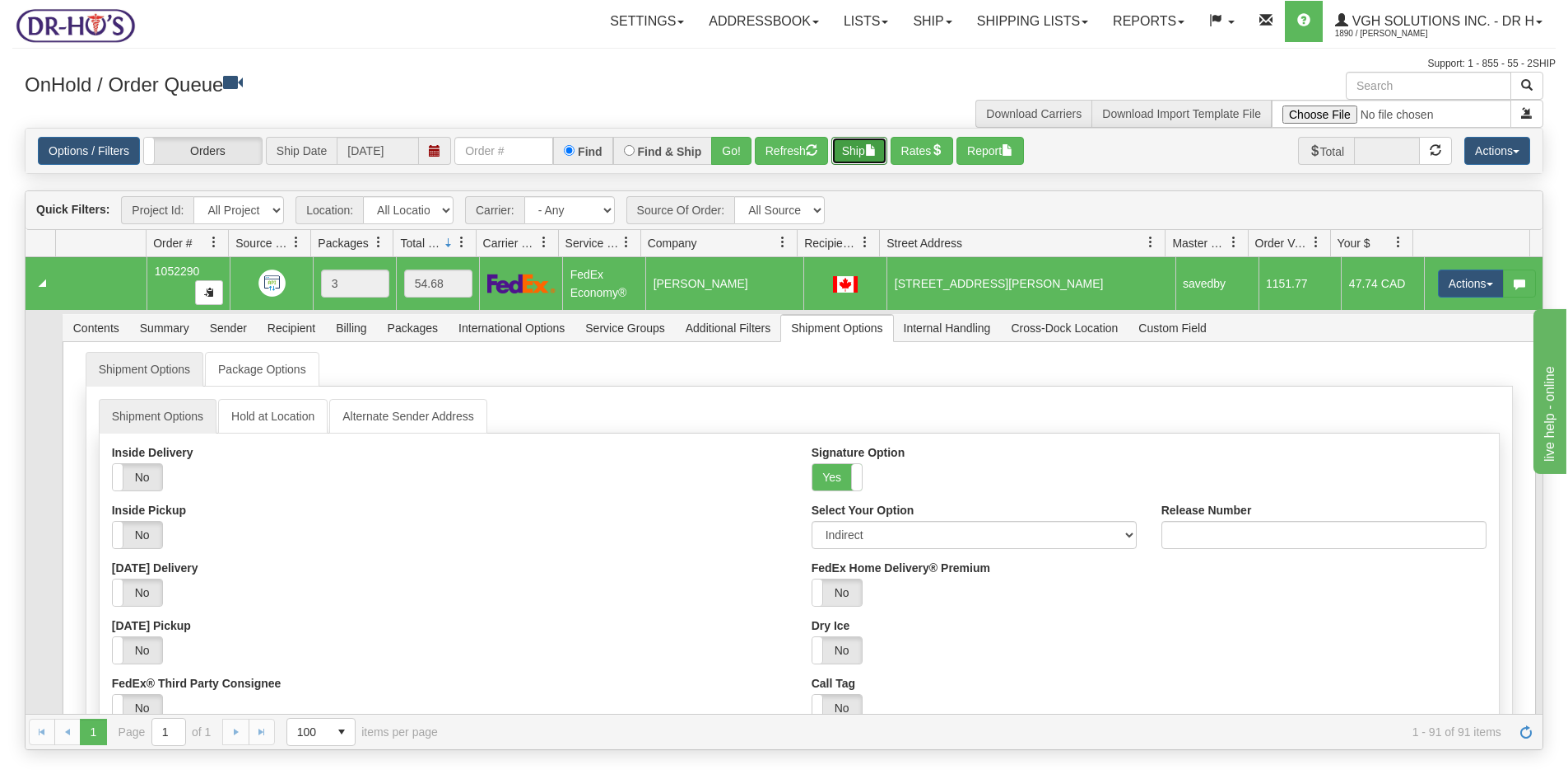
click at [874, 146] on span "button" at bounding box center [871, 150] width 12 height 12
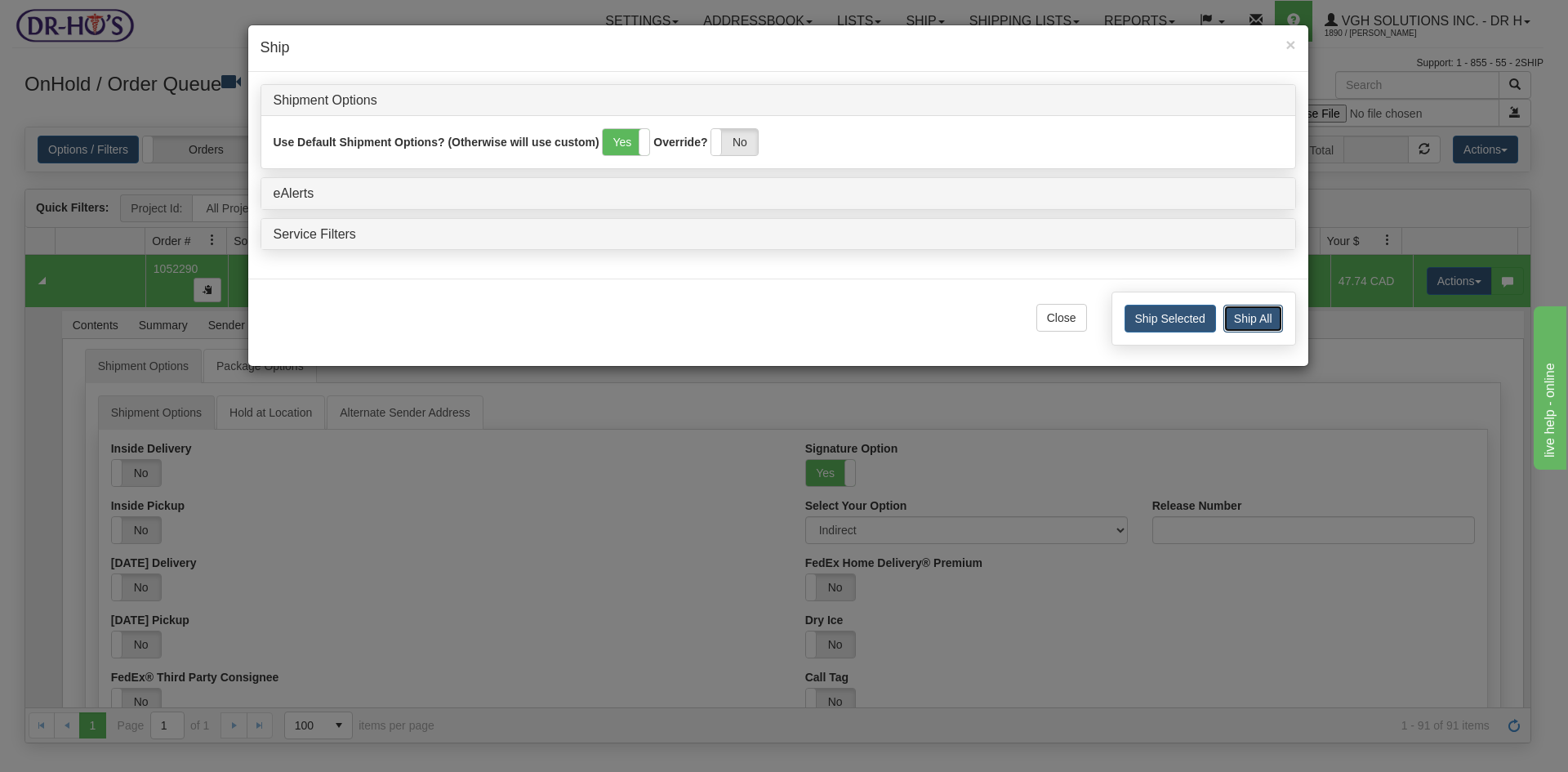
click at [1247, 314] on button "Ship All" at bounding box center [1252, 318] width 59 height 28
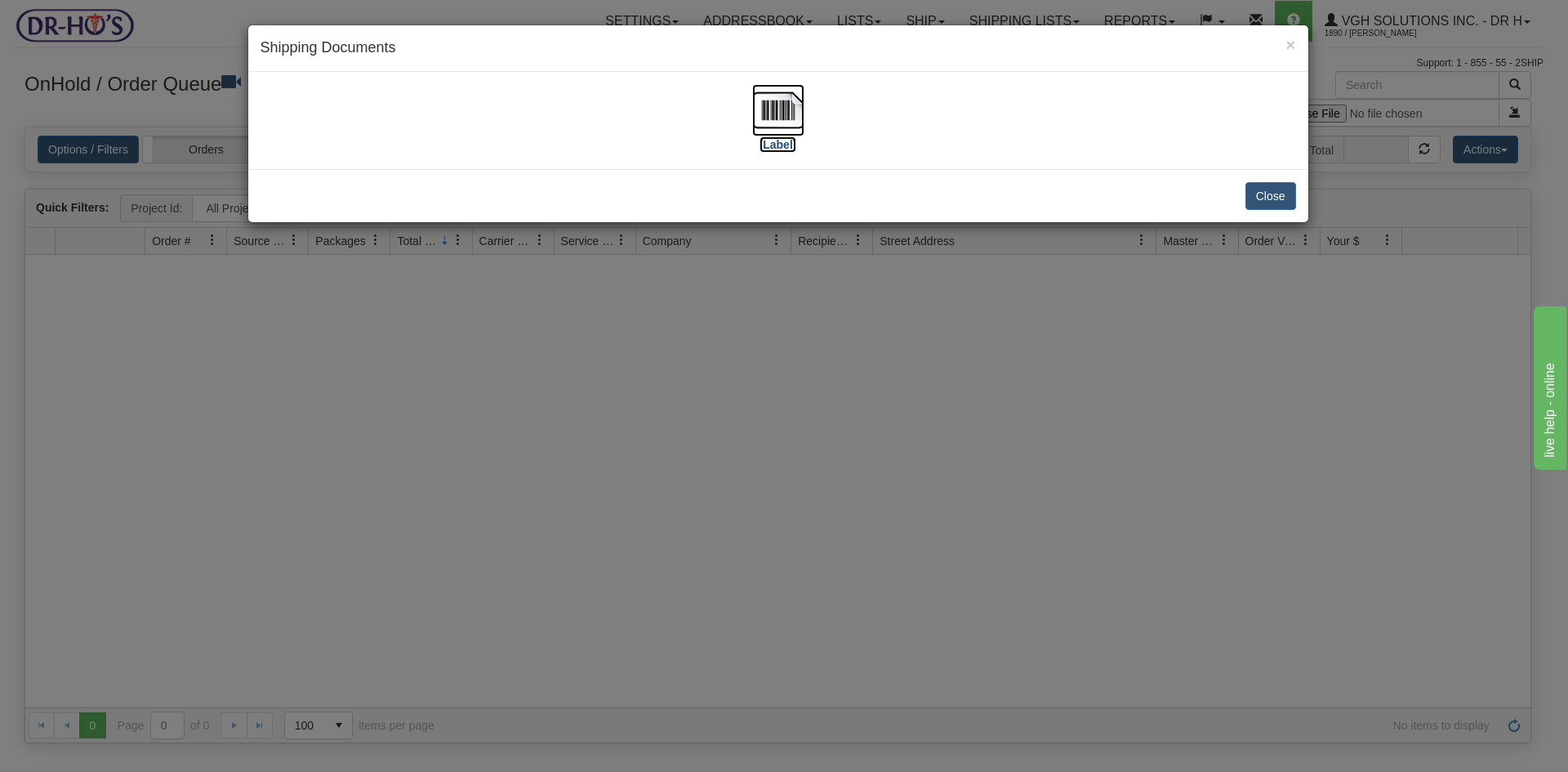
click at [779, 108] on img at bounding box center [778, 109] width 52 height 52
click at [1270, 198] on button "Close" at bounding box center [1270, 196] width 50 height 28
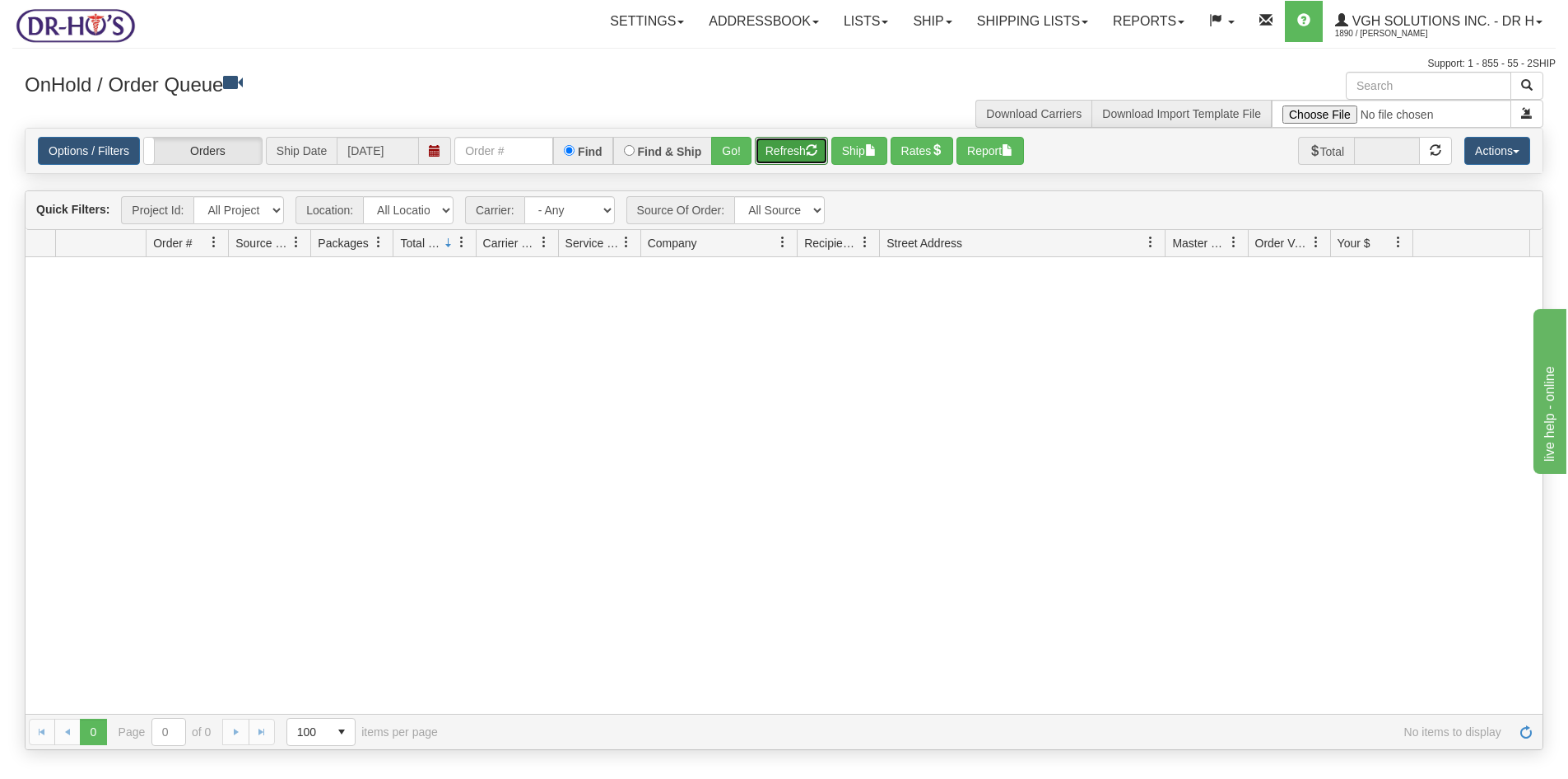
click at [787, 152] on button "Refresh" at bounding box center [791, 150] width 74 height 28
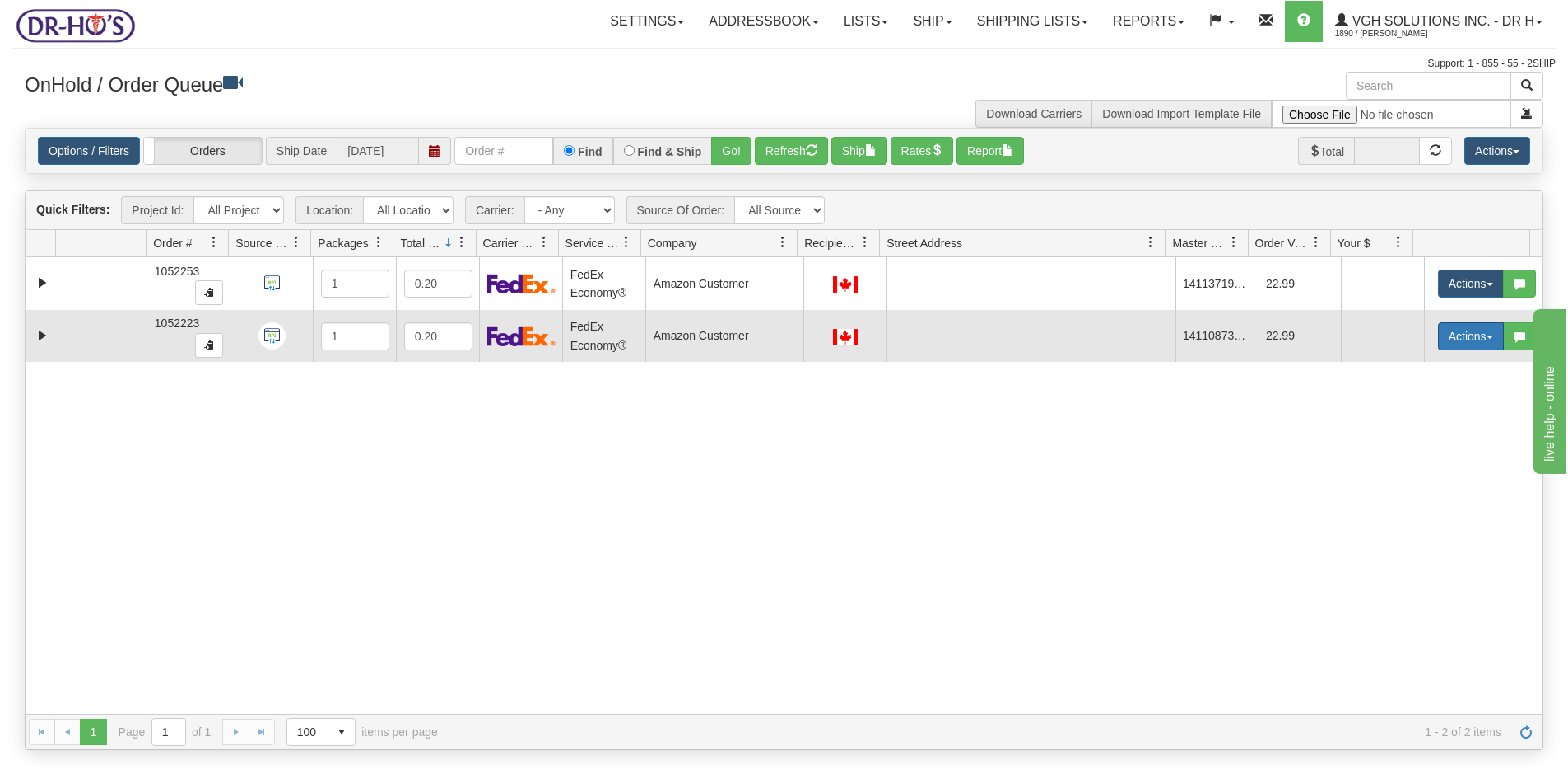
click at [1457, 336] on button "Actions" at bounding box center [1472, 336] width 66 height 28
click at [1399, 366] on span "Open" at bounding box center [1408, 367] width 40 height 13
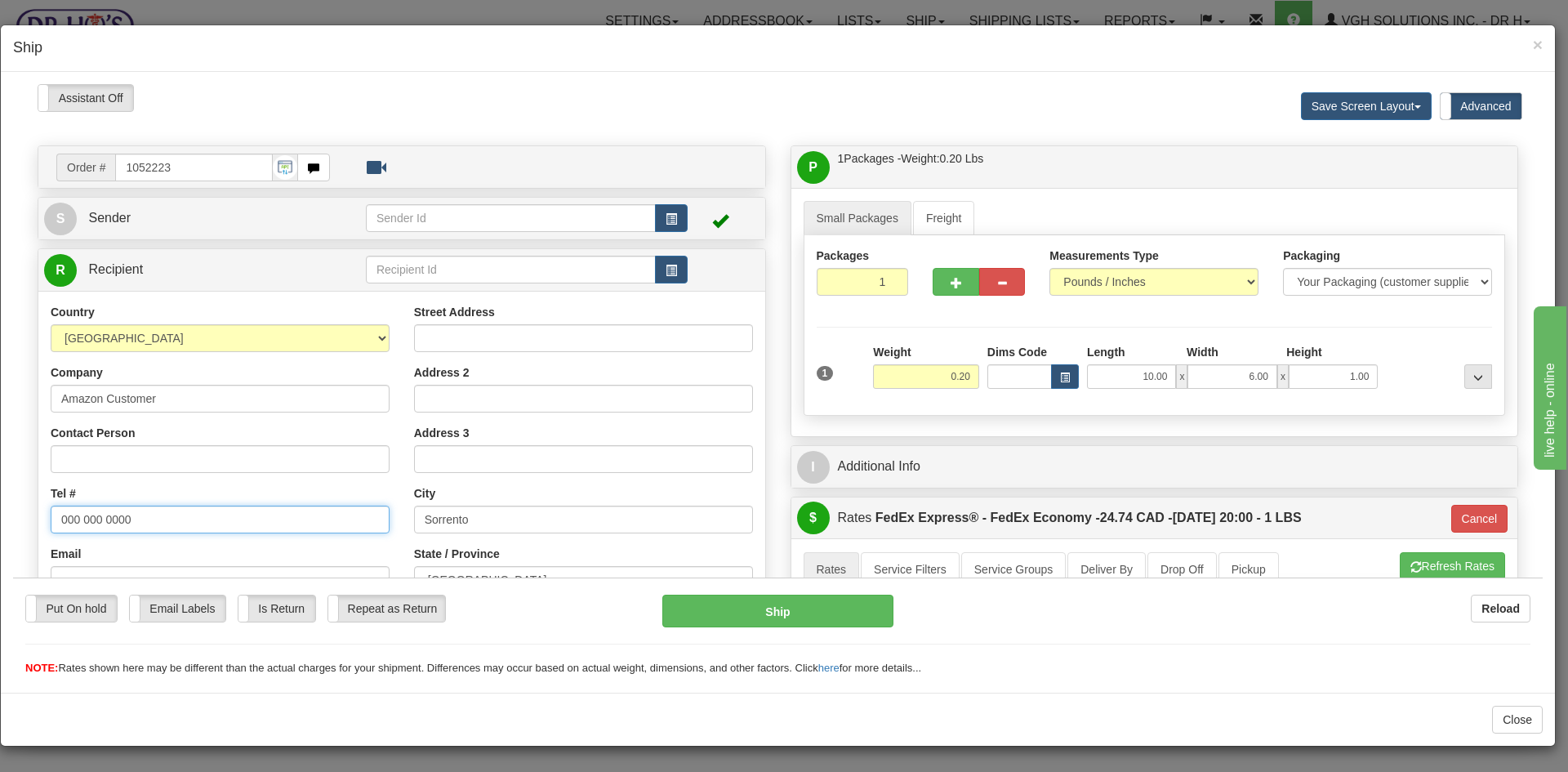
drag, startPoint x: 145, startPoint y: 517, endPoint x: -31, endPoint y: 511, distance: 176.1
click at [13, 511] on html "Please wait... Attention! Ok Add to Bidding... Preview Custom Documents Preview…" at bounding box center [777, 379] width 1530 height 592
paste input "17787929227"
type input "17787929227"
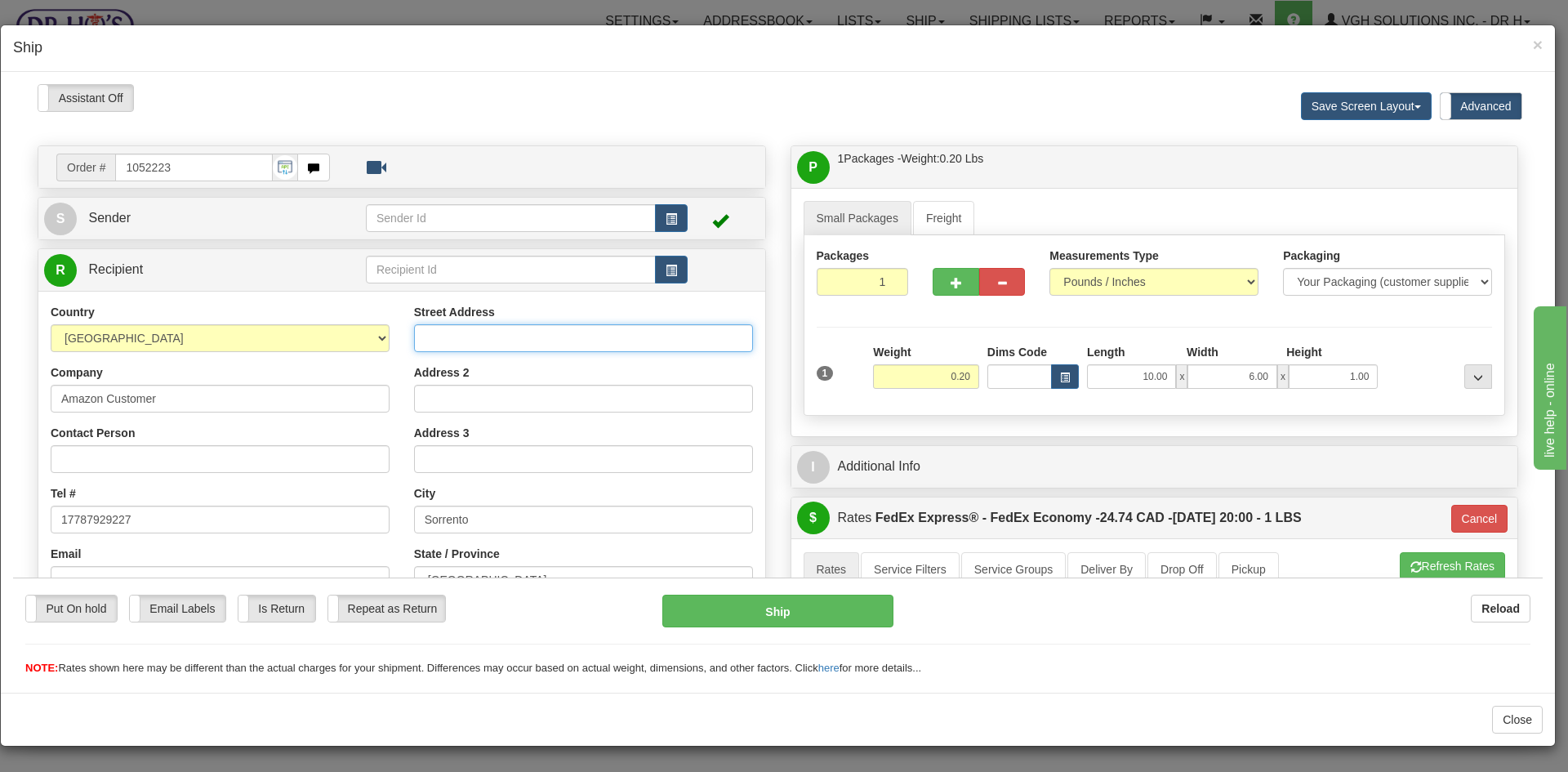
click at [435, 340] on input "Street Address" at bounding box center [584, 337] width 339 height 28
paste input "[STREET_ADDRESS]"
type input "[STREET_ADDRESS]"
click at [93, 458] on input "Contact Person" at bounding box center [220, 457] width 339 height 28
paste input "[PERSON_NAME]"
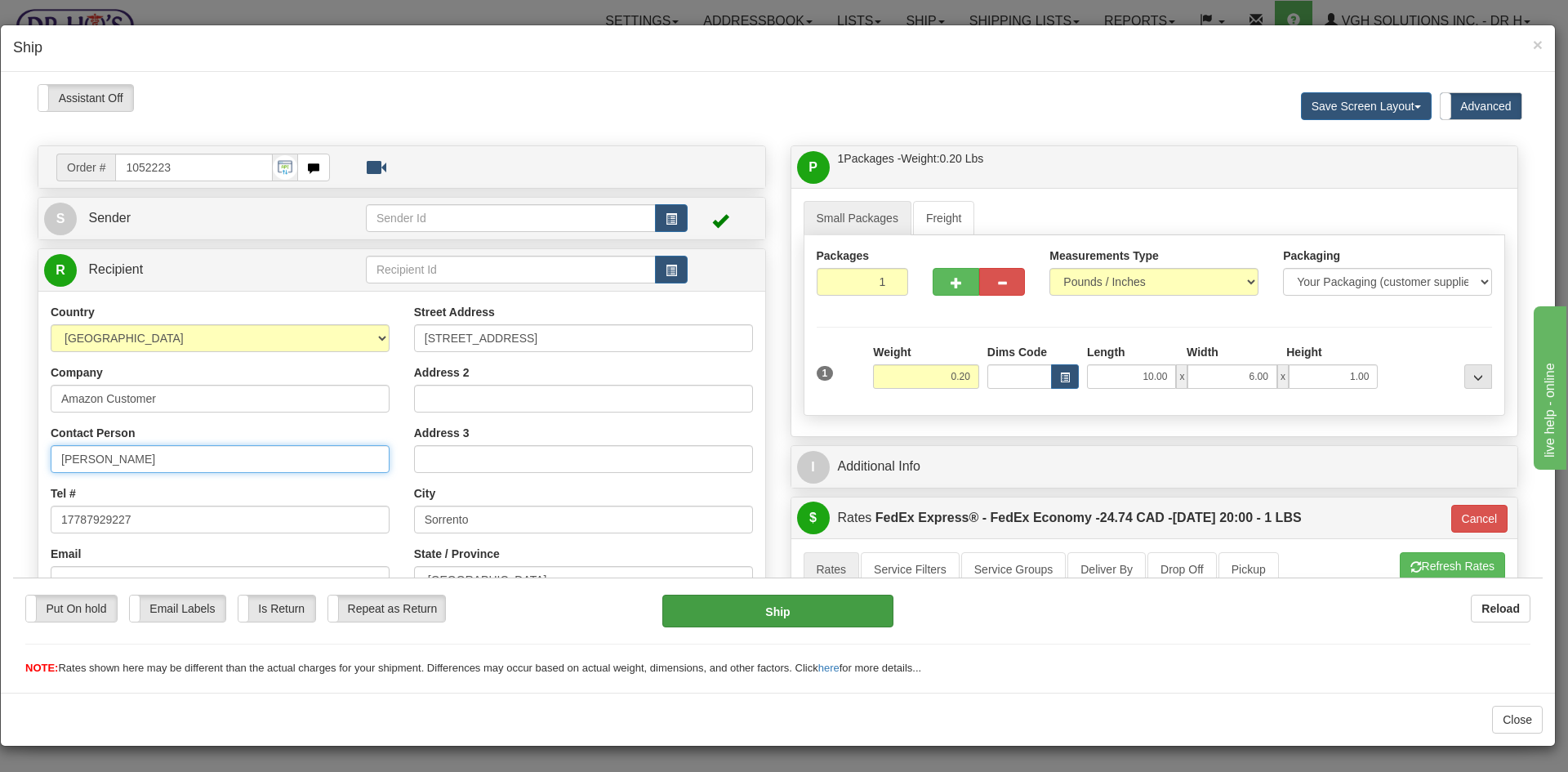
type input "[PERSON_NAME]"
click at [782, 610] on button "Ship" at bounding box center [778, 609] width 231 height 33
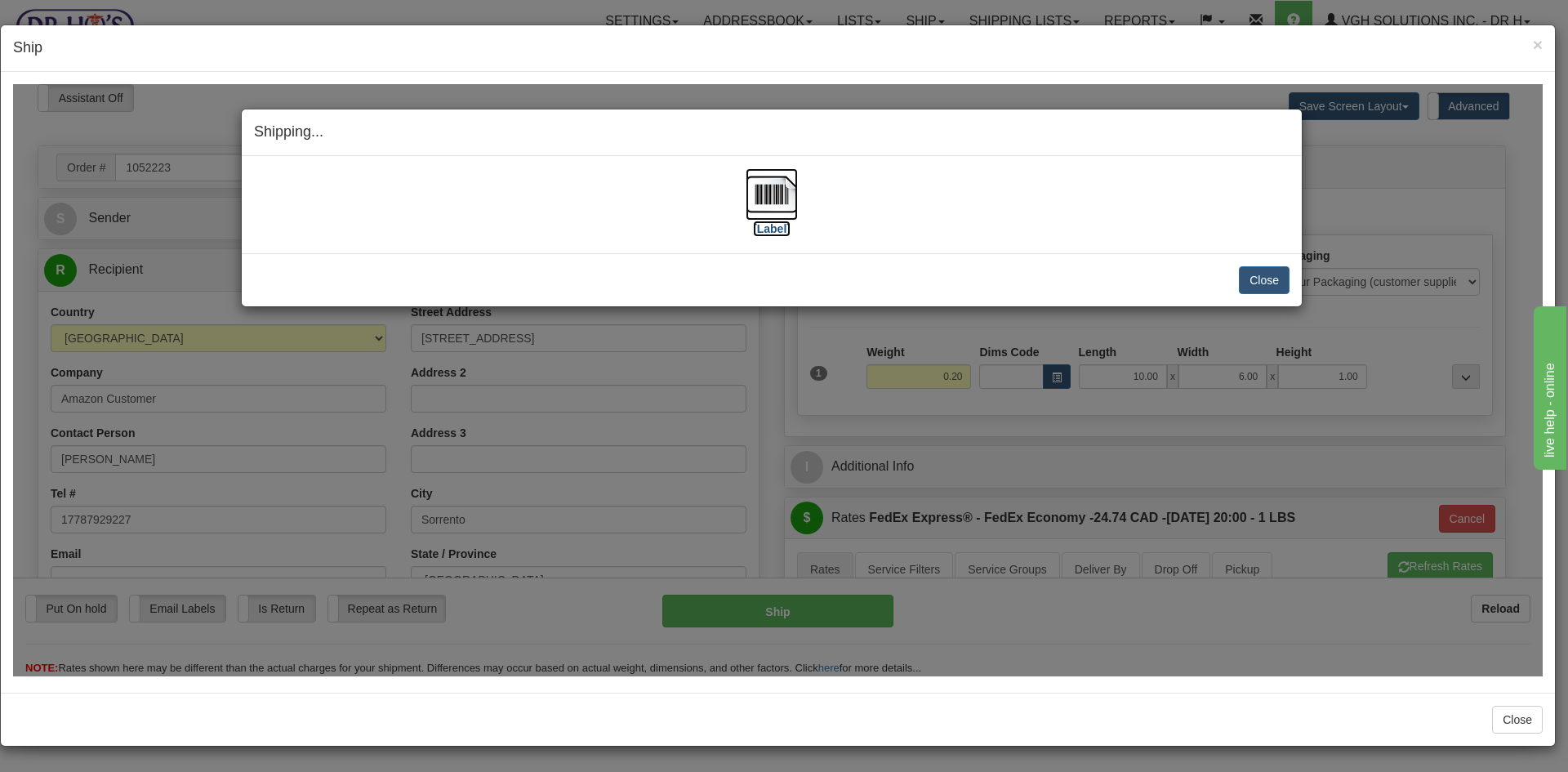
click at [764, 192] on img at bounding box center [771, 193] width 52 height 52
